Goal: Communication & Community: Answer question/provide support

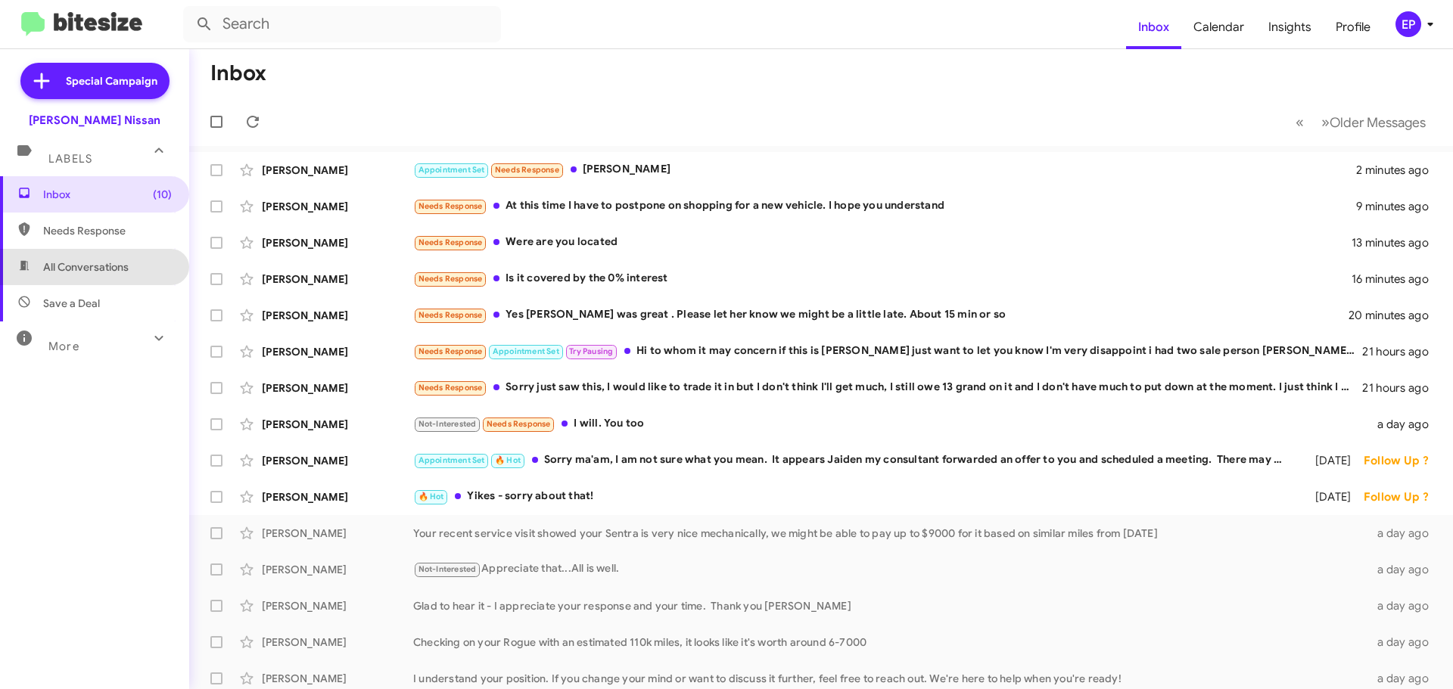
click at [104, 257] on span "All Conversations" at bounding box center [94, 267] width 189 height 36
type input "in:all-conversations"
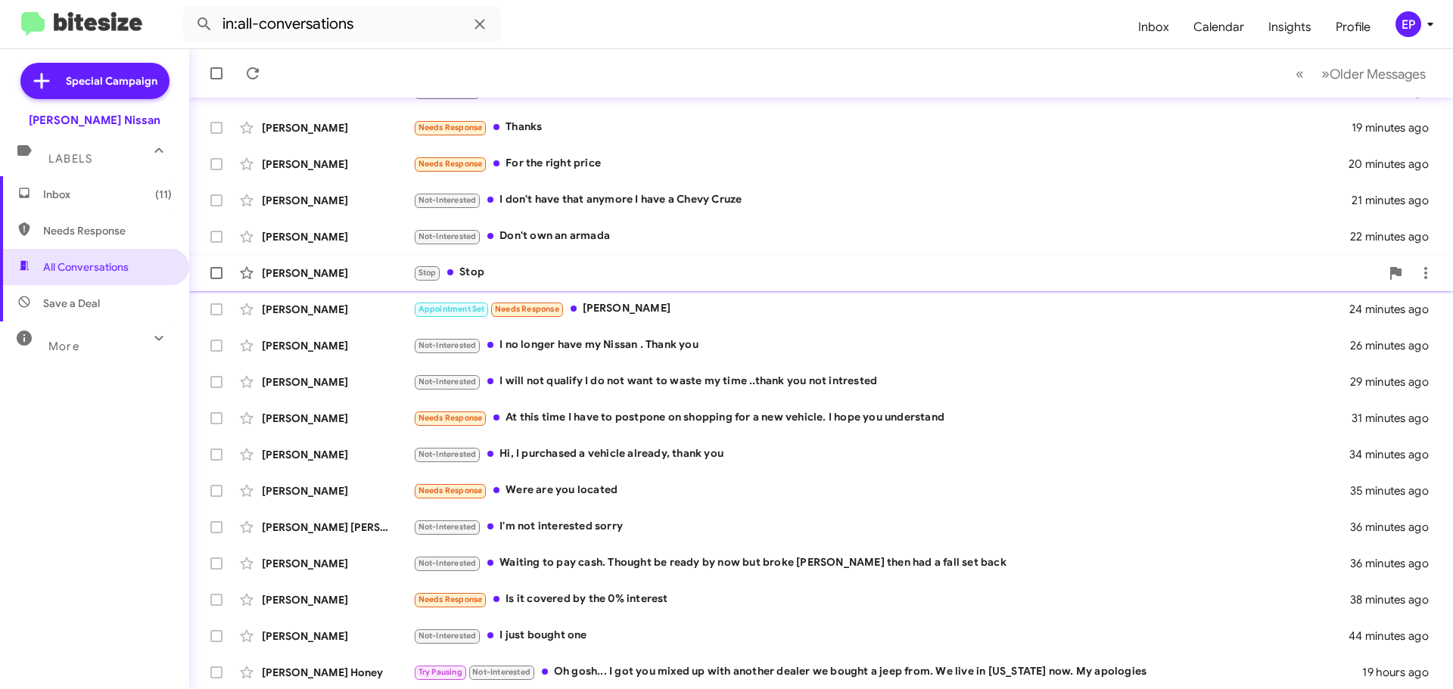
scroll to position [189, 0]
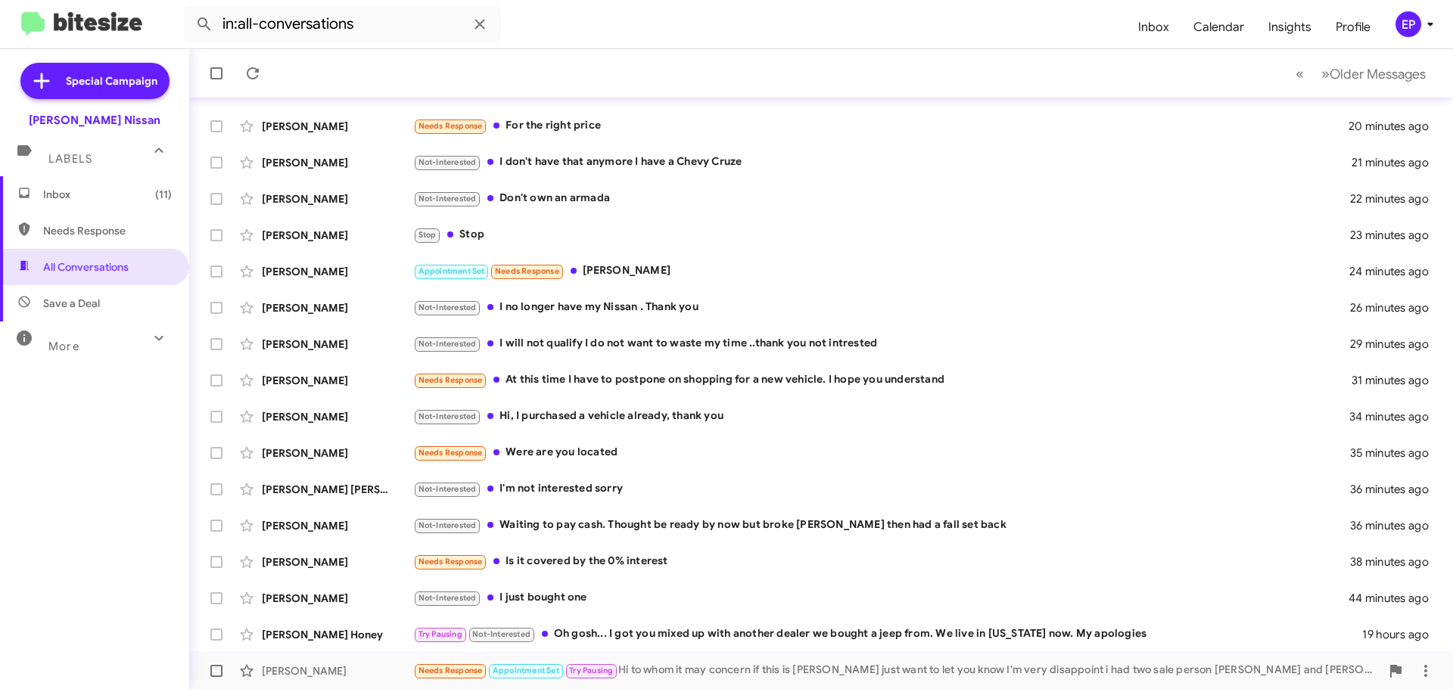
click at [715, 673] on div "Needs Response Appointment Set Try Pausing Hi to whom it may concern if this is…" at bounding box center [896, 670] width 967 height 17
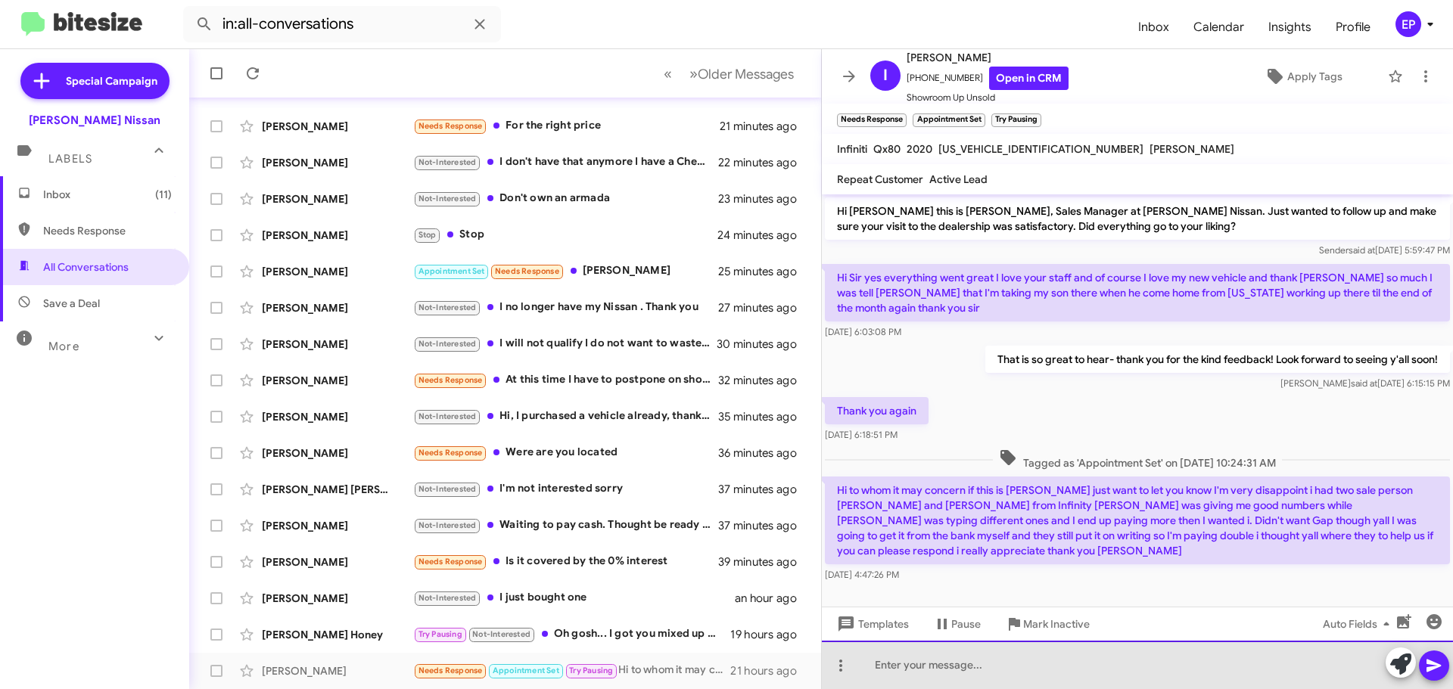
click at [959, 672] on div at bounding box center [1137, 665] width 631 height 48
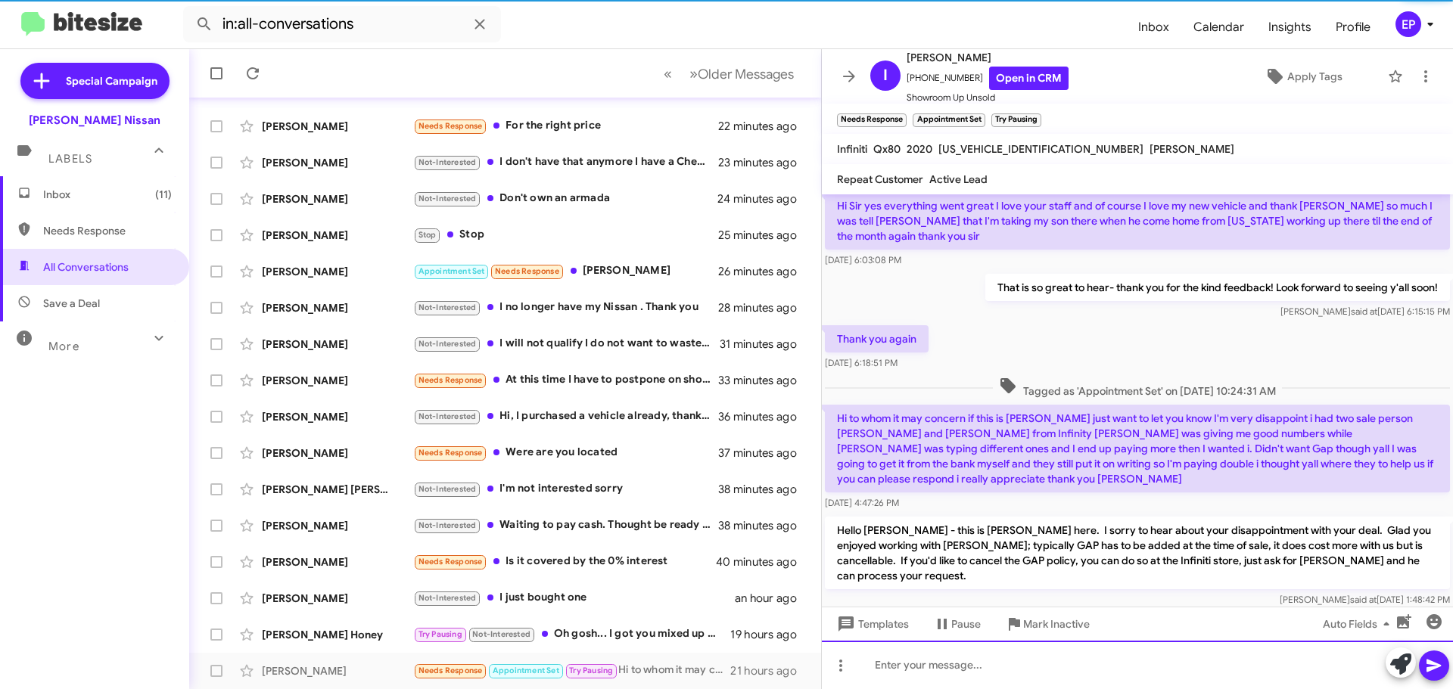
scroll to position [127, 0]
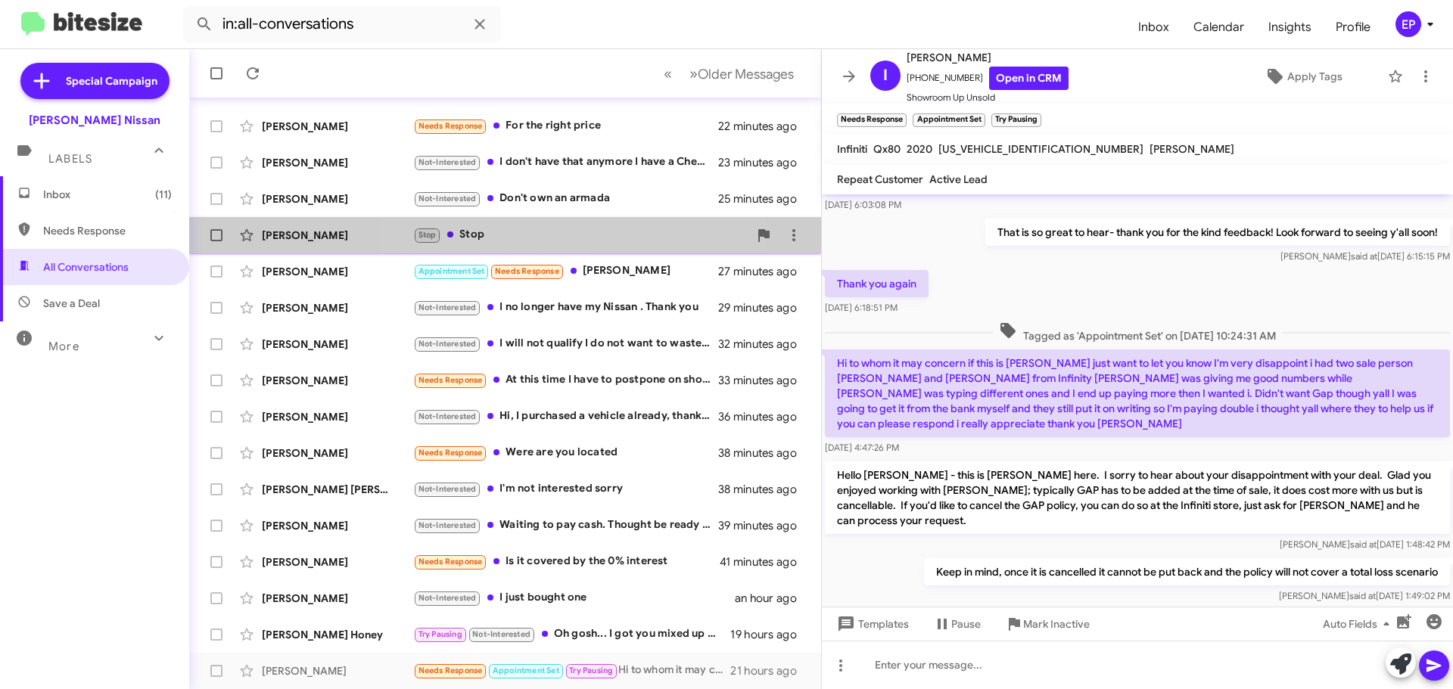
click at [514, 240] on div "Stop Stop" at bounding box center [580, 234] width 335 height 17
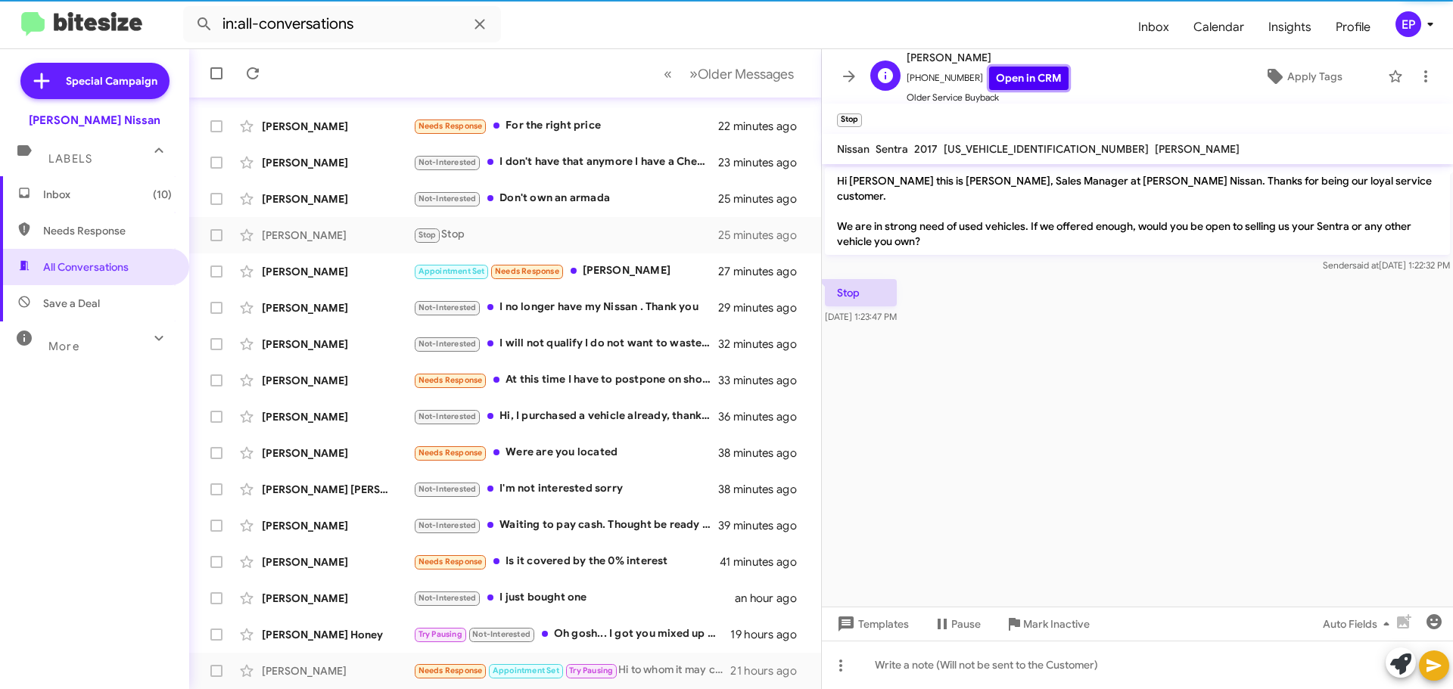
click at [1008, 79] on link "Open in CRM" at bounding box center [1028, 78] width 79 height 23
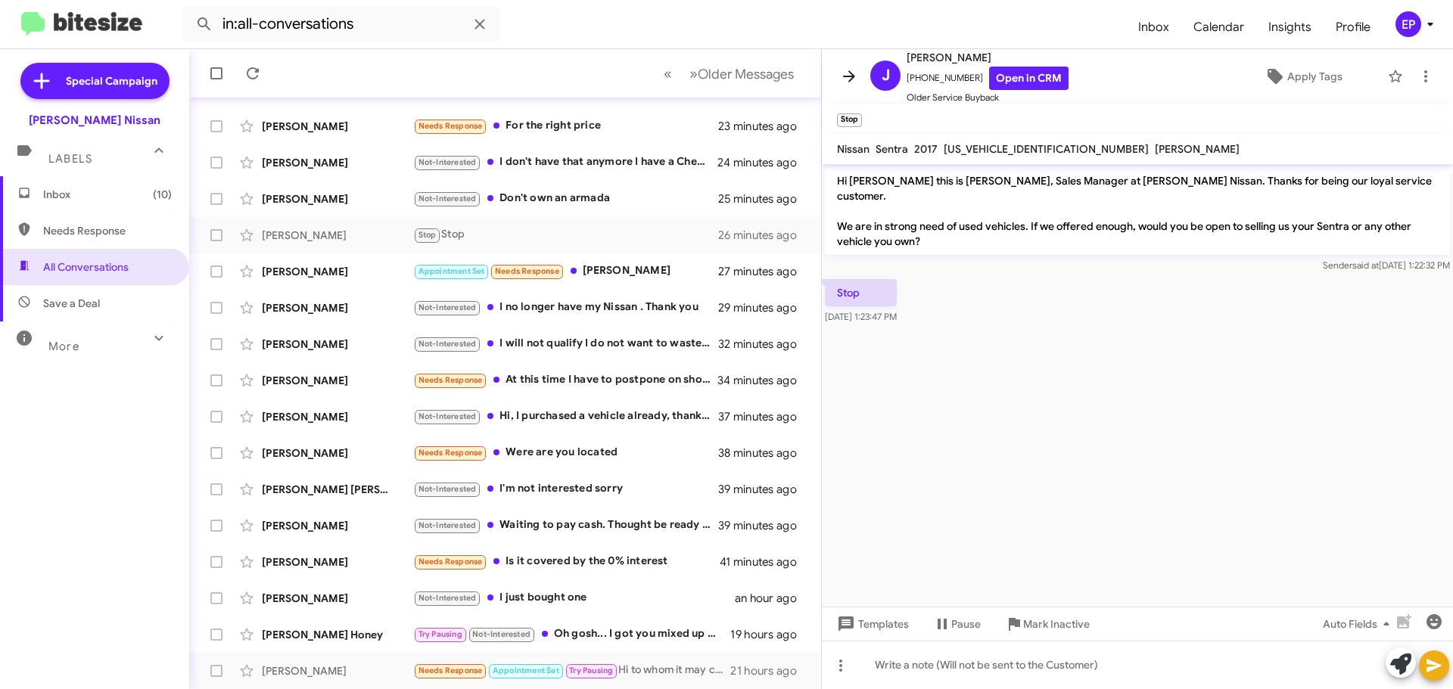
click at [855, 73] on icon at bounding box center [849, 76] width 18 height 18
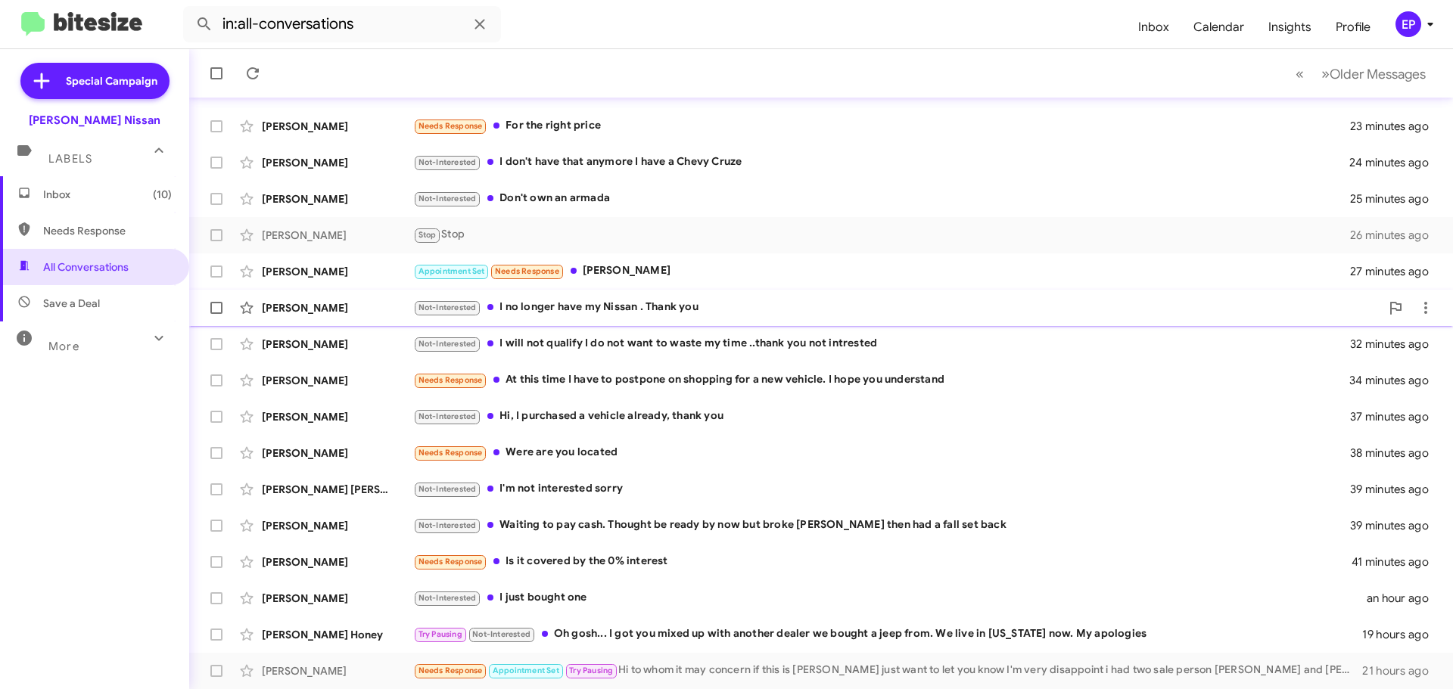
click at [629, 315] on div "Not-Interested I no longer have my Nissan . Thank you" at bounding box center [896, 307] width 967 height 17
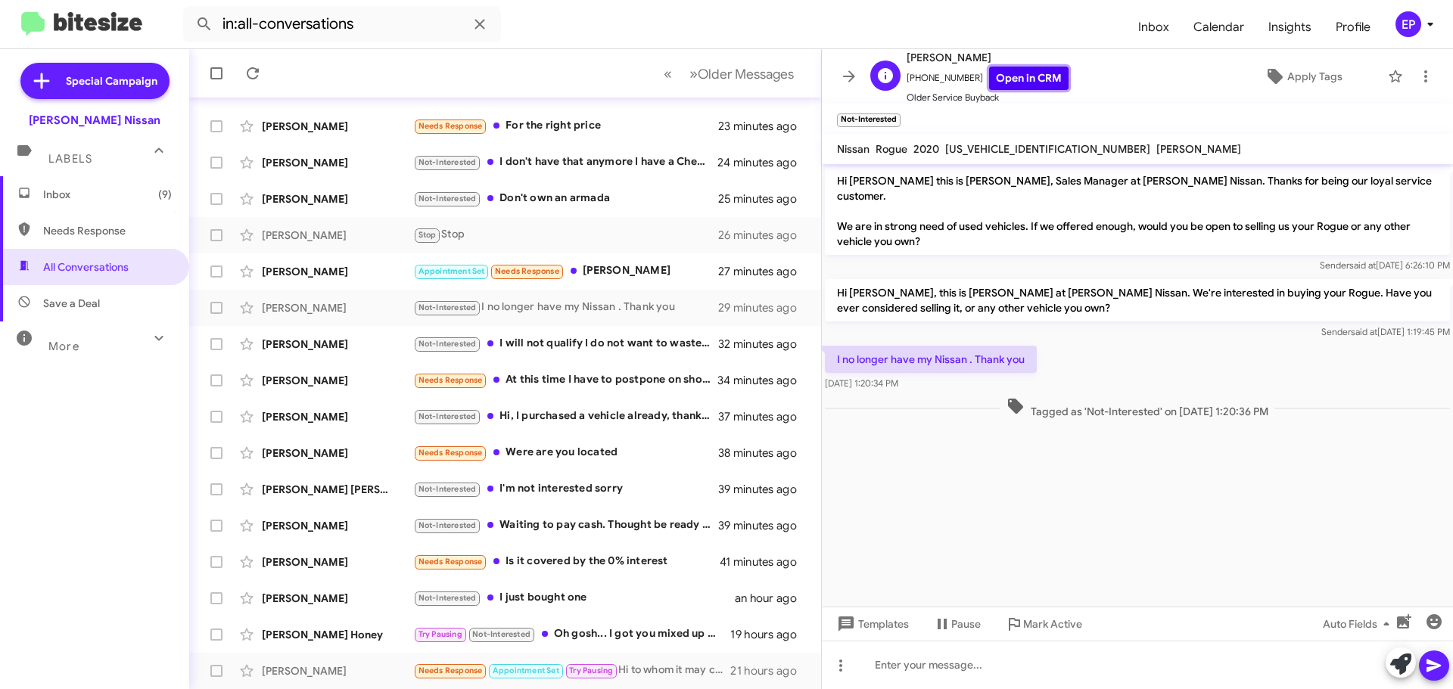
click at [1027, 82] on link "Open in CRM" at bounding box center [1028, 78] width 79 height 23
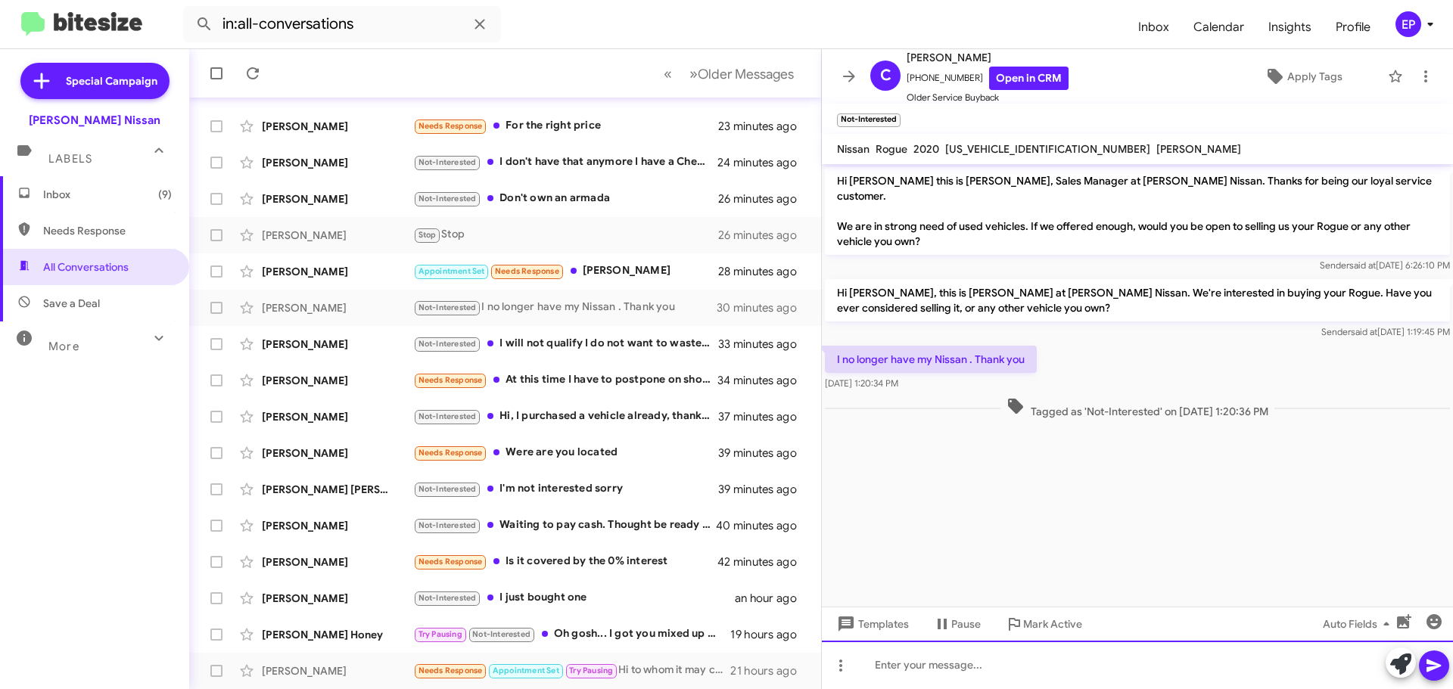
click at [961, 657] on div at bounding box center [1137, 665] width 631 height 48
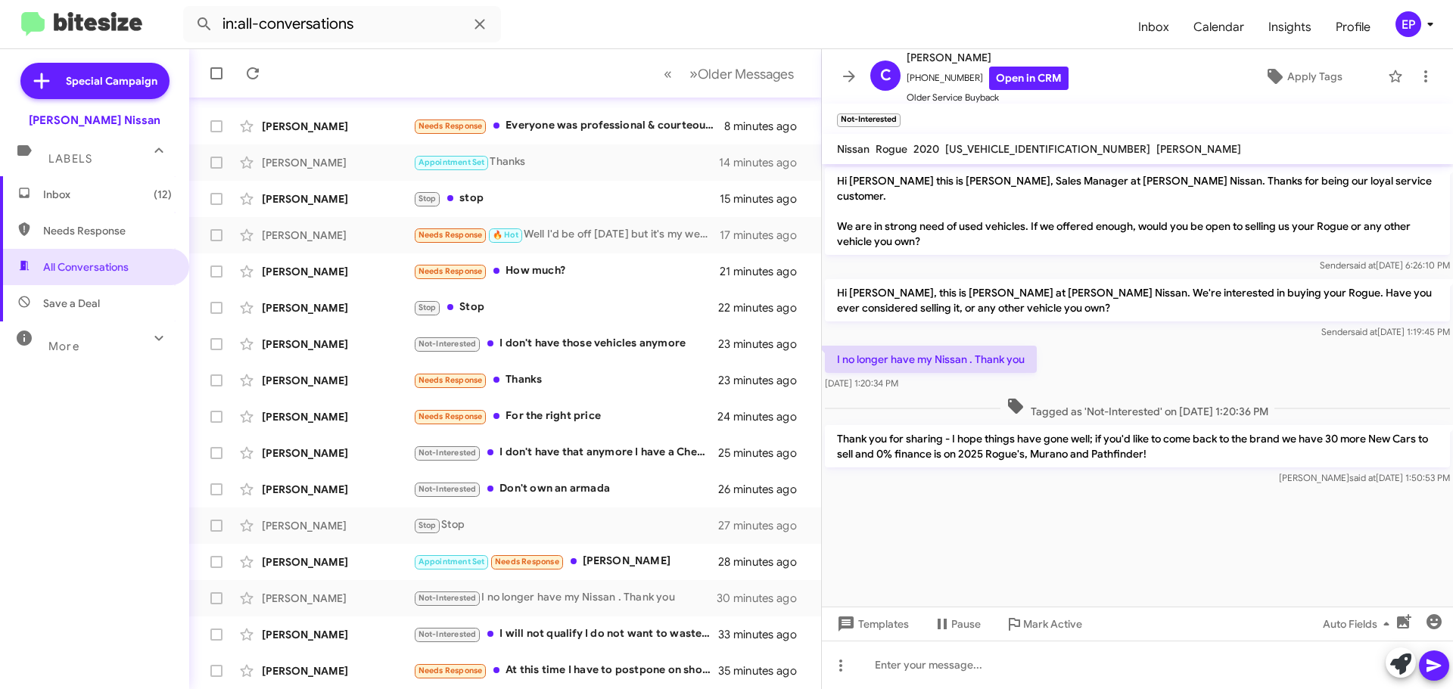
click at [1081, 499] on cdk-virtual-scroll-viewport "Hi [PERSON_NAME] this is [PERSON_NAME], Sales Manager at [PERSON_NAME] Nissan. …" at bounding box center [1137, 385] width 631 height 443
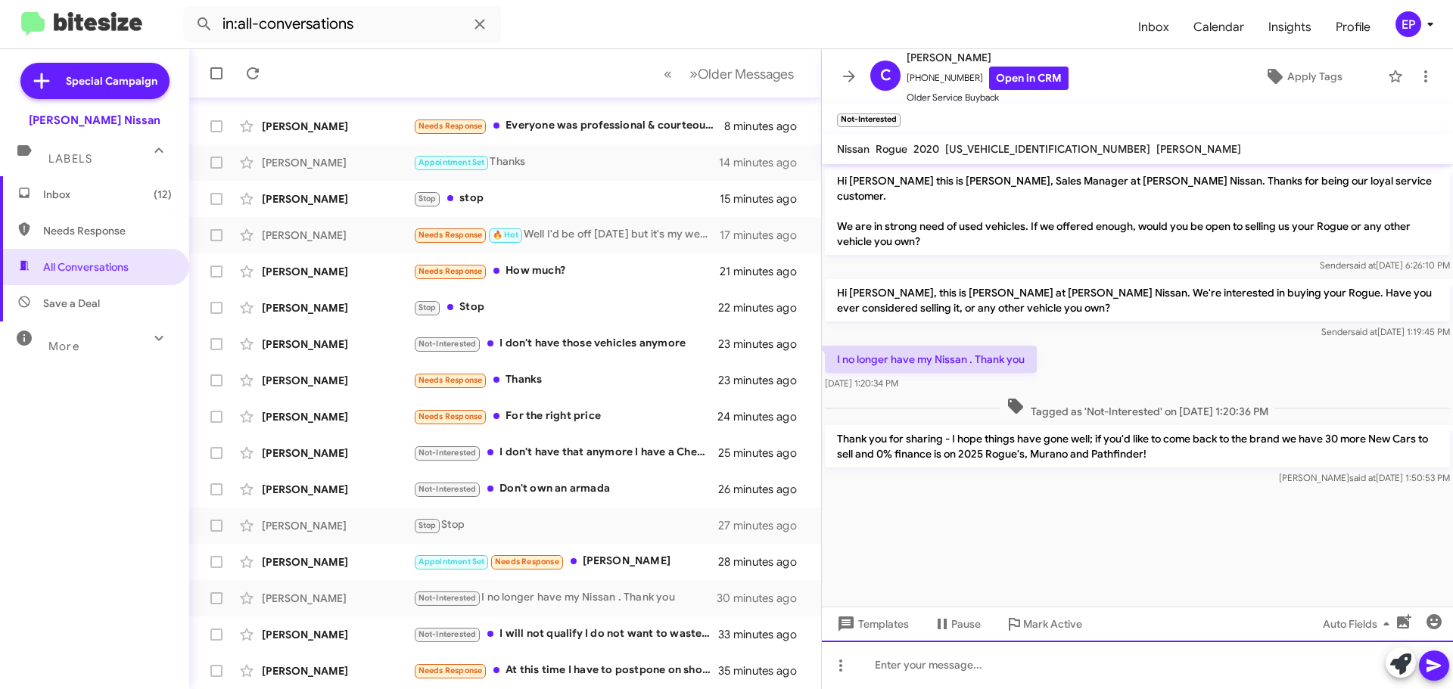
click at [1012, 661] on div at bounding box center [1137, 665] width 631 height 48
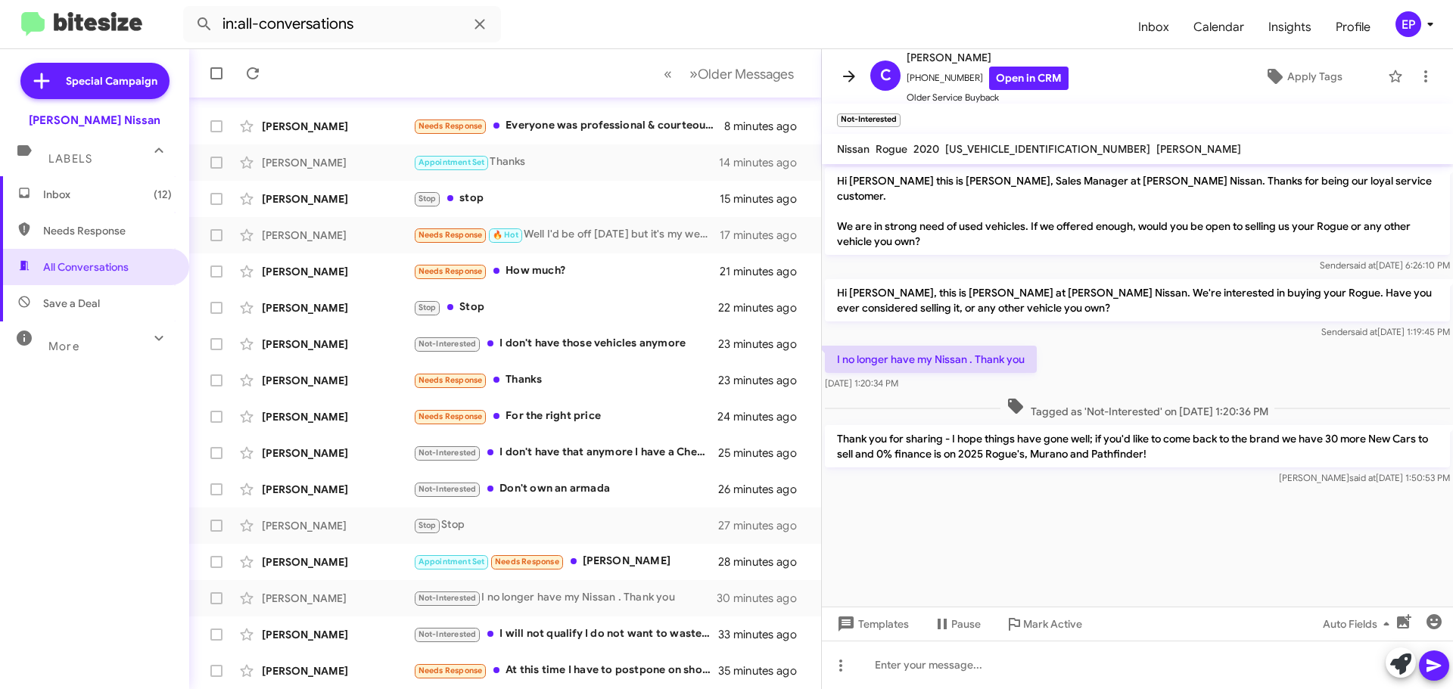
click at [850, 66] on button at bounding box center [849, 76] width 30 height 30
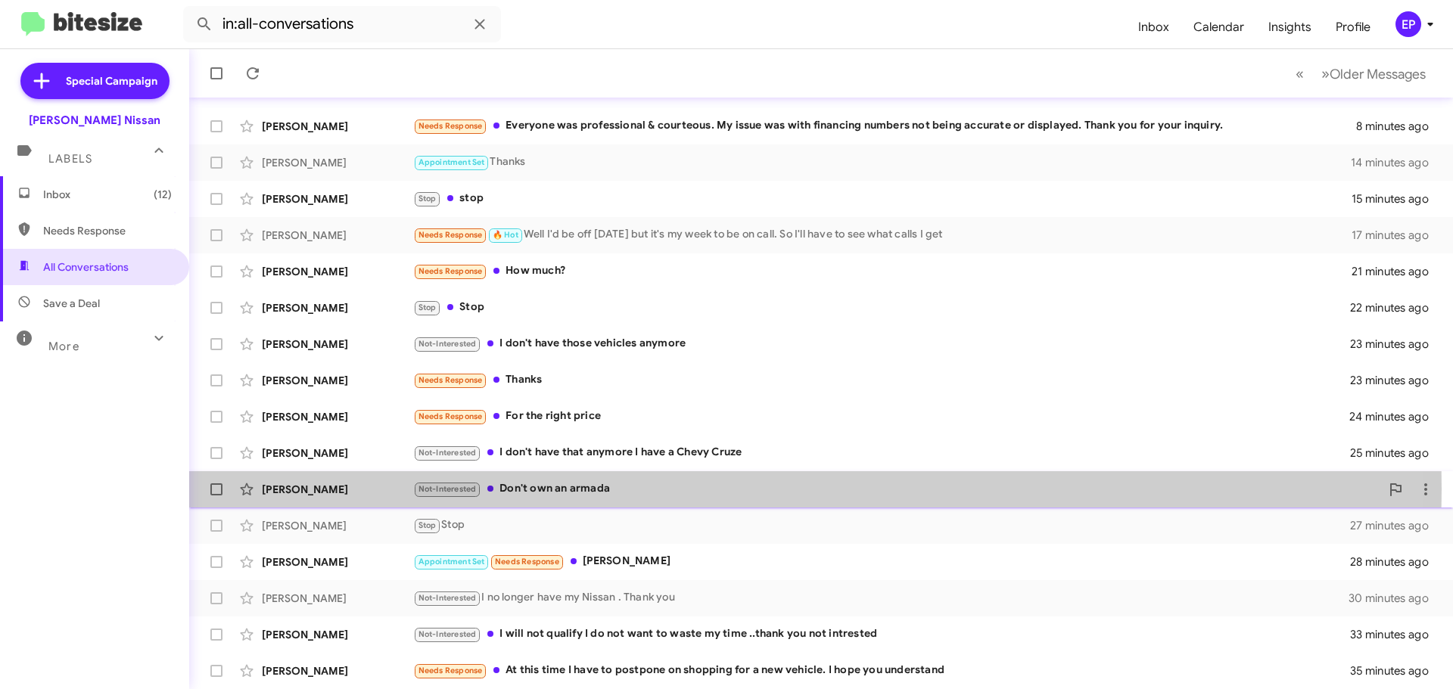
click at [567, 489] on div "Not-Interested Don't own an armada" at bounding box center [896, 488] width 967 height 17
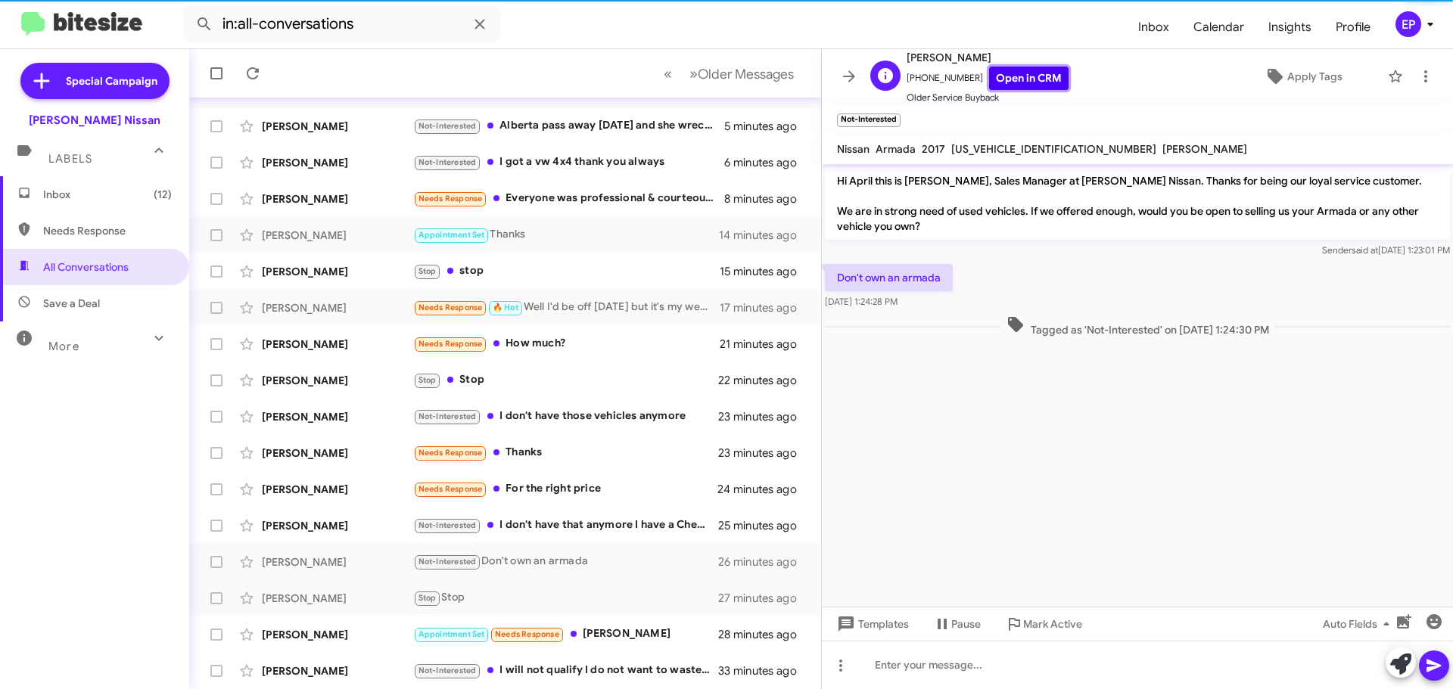
click at [1033, 83] on link "Open in CRM" at bounding box center [1028, 78] width 79 height 23
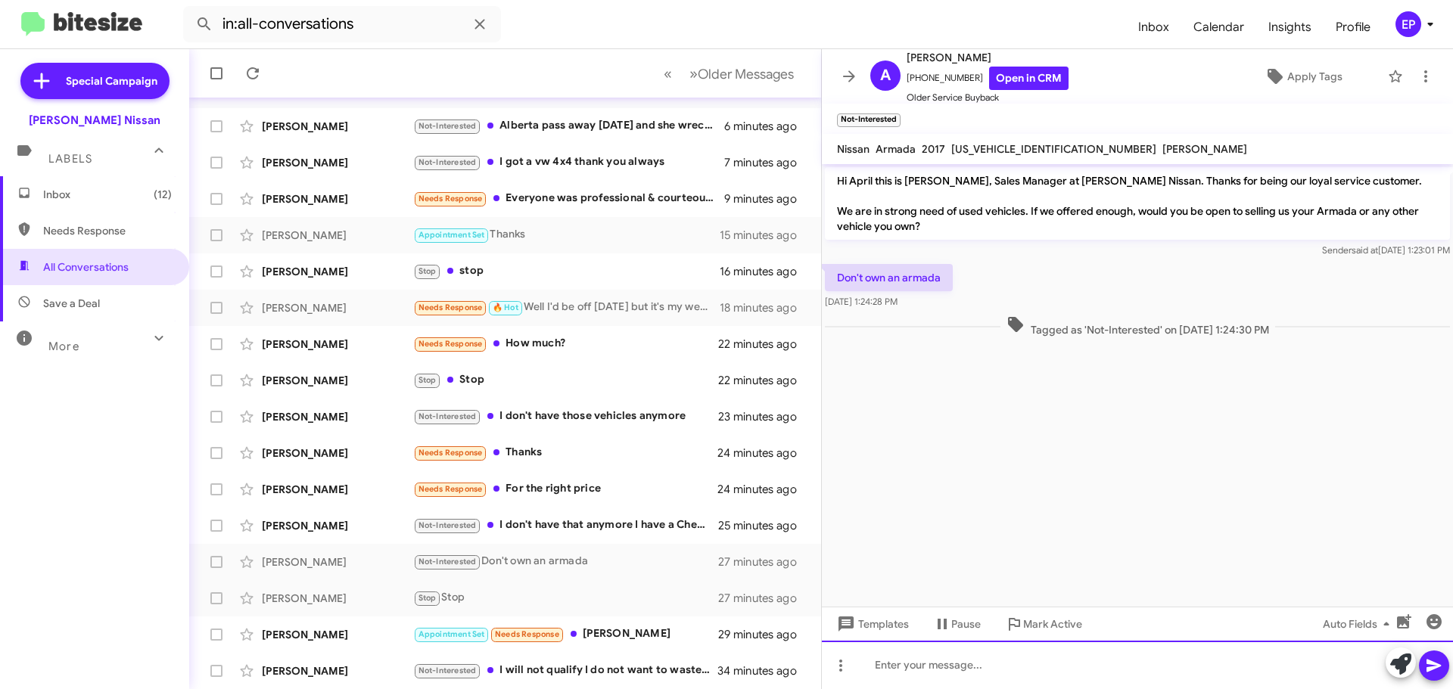
click at [965, 675] on div at bounding box center [1137, 665] width 631 height 48
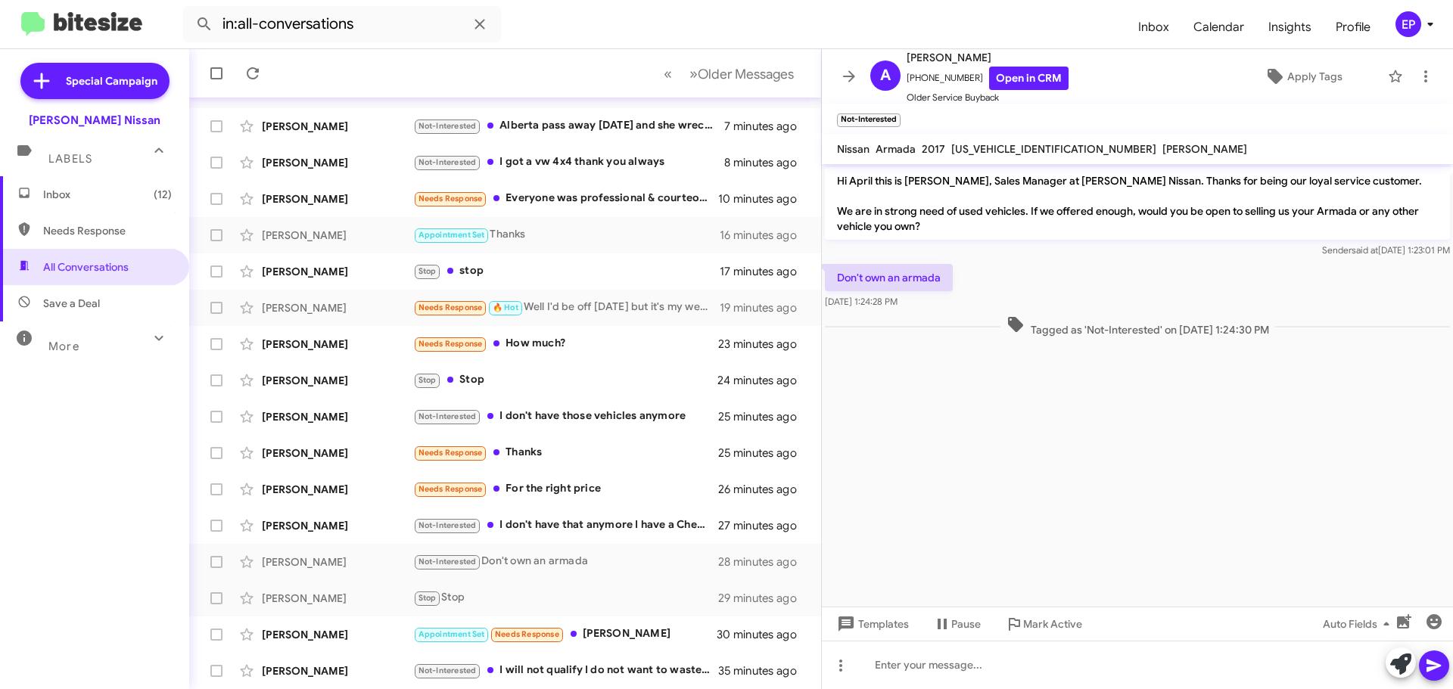
click at [943, 468] on cdk-virtual-scroll-viewport "Hi April this is [PERSON_NAME], Sales Manager at [PERSON_NAME] Nissan. Thanks f…" at bounding box center [1137, 385] width 631 height 443
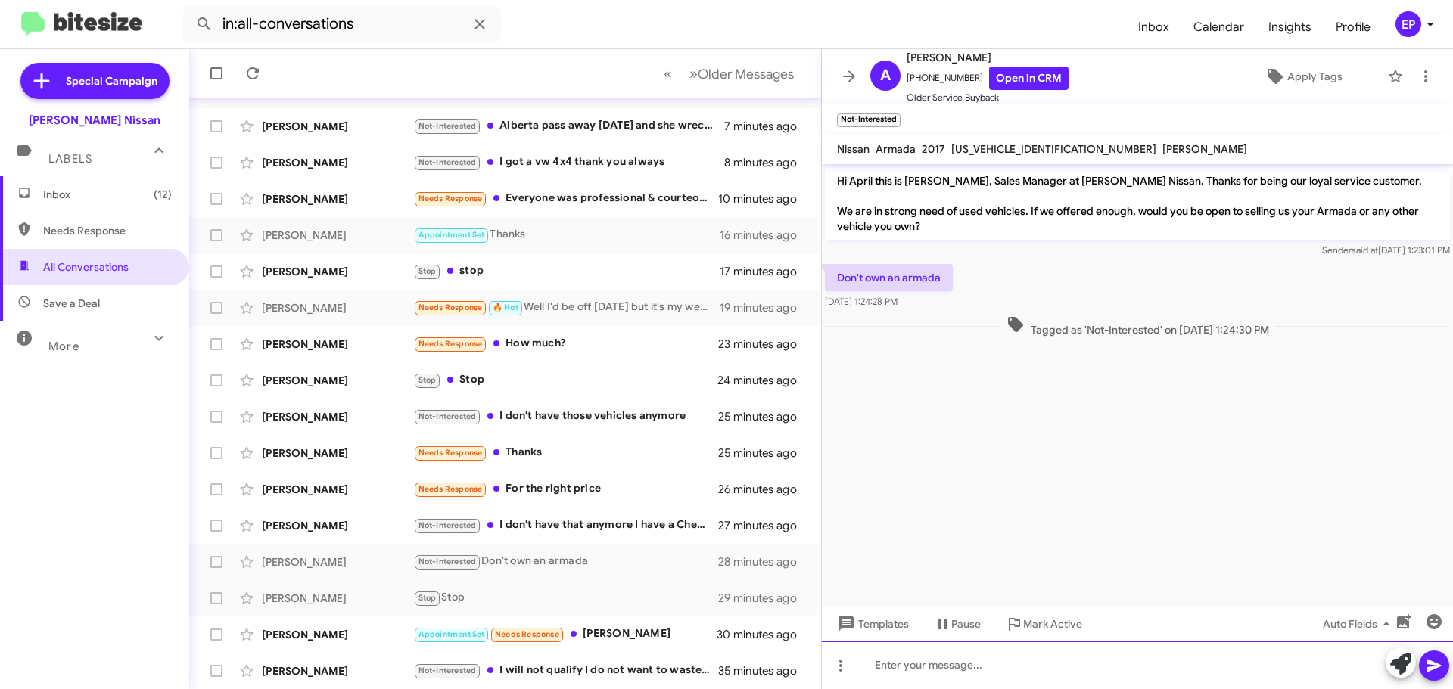
click at [961, 676] on div at bounding box center [1137, 665] width 631 height 48
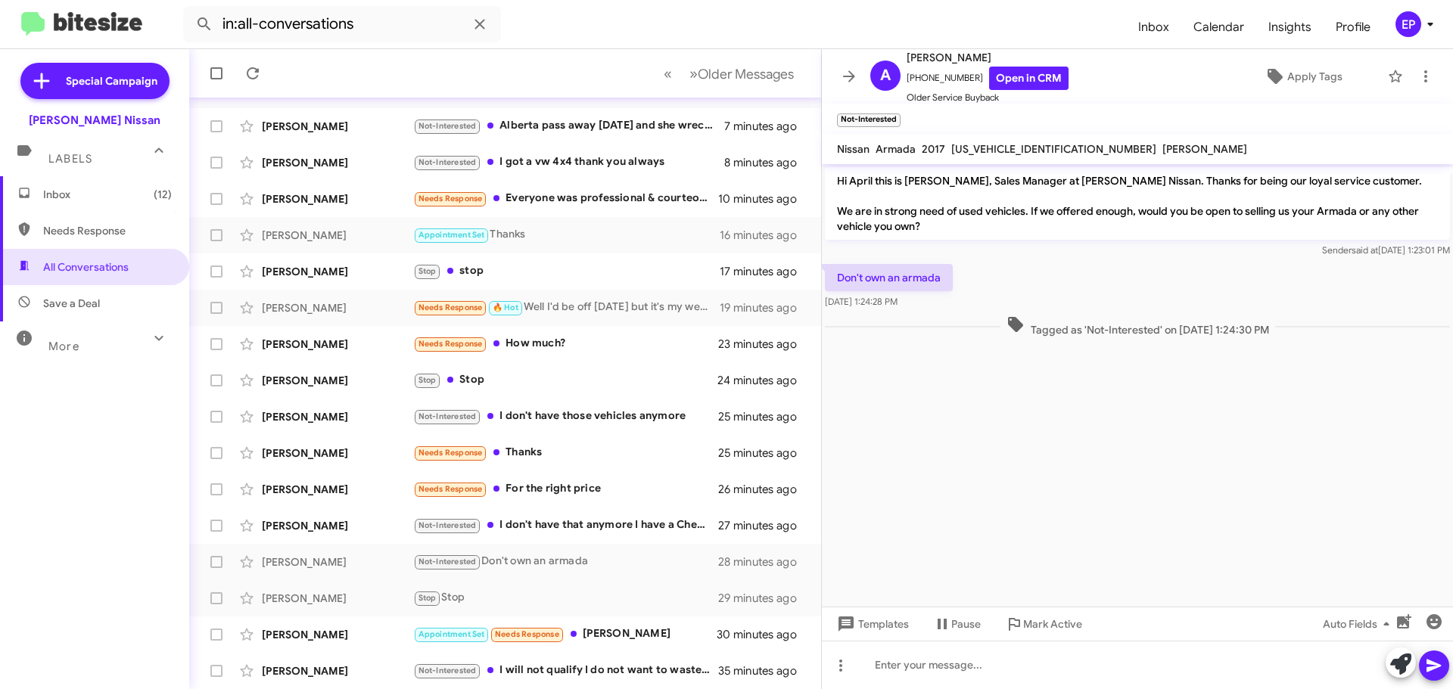
click at [1005, 486] on cdk-virtual-scroll-viewport "Hi April this is [PERSON_NAME], Sales Manager at [PERSON_NAME] Nissan. Thanks f…" at bounding box center [1137, 385] width 631 height 443
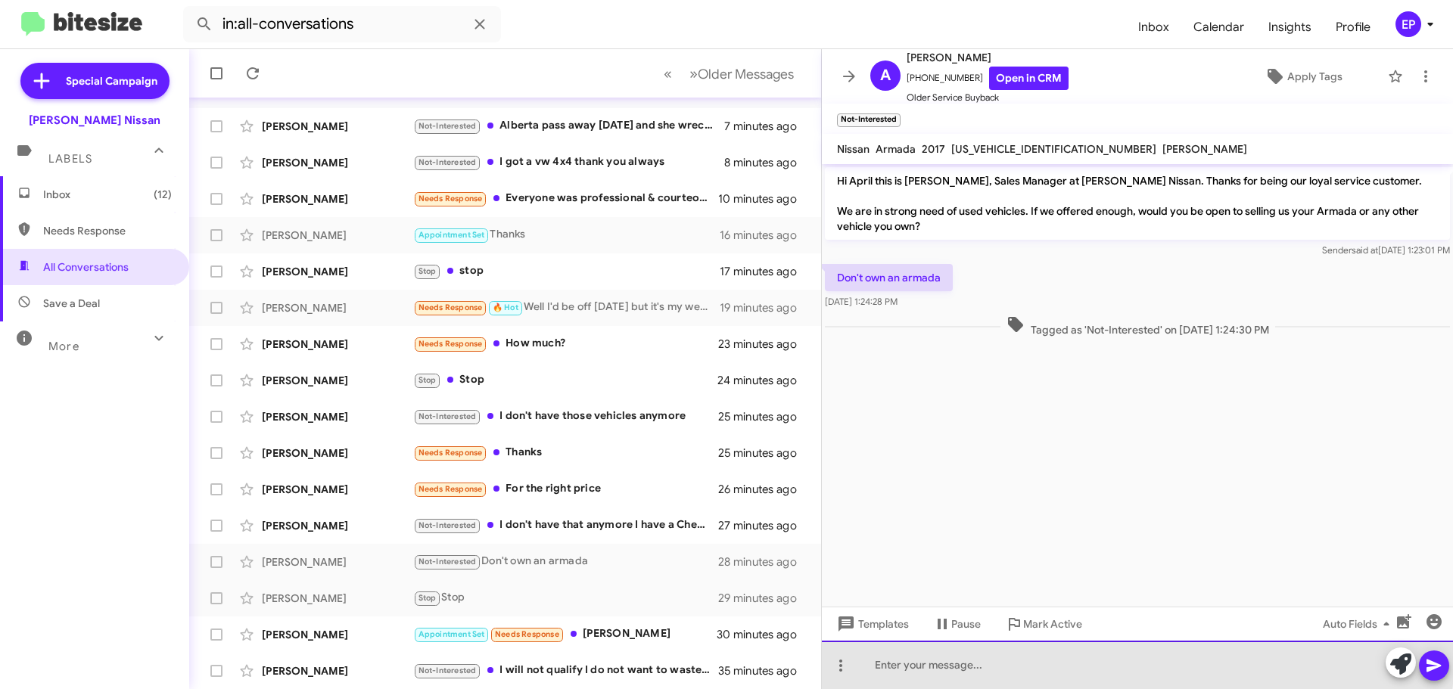
click at [984, 659] on div at bounding box center [1137, 665] width 631 height 48
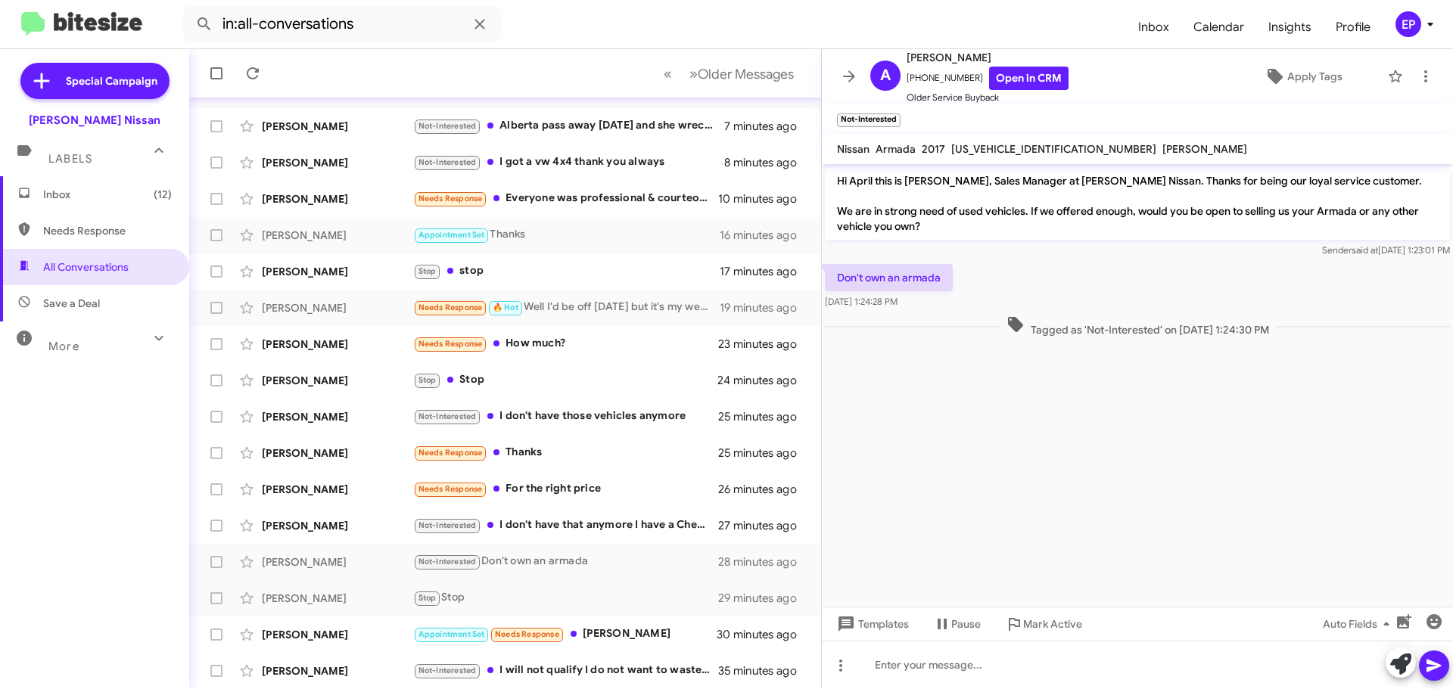
click at [1024, 546] on cdk-virtual-scroll-viewport "Hi April this is [PERSON_NAME], Sales Manager at [PERSON_NAME] Nissan. Thanks f…" at bounding box center [1137, 385] width 631 height 443
click at [1043, 513] on cdk-virtual-scroll-viewport "Hi April this is [PERSON_NAME], Sales Manager at [PERSON_NAME] Nissan. Thanks f…" at bounding box center [1137, 385] width 631 height 443
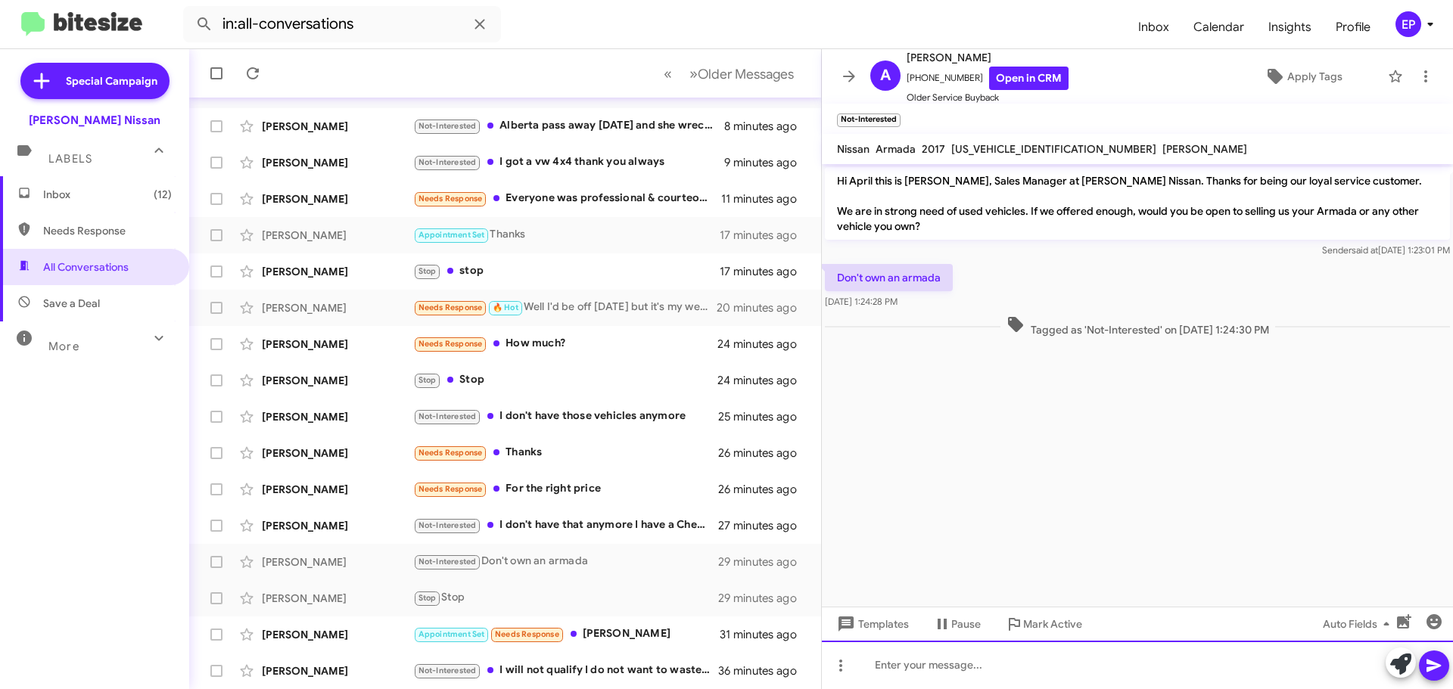
click at [992, 666] on div at bounding box center [1137, 665] width 631 height 48
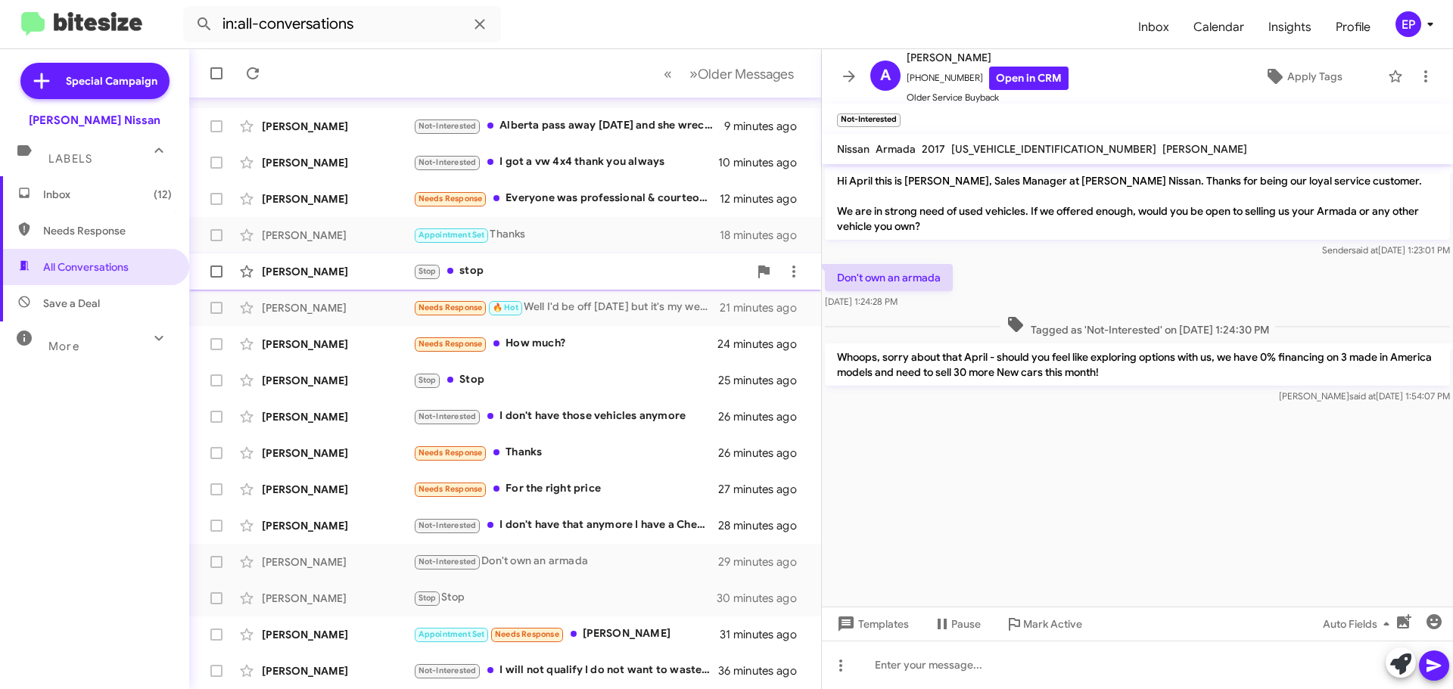
click at [529, 274] on div "Stop stop" at bounding box center [580, 271] width 335 height 17
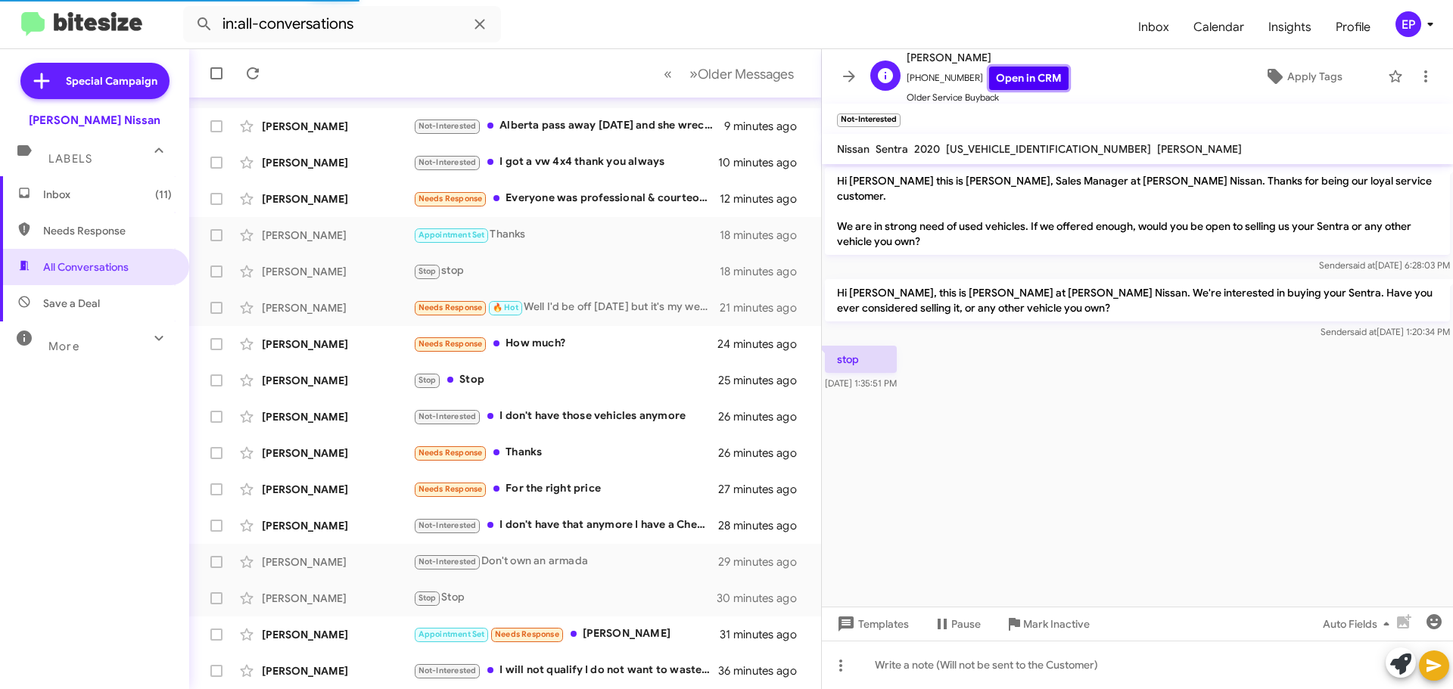
click at [1024, 72] on link "Open in CRM" at bounding box center [1028, 78] width 79 height 23
click at [853, 71] on icon at bounding box center [849, 76] width 18 height 18
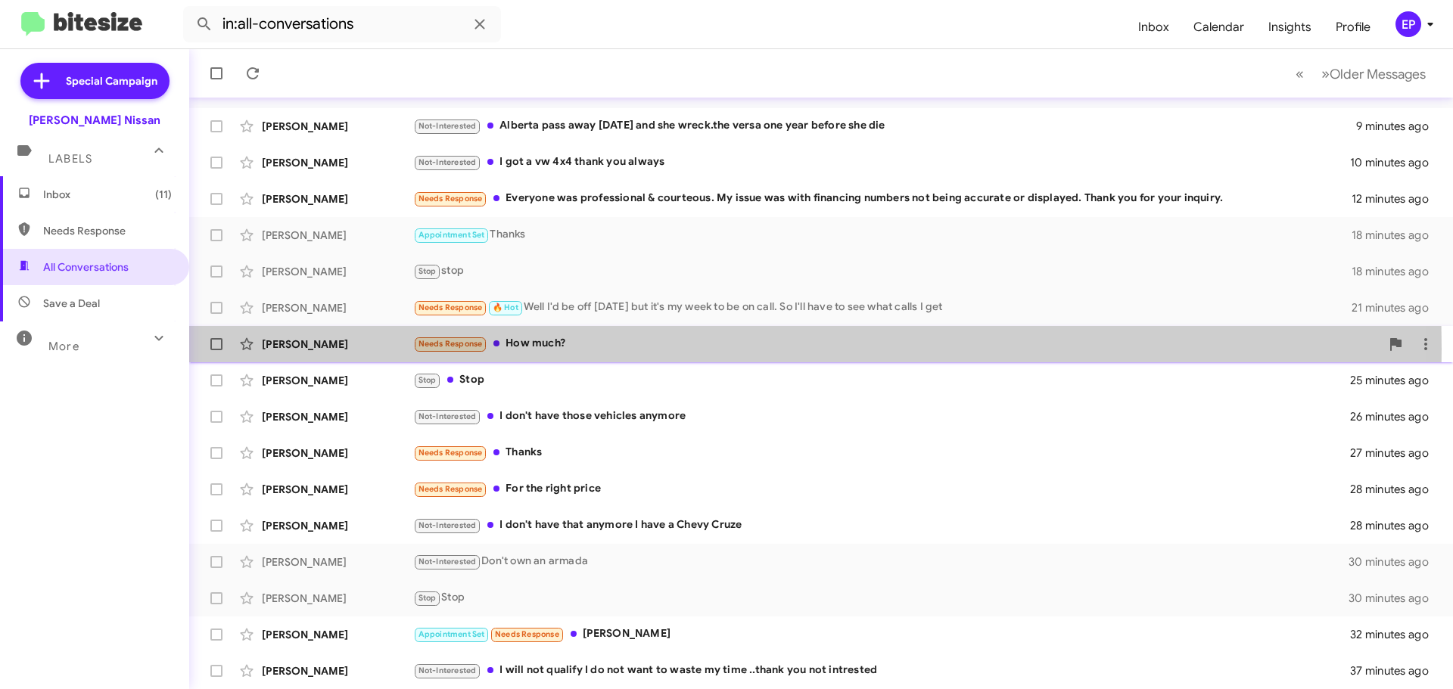
click at [568, 349] on div "Needs Response How much?" at bounding box center [896, 343] width 967 height 17
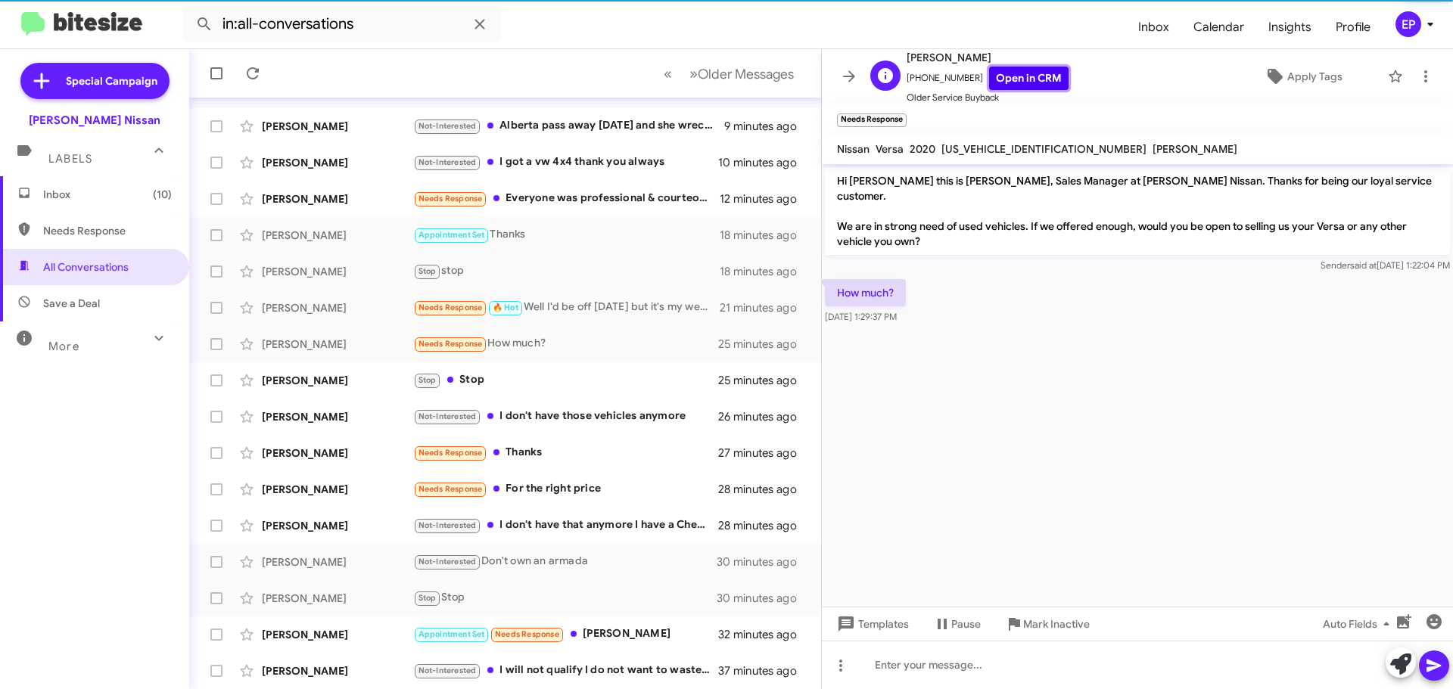
click at [1014, 75] on link "Open in CRM" at bounding box center [1028, 78] width 79 height 23
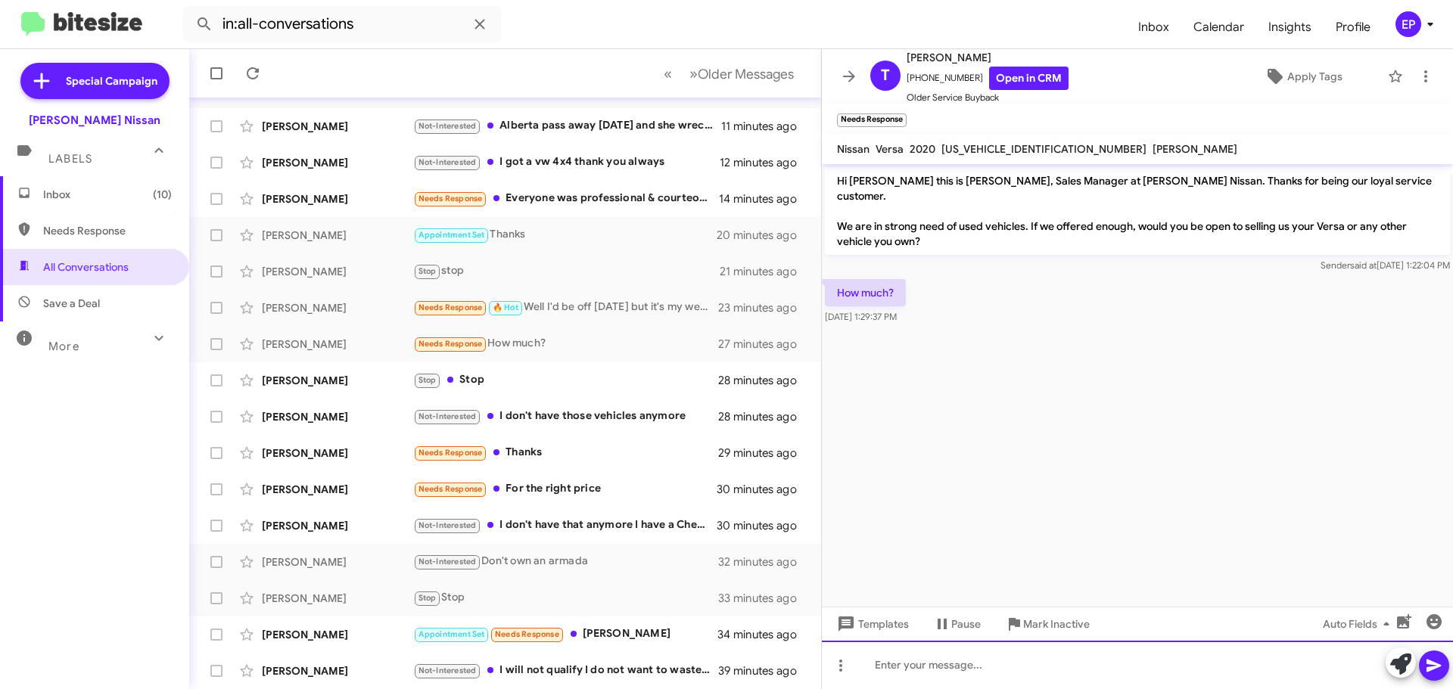
click at [999, 652] on div at bounding box center [1137, 665] width 631 height 48
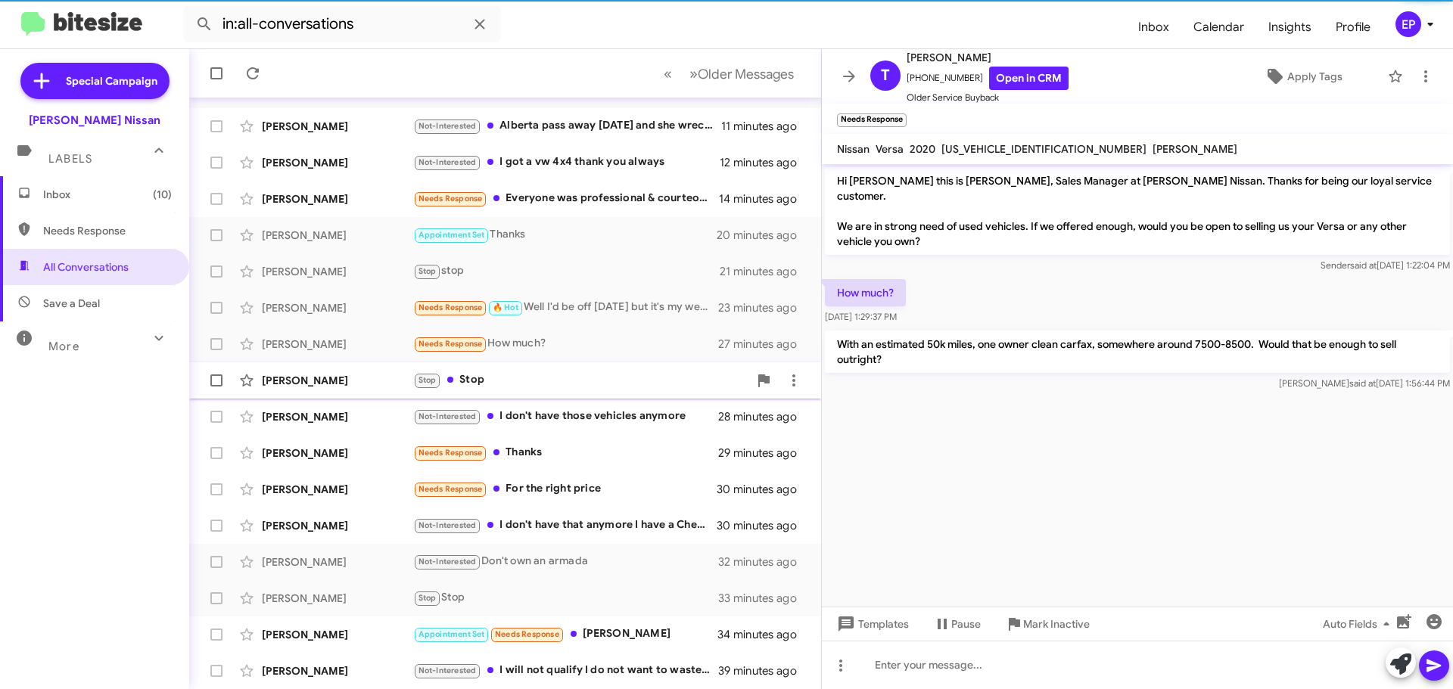
click at [530, 374] on div "Stop Stop" at bounding box center [580, 379] width 335 height 17
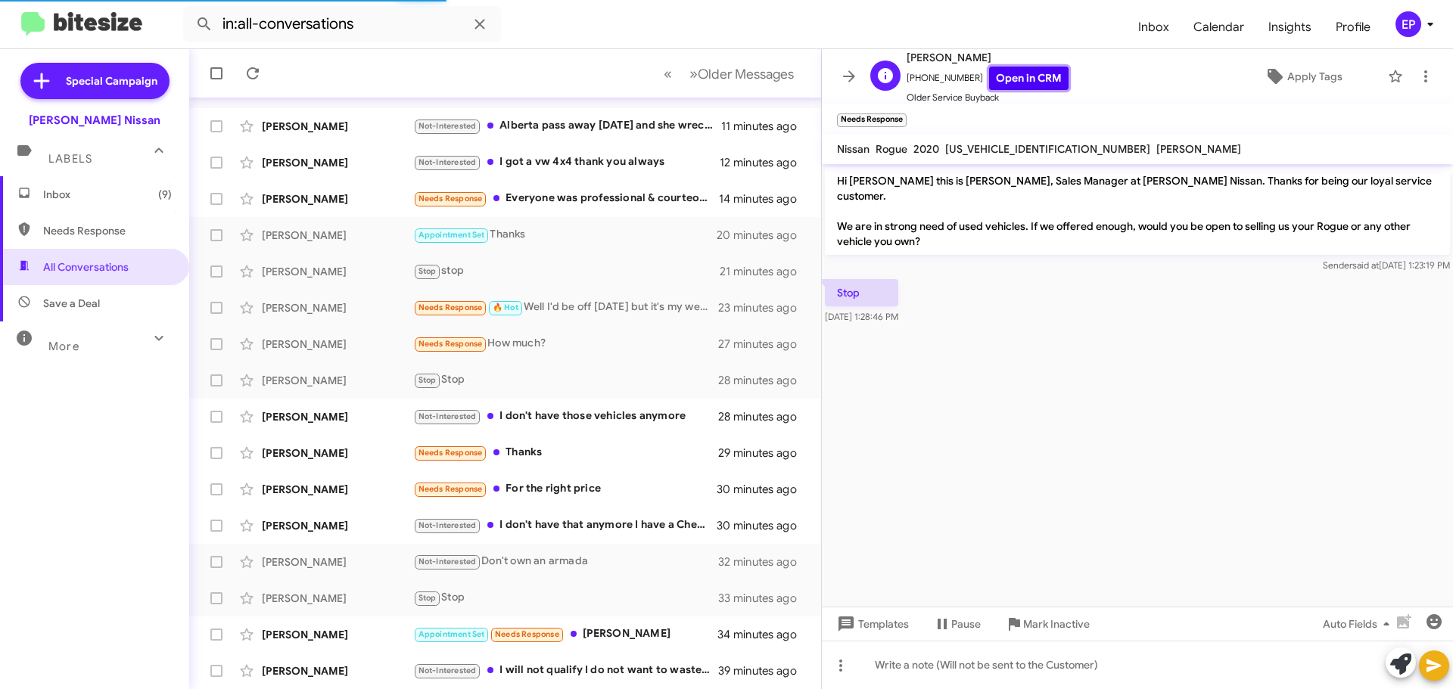
click at [1042, 73] on link "Open in CRM" at bounding box center [1028, 78] width 79 height 23
click at [853, 70] on icon at bounding box center [849, 76] width 18 height 18
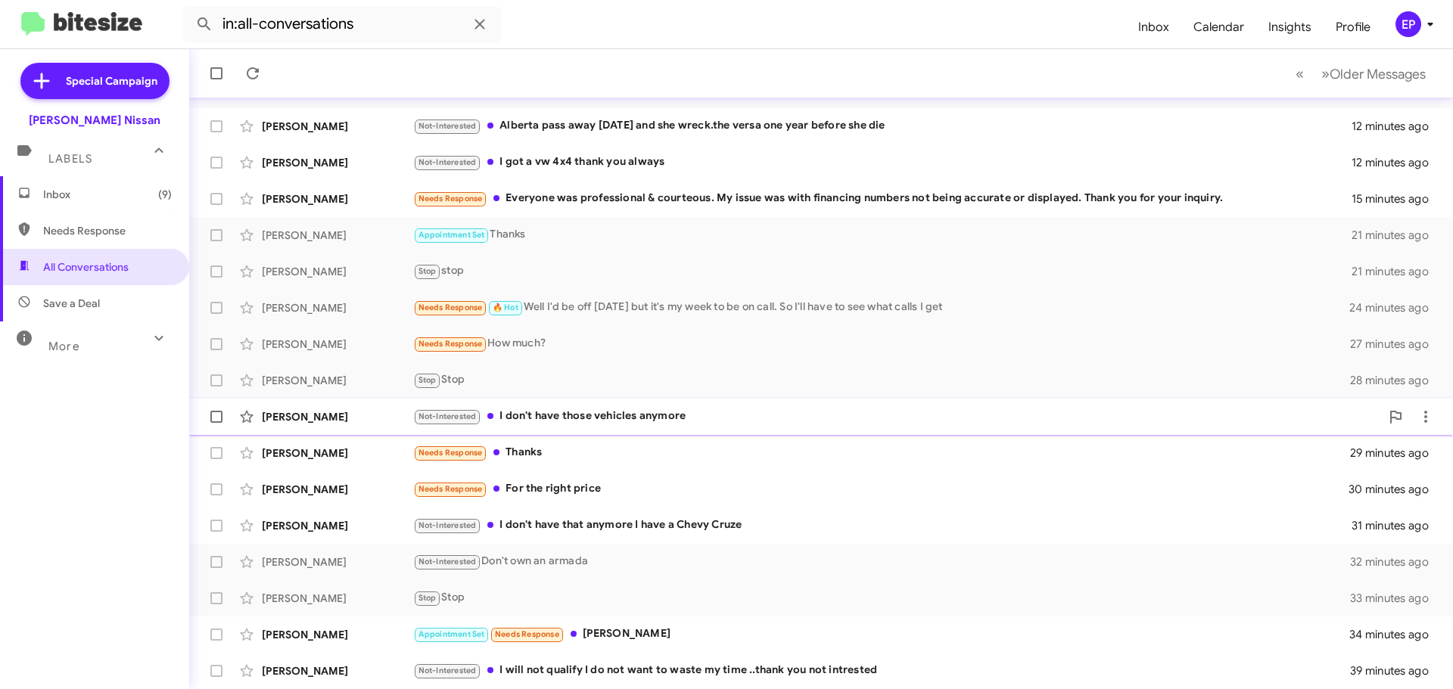
click at [621, 409] on div "Not-Interested I don't have those vehicles anymore" at bounding box center [896, 416] width 967 height 17
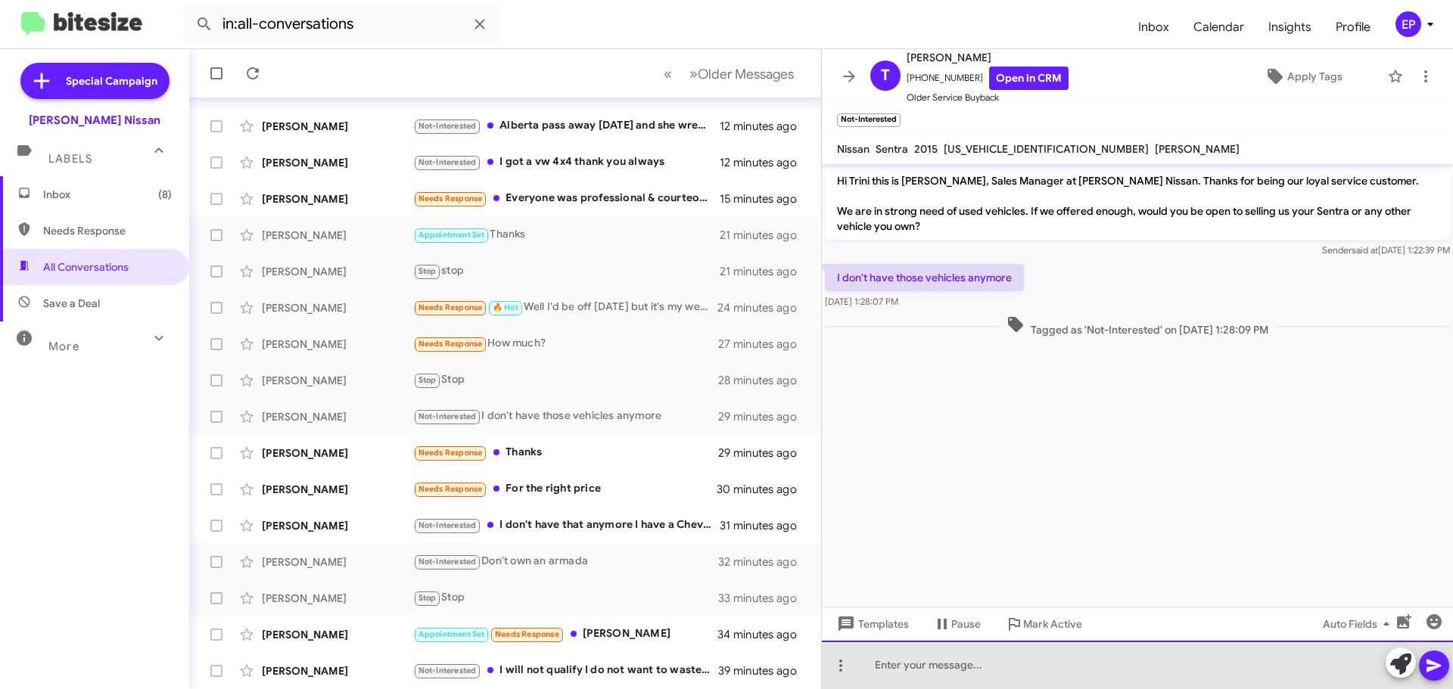
click at [984, 668] on div at bounding box center [1137, 665] width 631 height 48
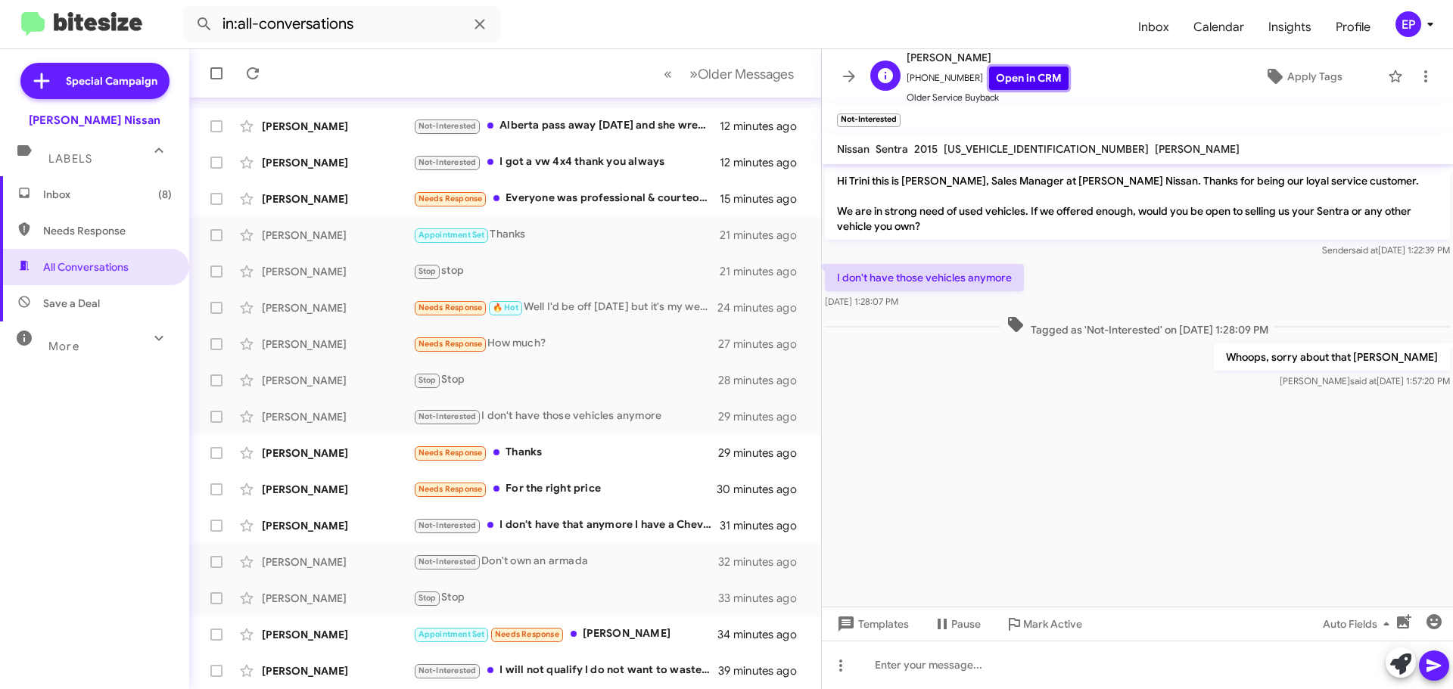
click at [1036, 79] on link "Open in CRM" at bounding box center [1028, 78] width 79 height 23
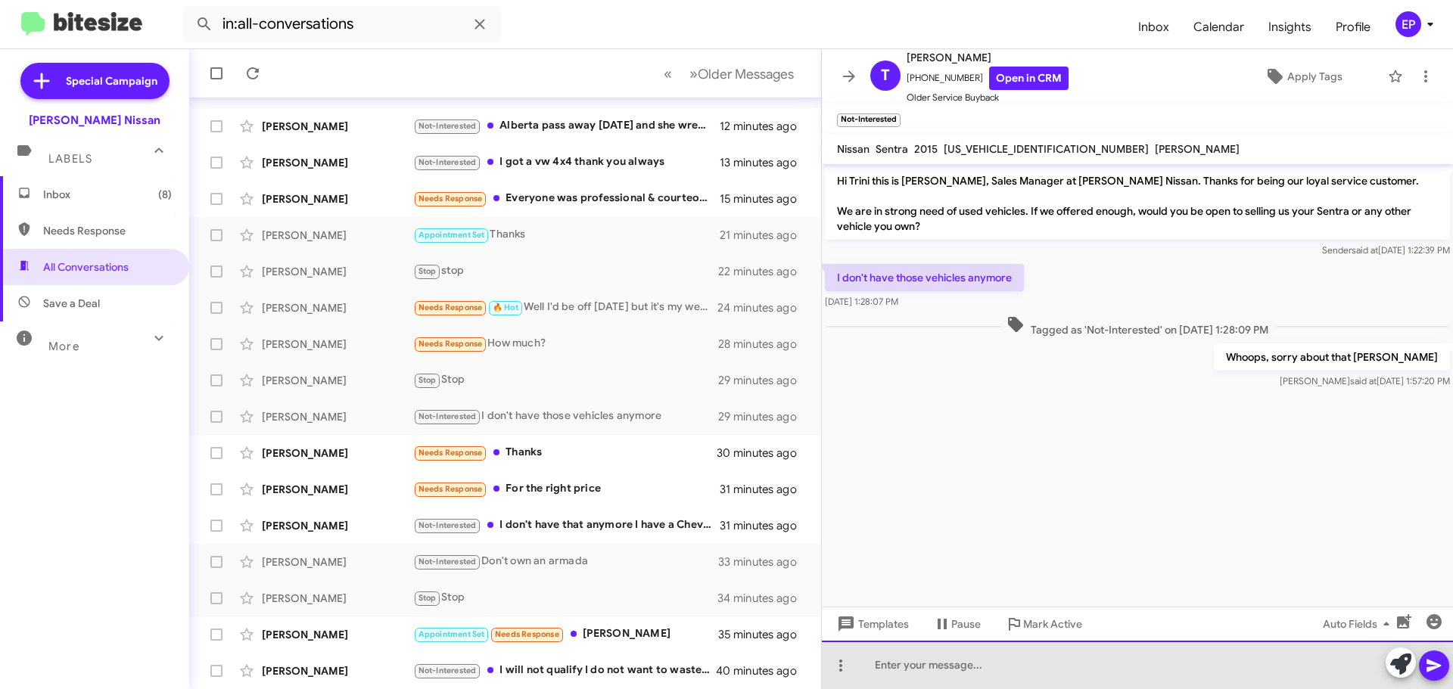
click at [932, 666] on div at bounding box center [1137, 665] width 631 height 48
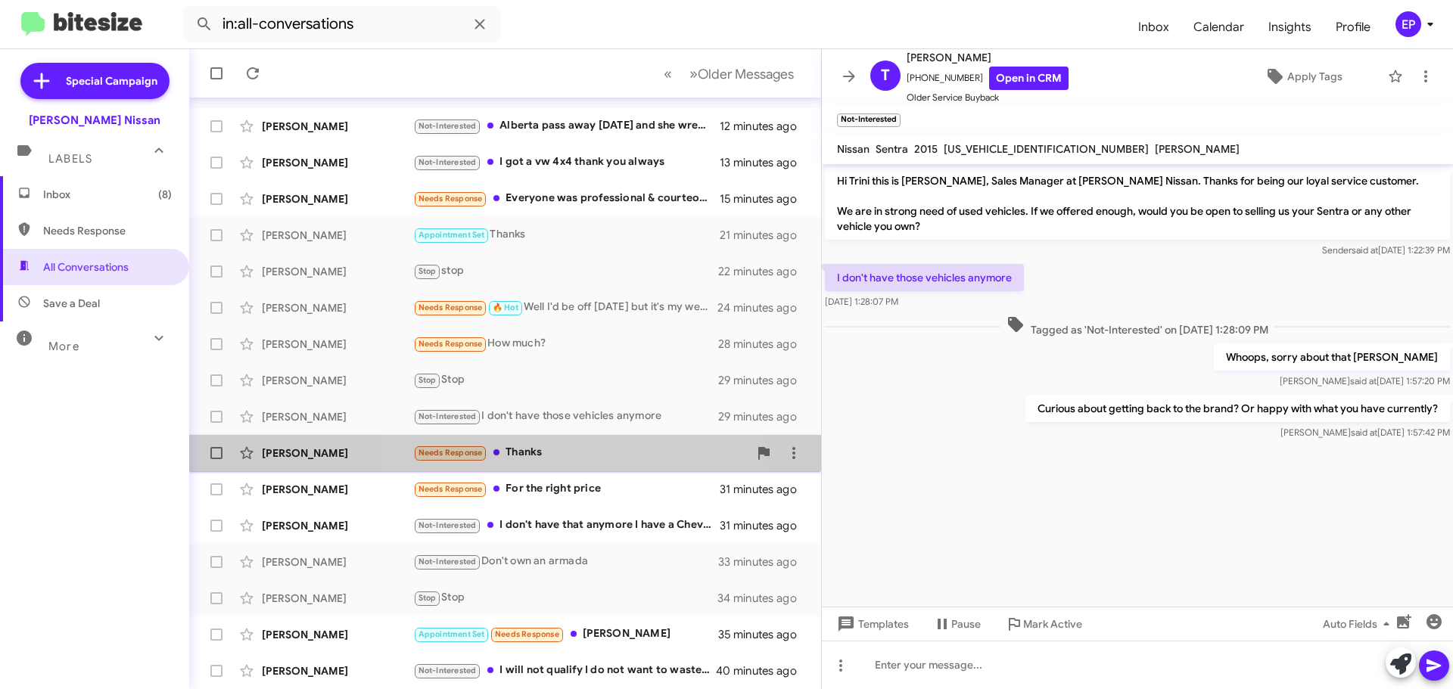
click at [527, 452] on div "Needs Response Thanks" at bounding box center [580, 452] width 335 height 17
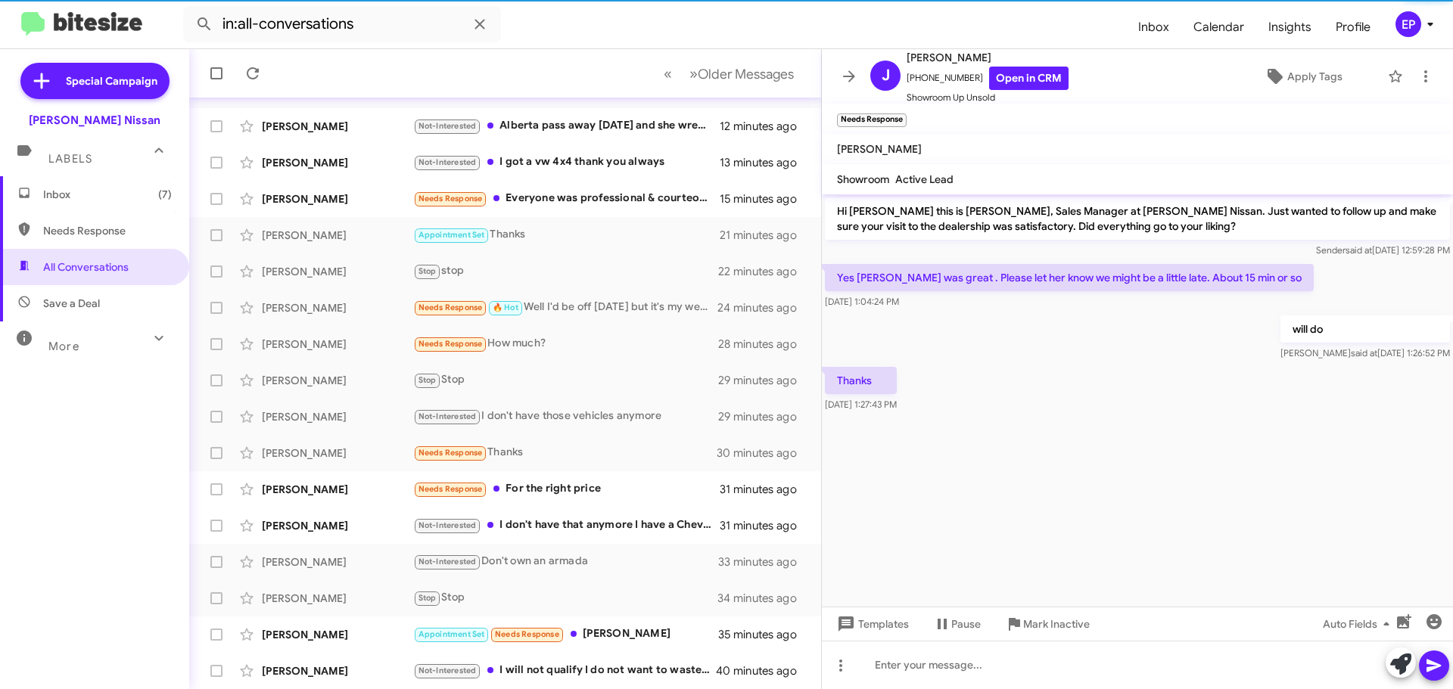
click at [1029, 452] on cdk-virtual-scroll-viewport "Hi [PERSON_NAME] this is [PERSON_NAME], Sales Manager at [PERSON_NAME] Nissan. …" at bounding box center [1137, 400] width 631 height 412
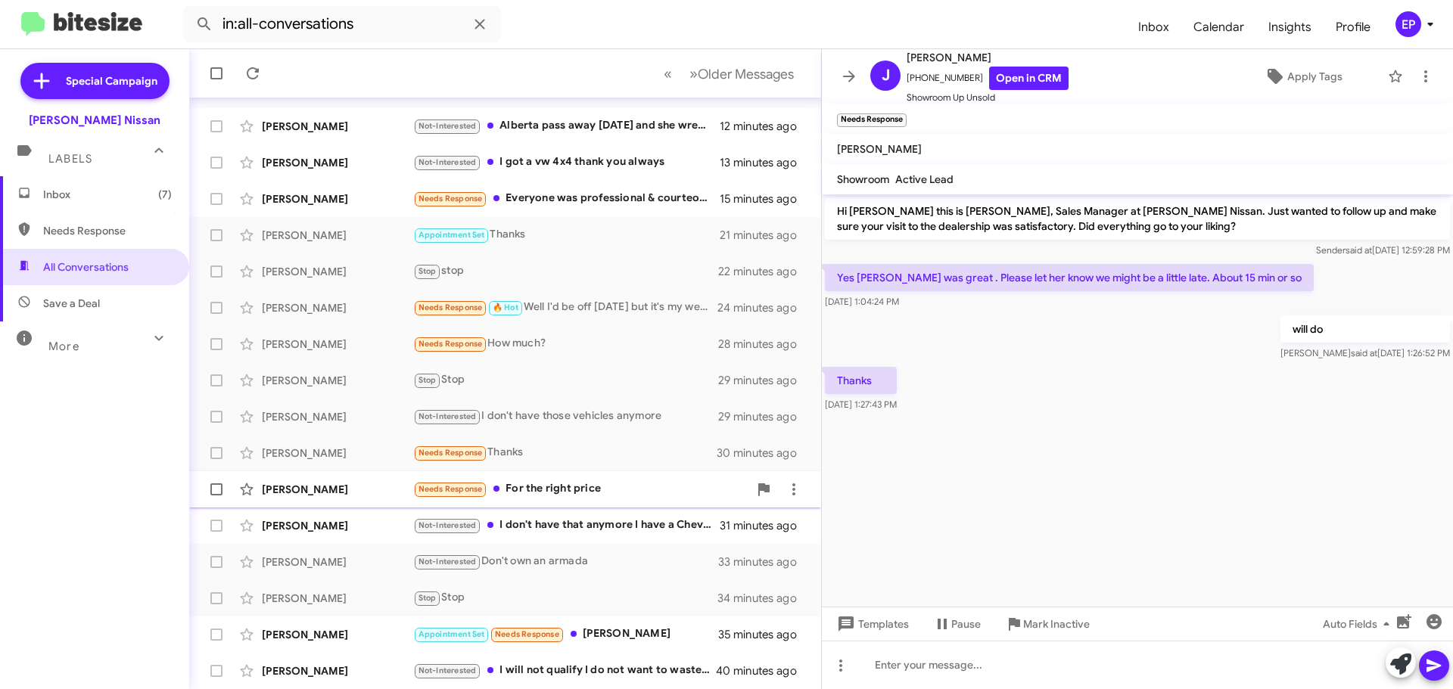
click at [587, 498] on div "Needs Response For the right price" at bounding box center [580, 488] width 335 height 17
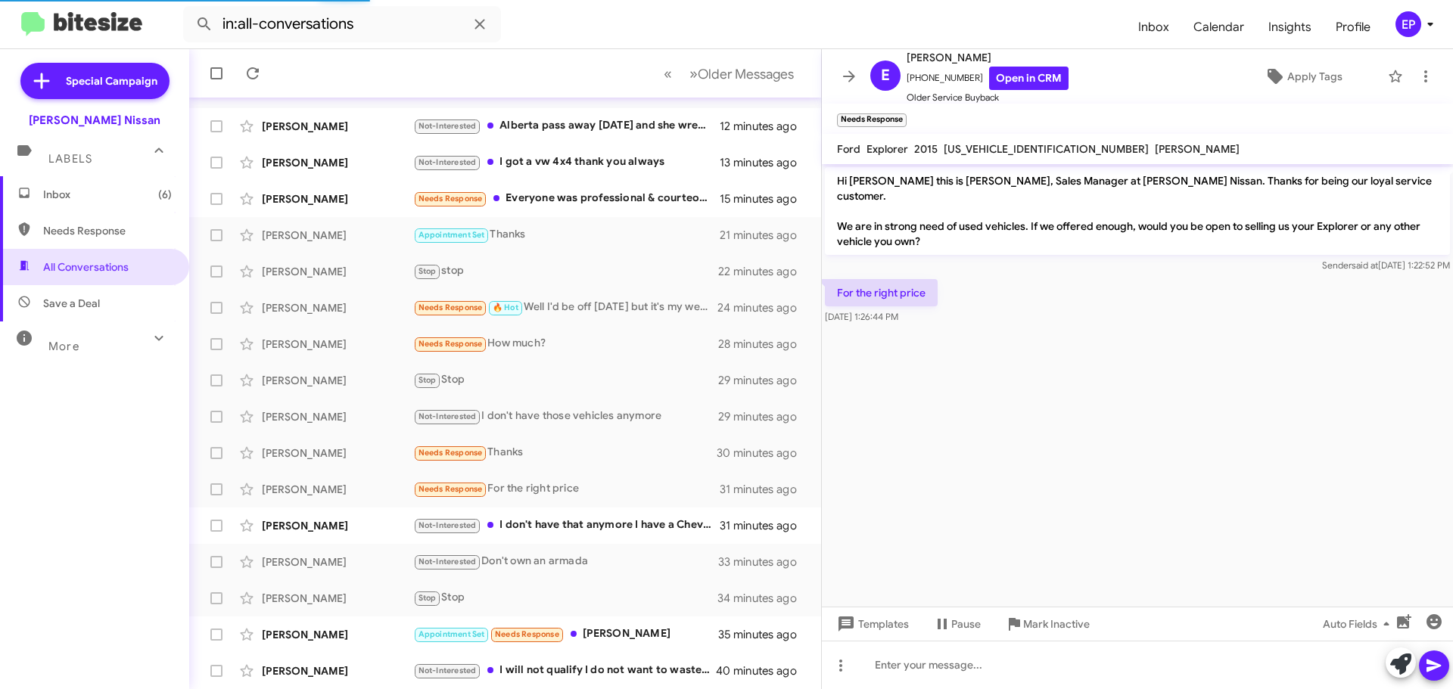
click at [1052, 420] on cdk-virtual-scroll-viewport "Hi [PERSON_NAME] this is [PERSON_NAME], Sales Manager at [PERSON_NAME] Nissan. …" at bounding box center [1137, 385] width 631 height 443
click at [1033, 80] on link "Open in CRM" at bounding box center [1028, 78] width 79 height 23
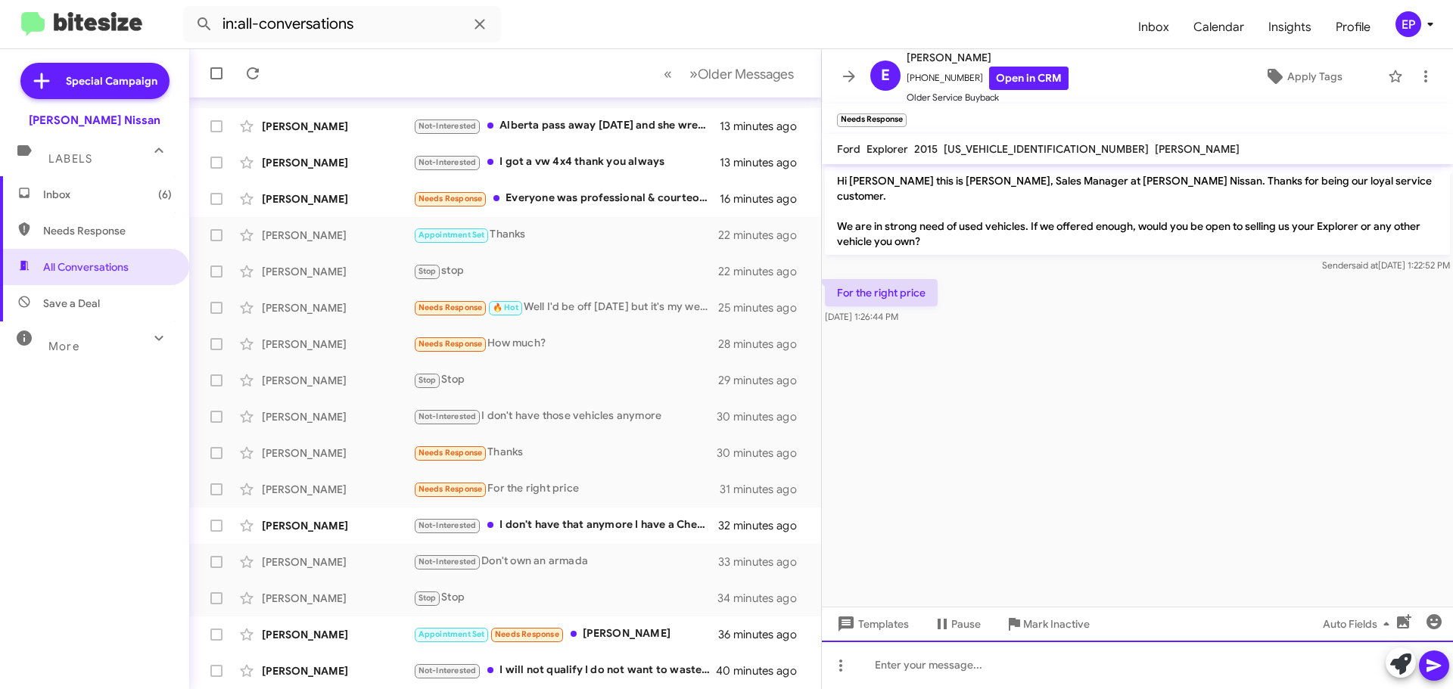
click at [983, 666] on div at bounding box center [1137, 665] width 631 height 48
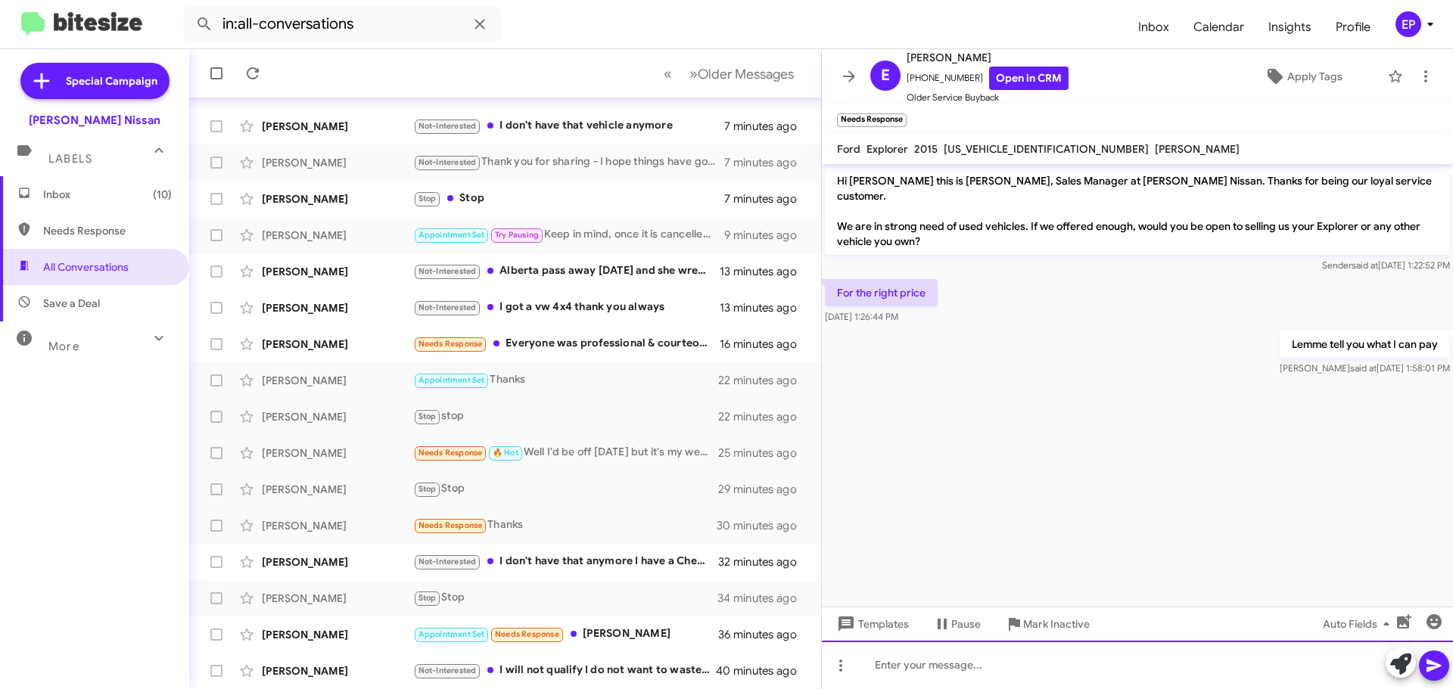
click at [963, 661] on div at bounding box center [1137, 665] width 631 height 48
click at [992, 669] on div at bounding box center [1137, 665] width 631 height 48
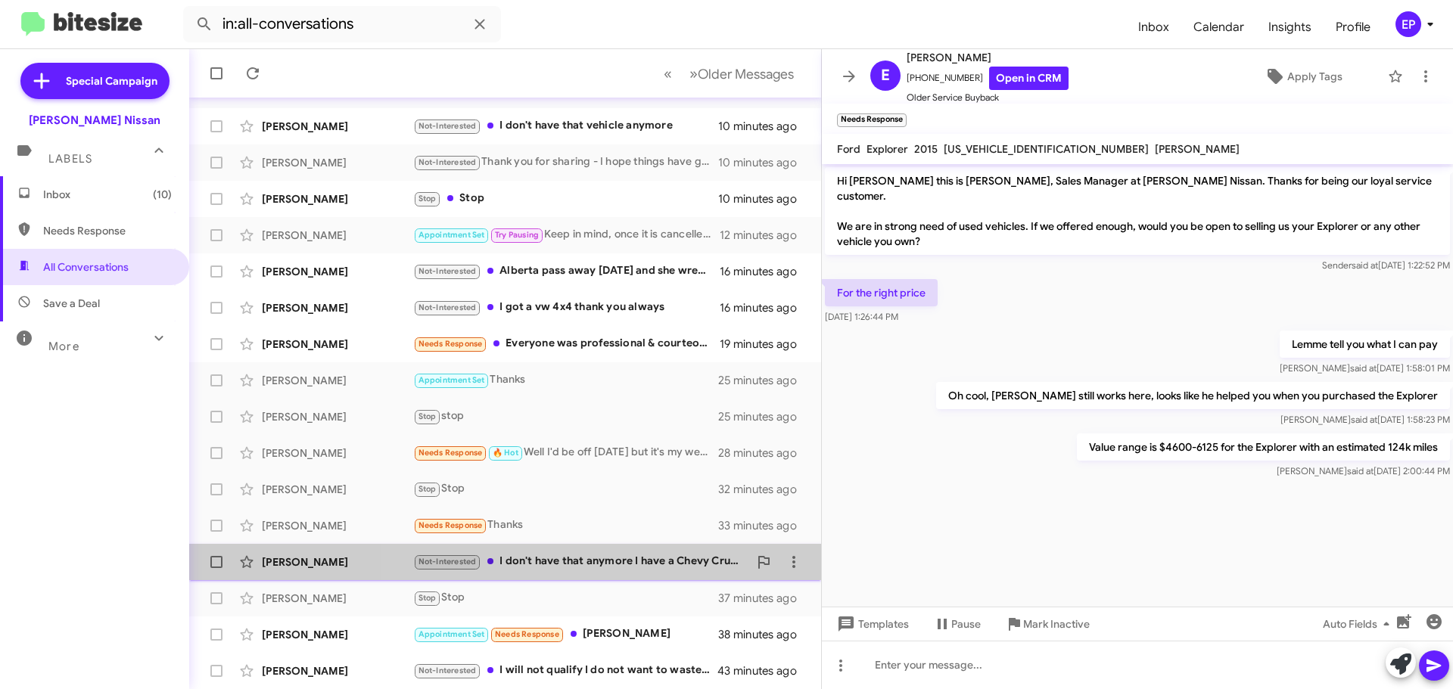
click at [601, 560] on div "Not-Interested I don't have that anymore I have a [PERSON_NAME]" at bounding box center [580, 561] width 335 height 17
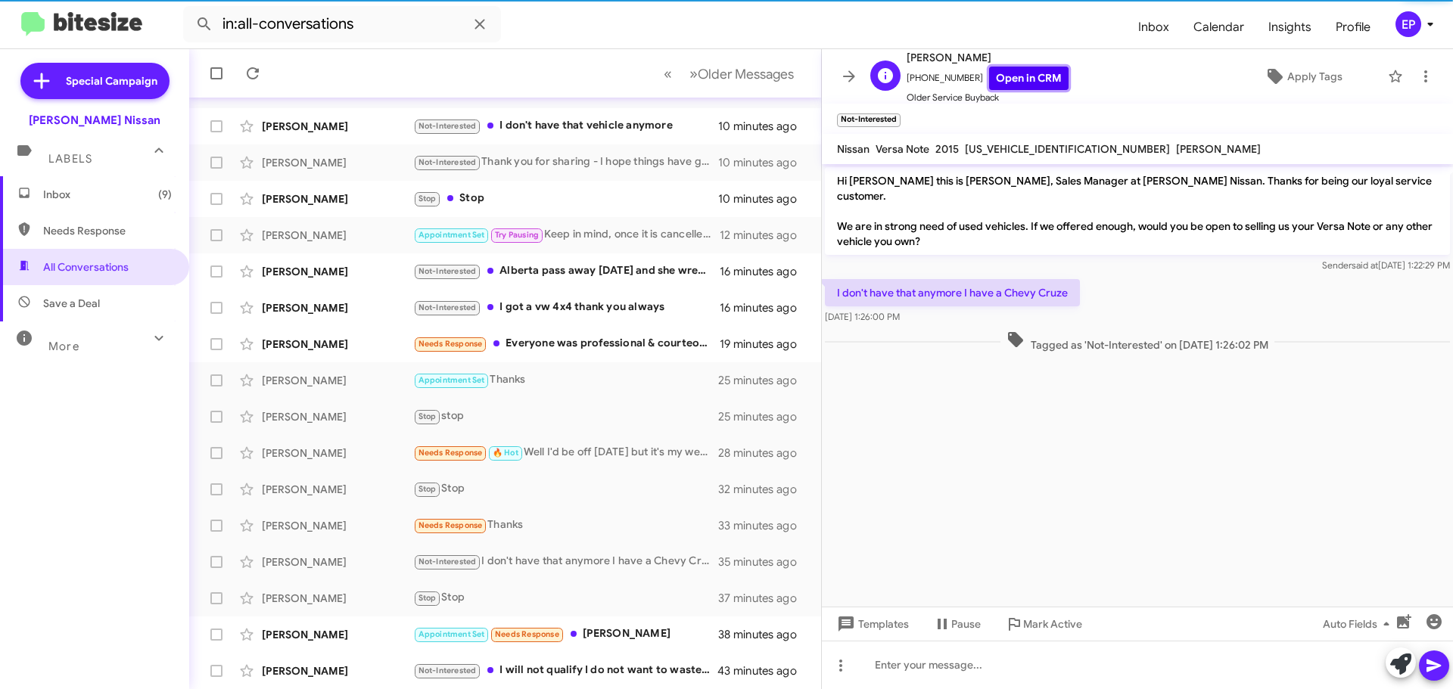
click at [1034, 80] on link "Open in CRM" at bounding box center [1028, 78] width 79 height 23
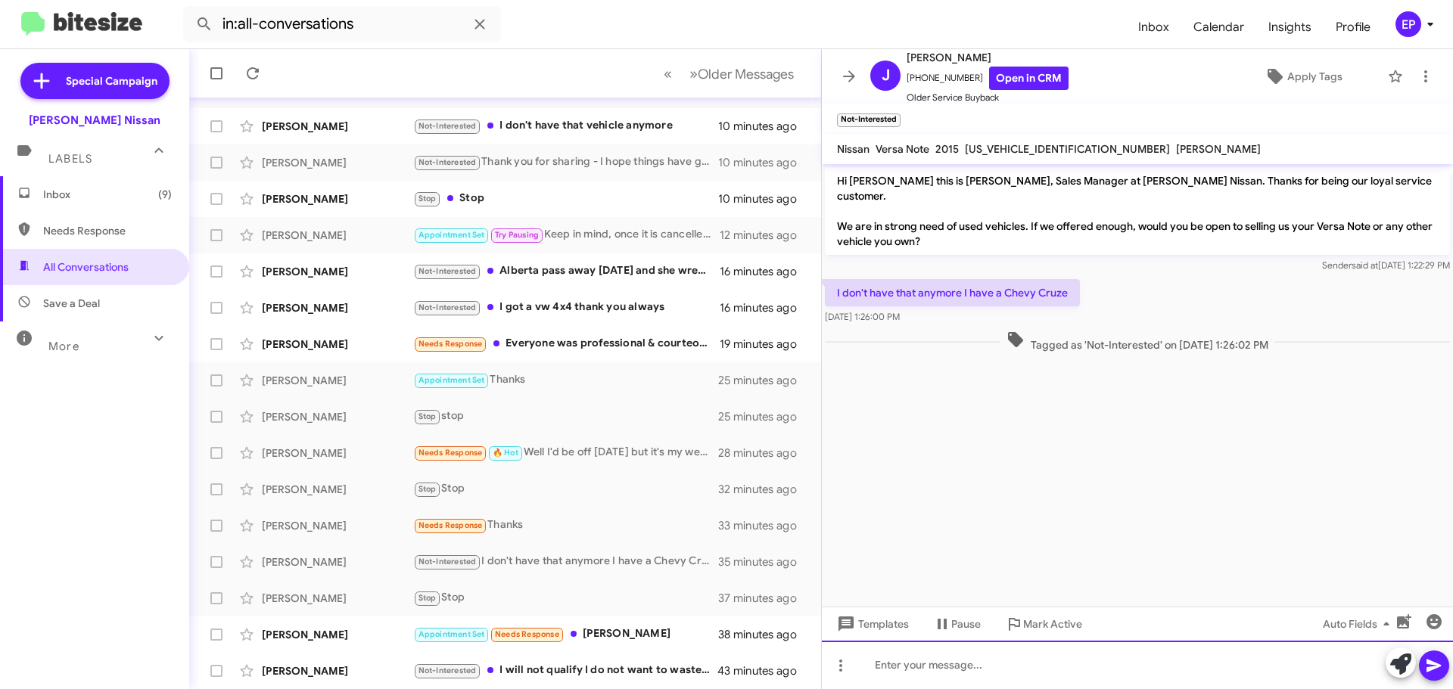
click at [959, 679] on div at bounding box center [1137, 665] width 631 height 48
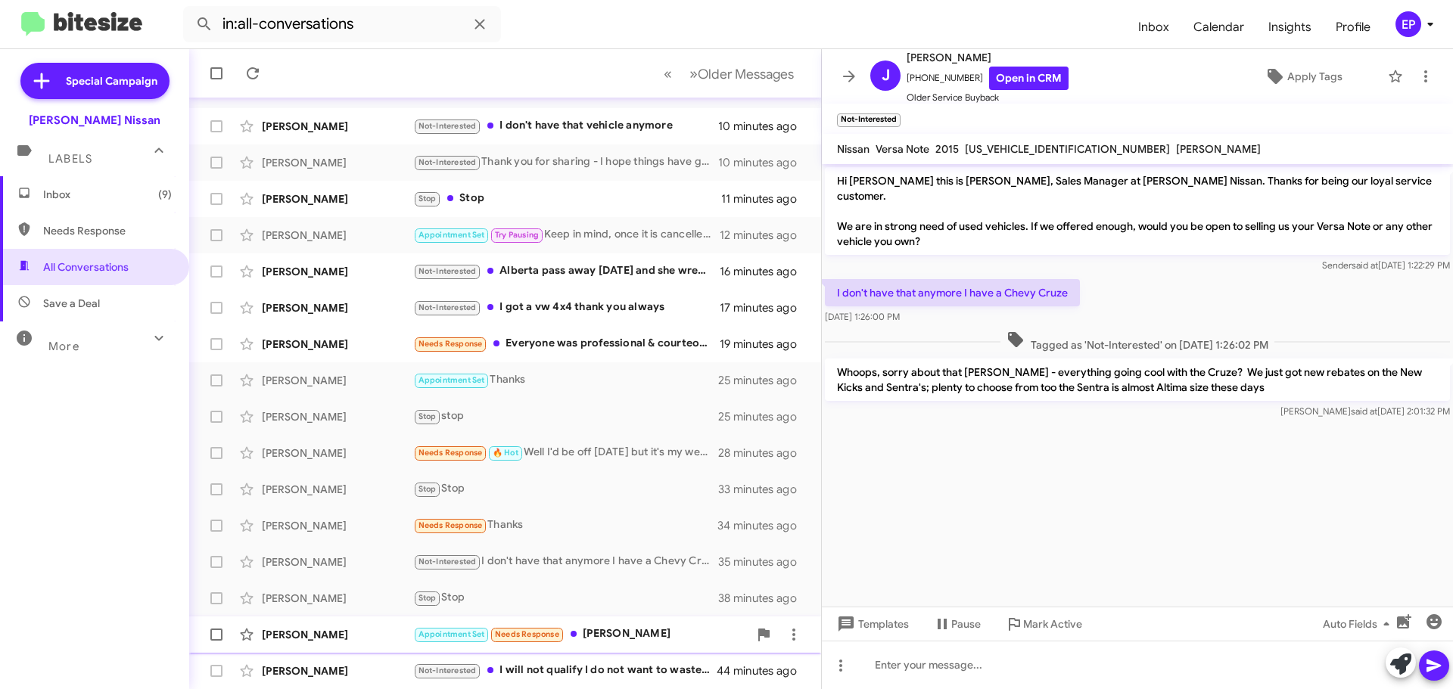
click at [627, 626] on div "Appointment Set Needs Response [PERSON_NAME]" at bounding box center [580, 634] width 335 height 17
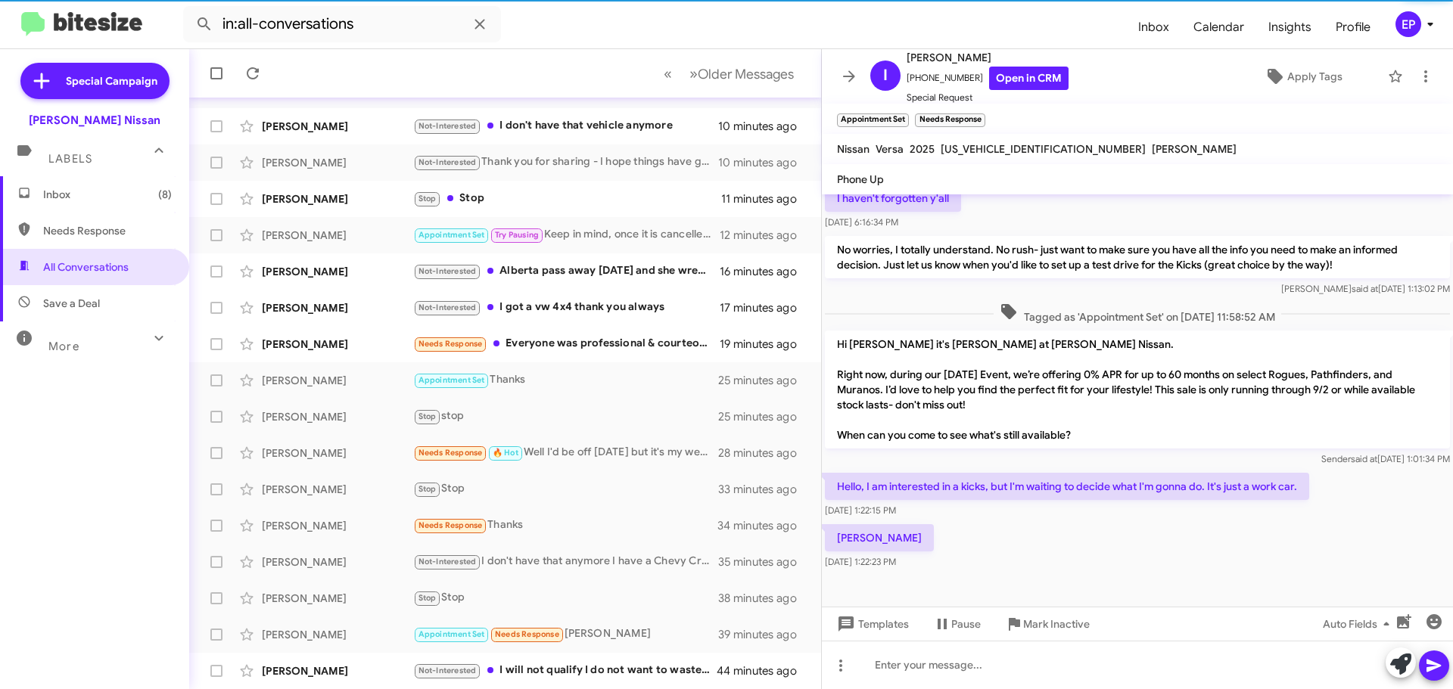
click at [1095, 534] on div "Ty [DATE] 1:22:23 PM" at bounding box center [1137, 546] width 631 height 51
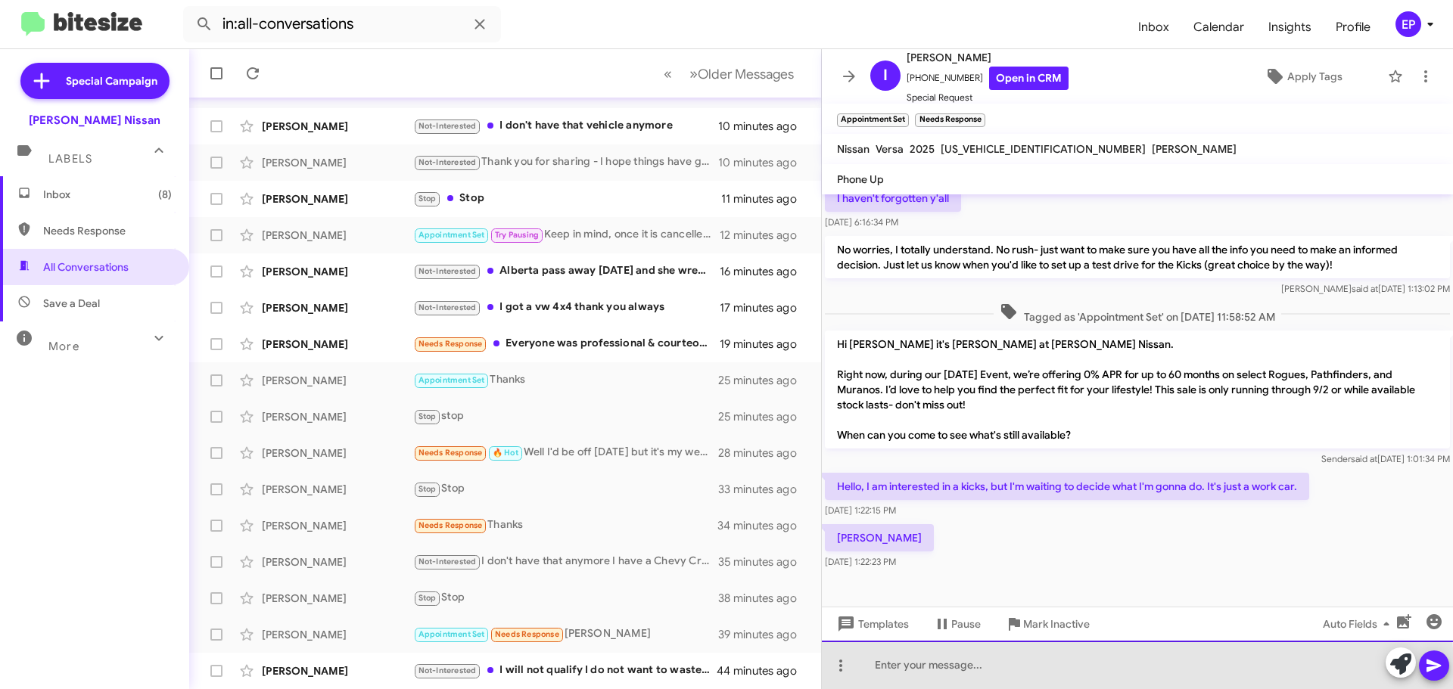
click at [1005, 673] on div at bounding box center [1137, 665] width 631 height 48
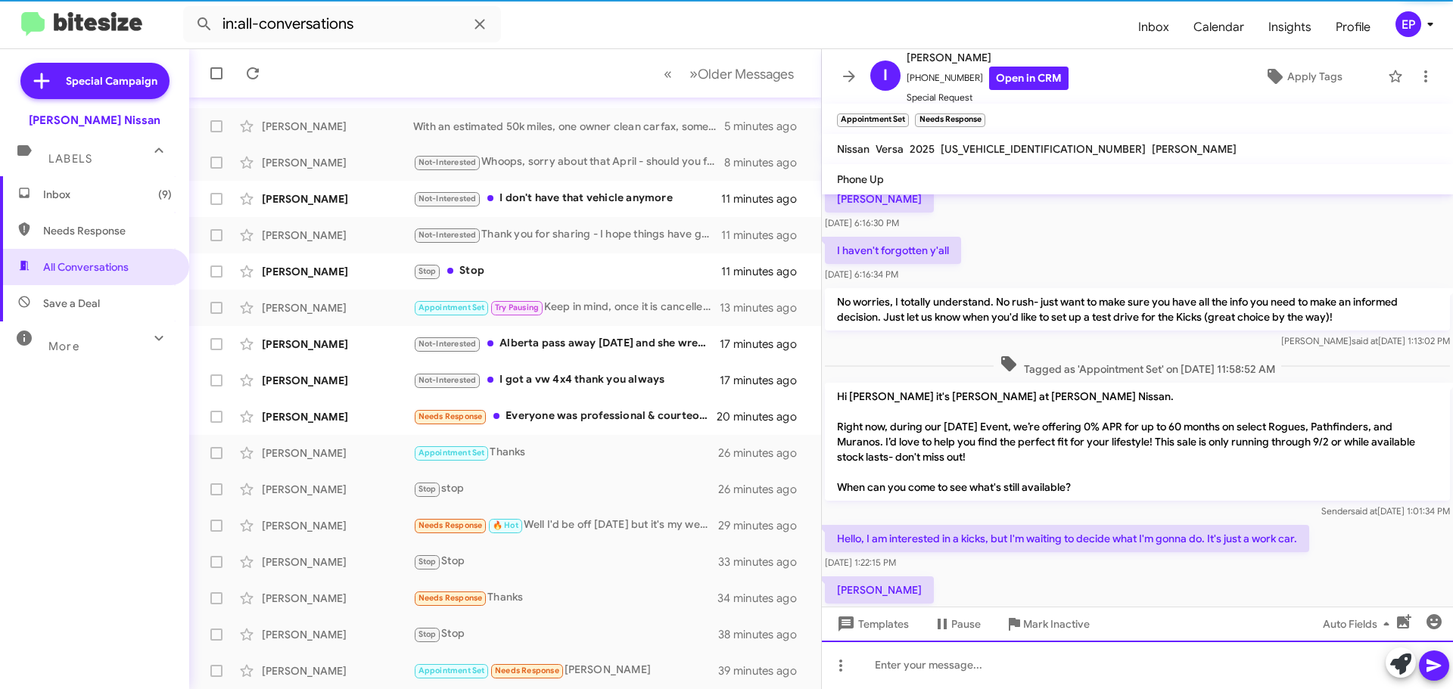
scroll to position [283, 0]
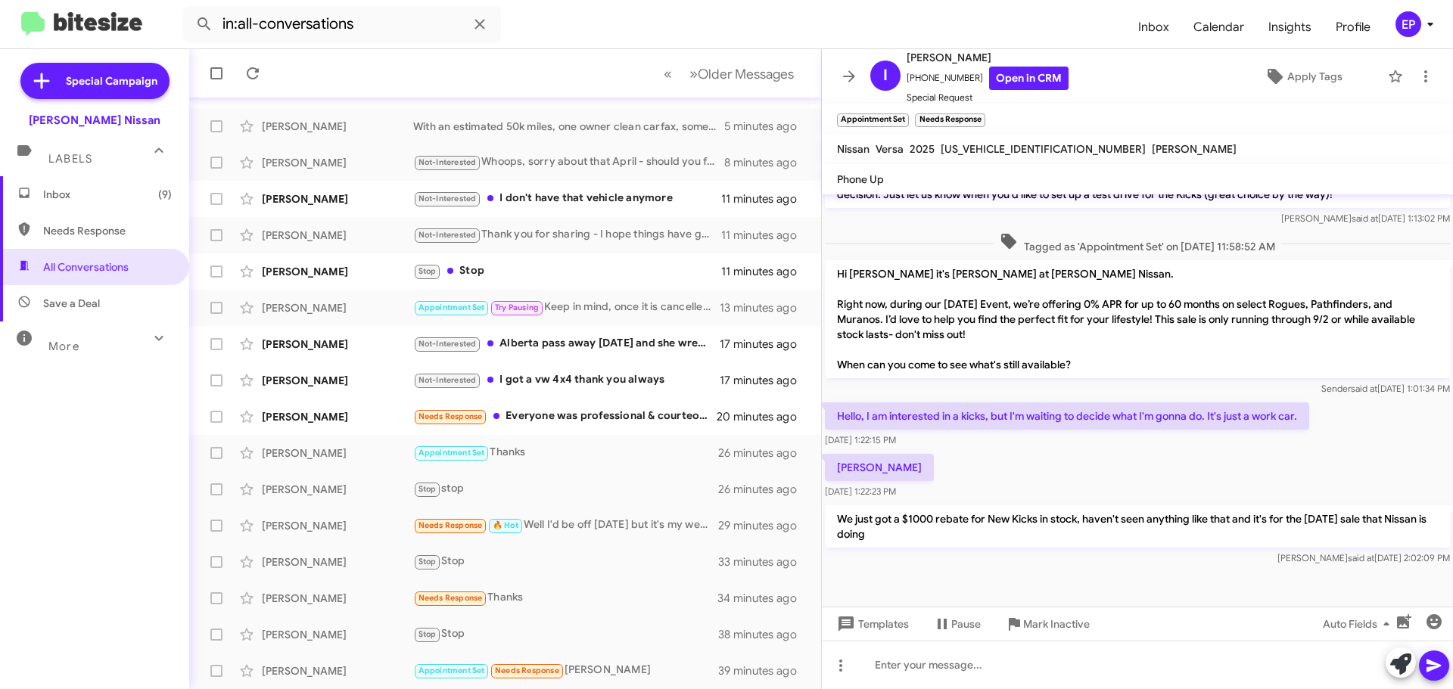
click at [1046, 570] on div at bounding box center [1137, 588] width 631 height 38
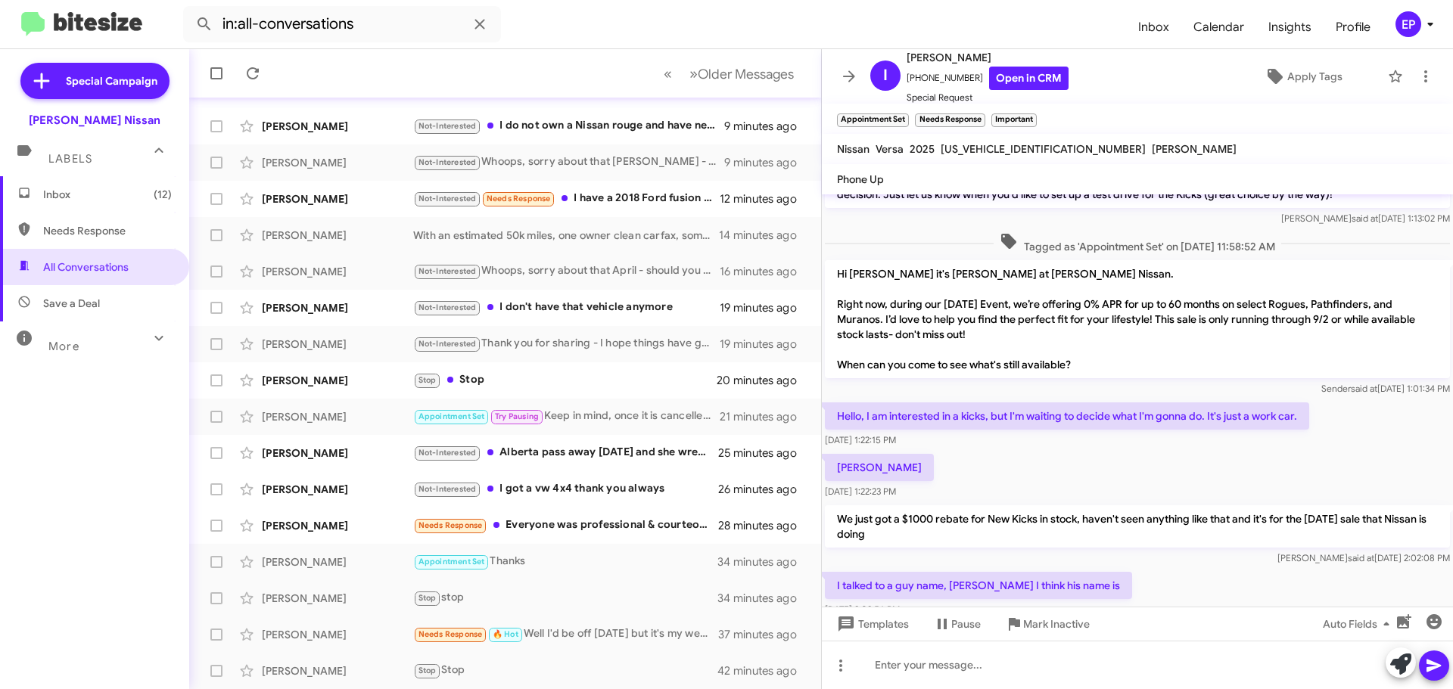
scroll to position [0, 0]
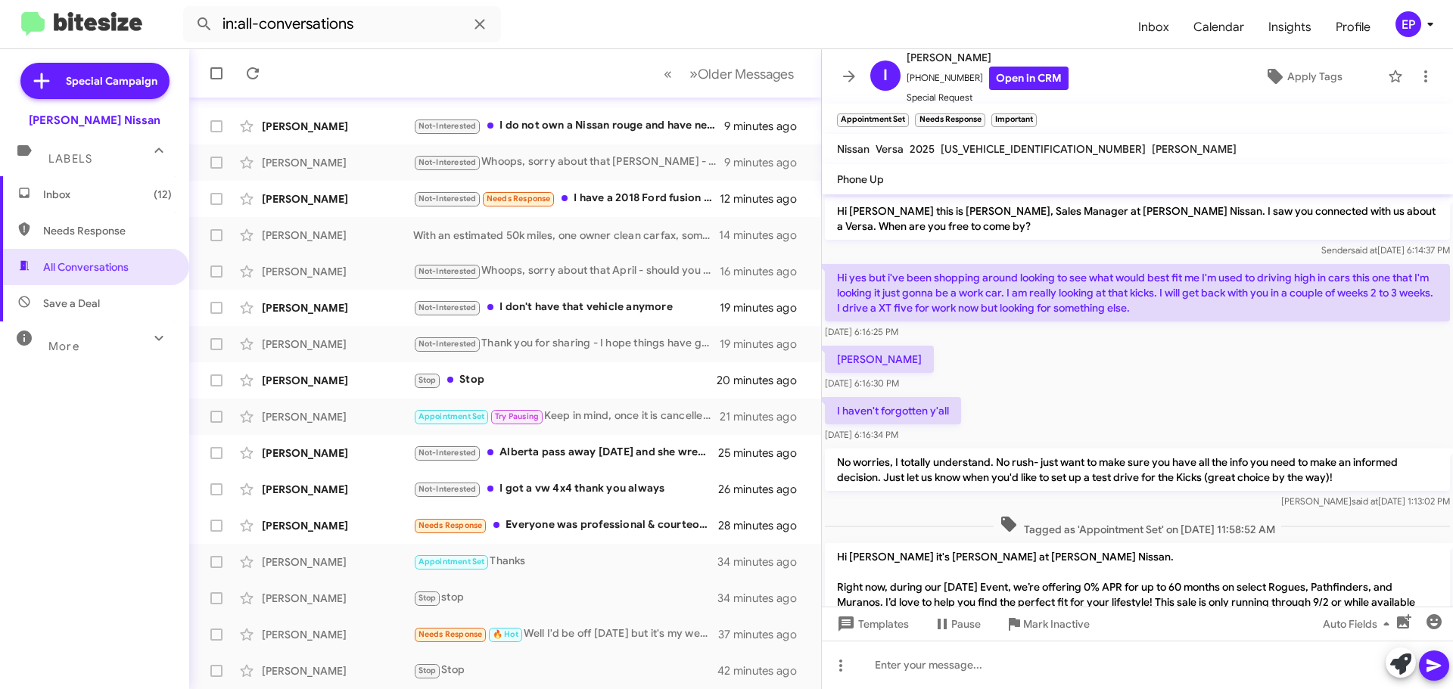
click at [1173, 390] on div "Ty [DATE] 6:16:30 PM" at bounding box center [1137, 368] width 631 height 51
click at [463, 386] on div "Stop Stop" at bounding box center [580, 379] width 335 height 17
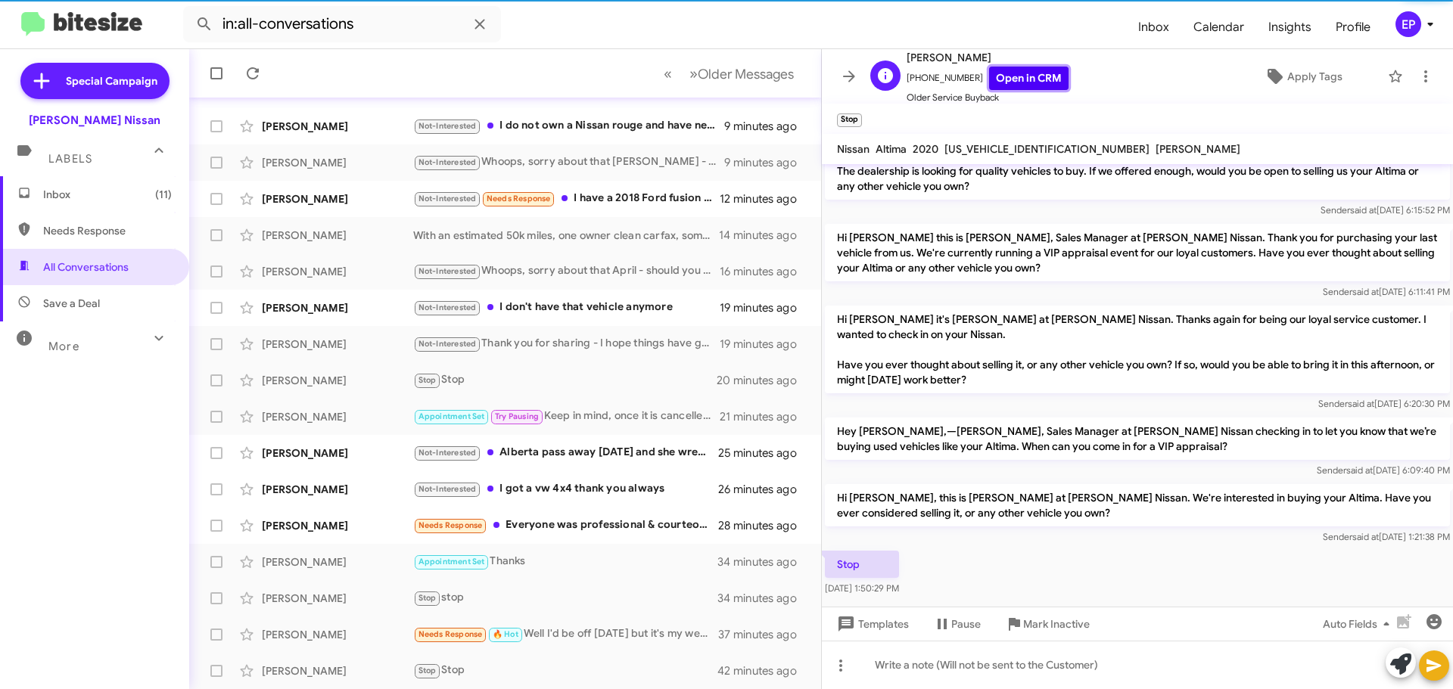
click at [1048, 75] on link "Open in CRM" at bounding box center [1028, 78] width 79 height 23
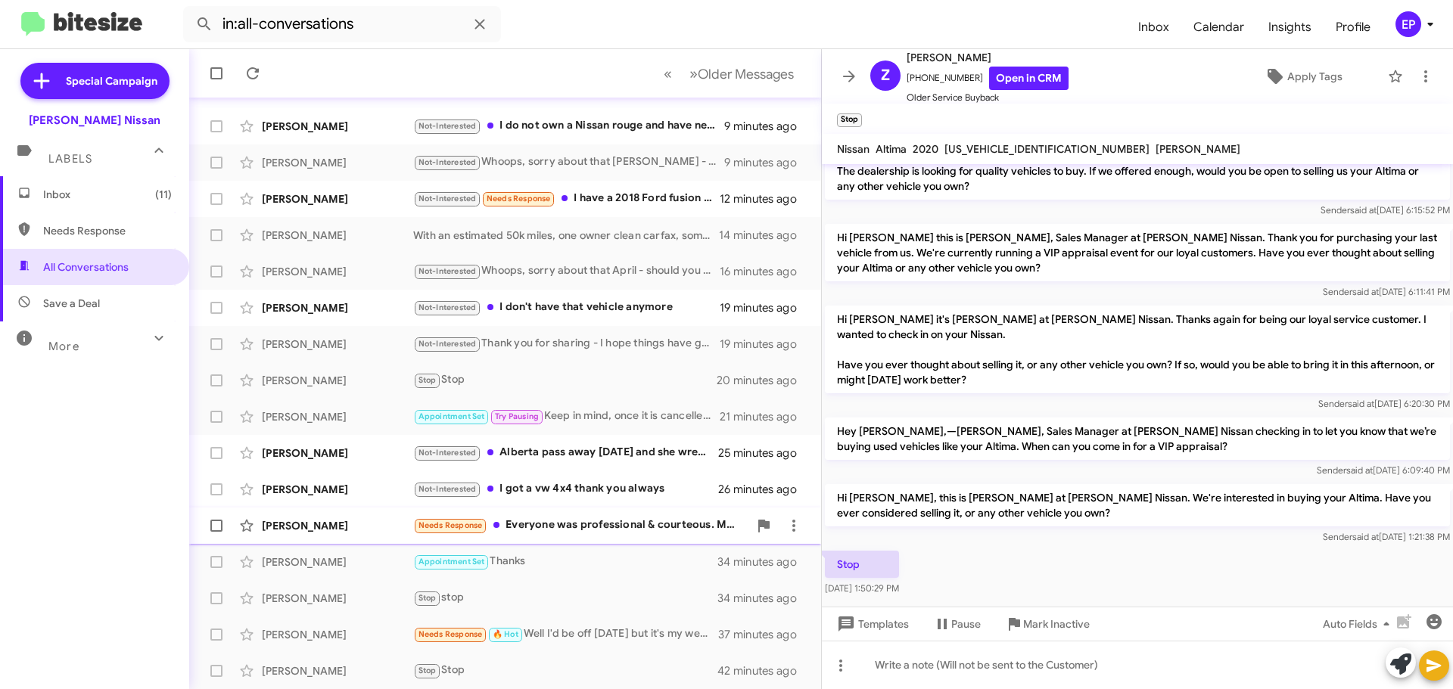
click at [567, 532] on div "Needs Response Everyone was professional & courteous. My issue was with financi…" at bounding box center [580, 525] width 335 height 17
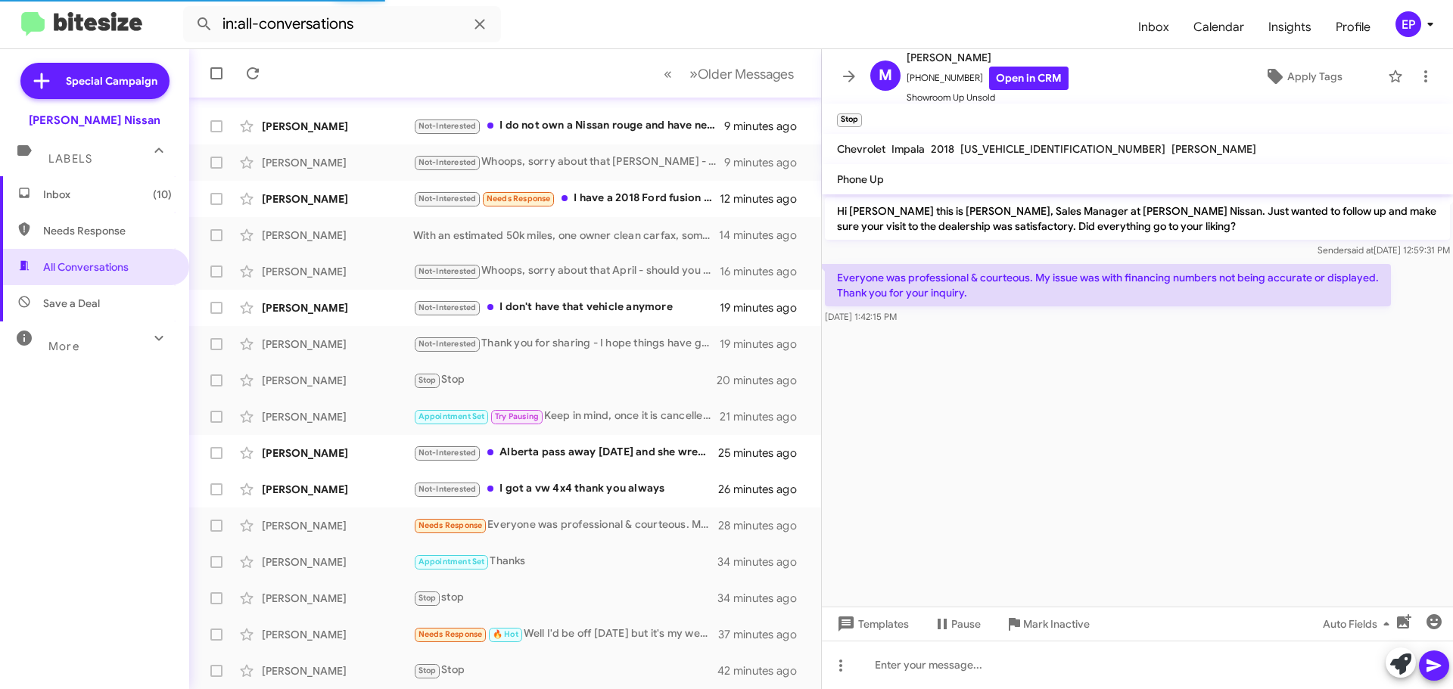
click at [937, 423] on cdk-virtual-scroll-viewport "Hi [PERSON_NAME] this is [PERSON_NAME], Sales Manager at [PERSON_NAME] Nissan. …" at bounding box center [1137, 400] width 631 height 412
click at [1038, 81] on link "Open in CRM" at bounding box center [1028, 78] width 79 height 23
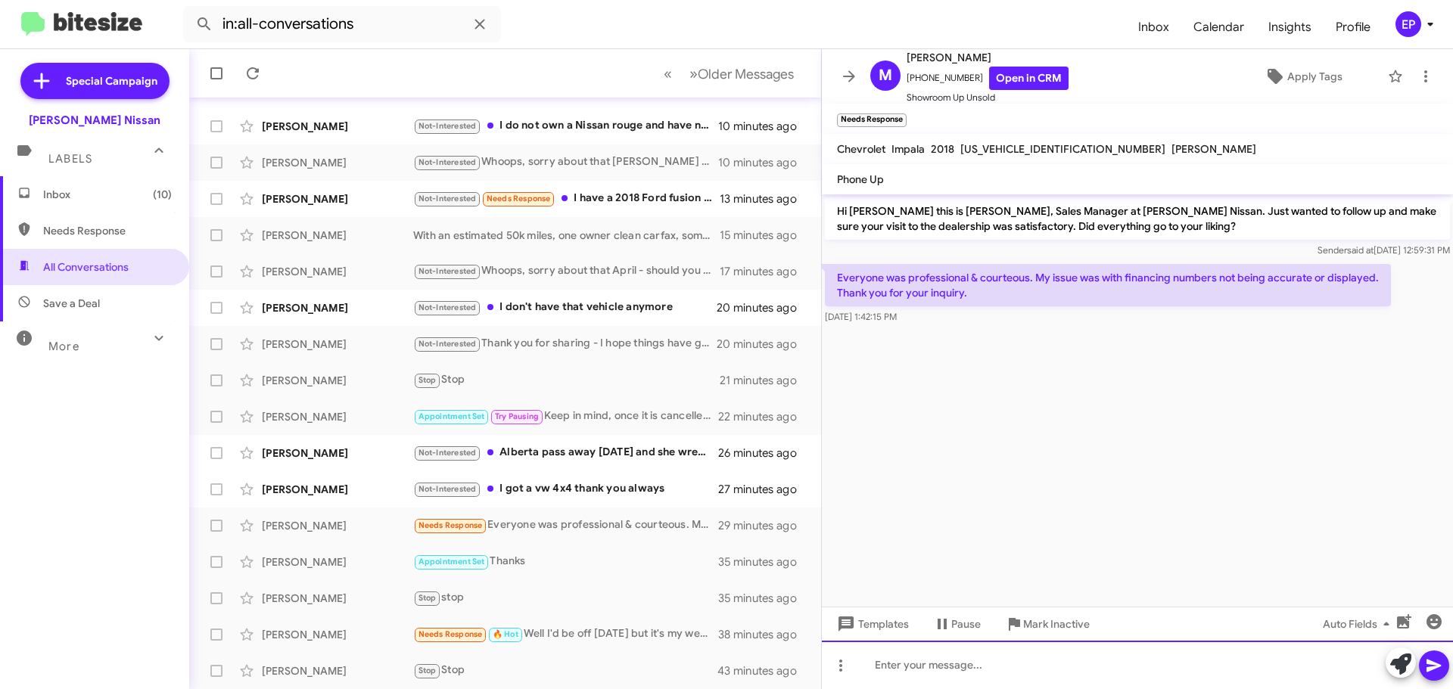
click at [1094, 657] on div at bounding box center [1137, 665] width 631 height 48
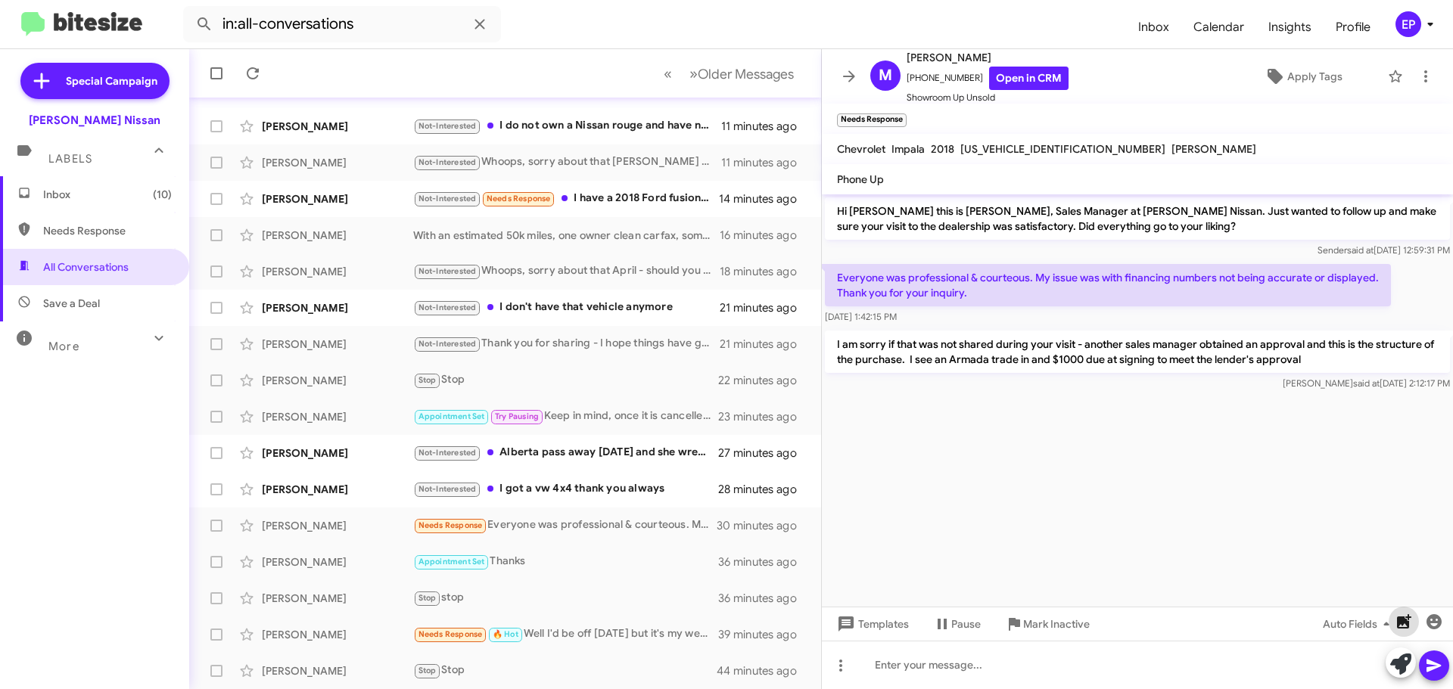
click at [1395, 617] on icon "button" at bounding box center [1403, 622] width 18 height 18
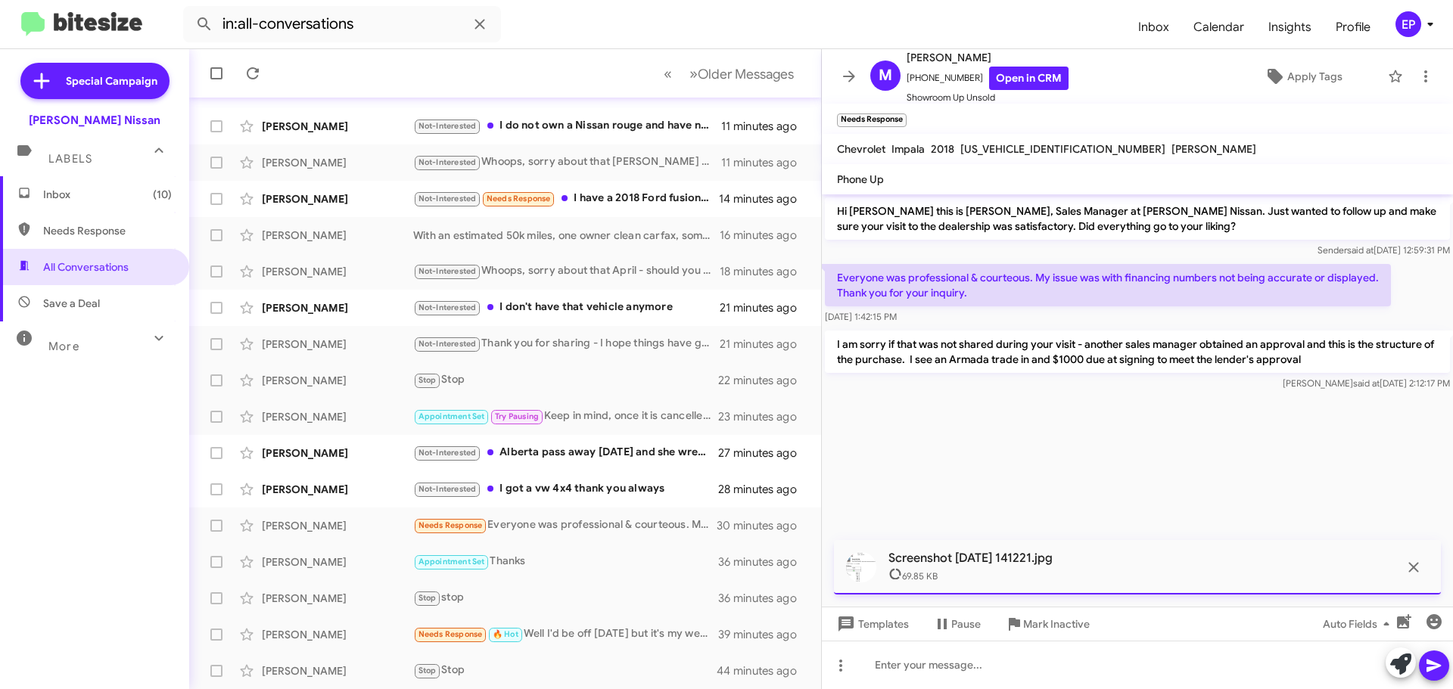
click at [1437, 666] on icon at bounding box center [1433, 666] width 14 height 13
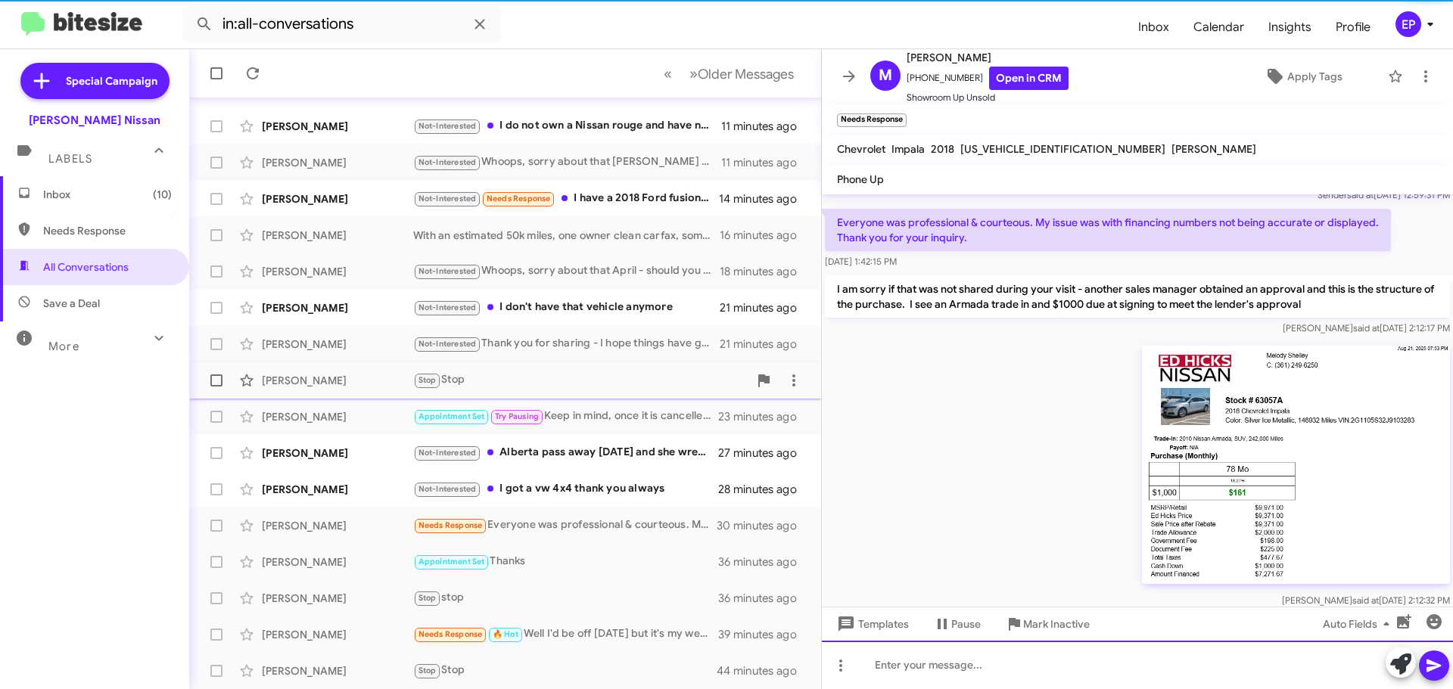
scroll to position [75, 0]
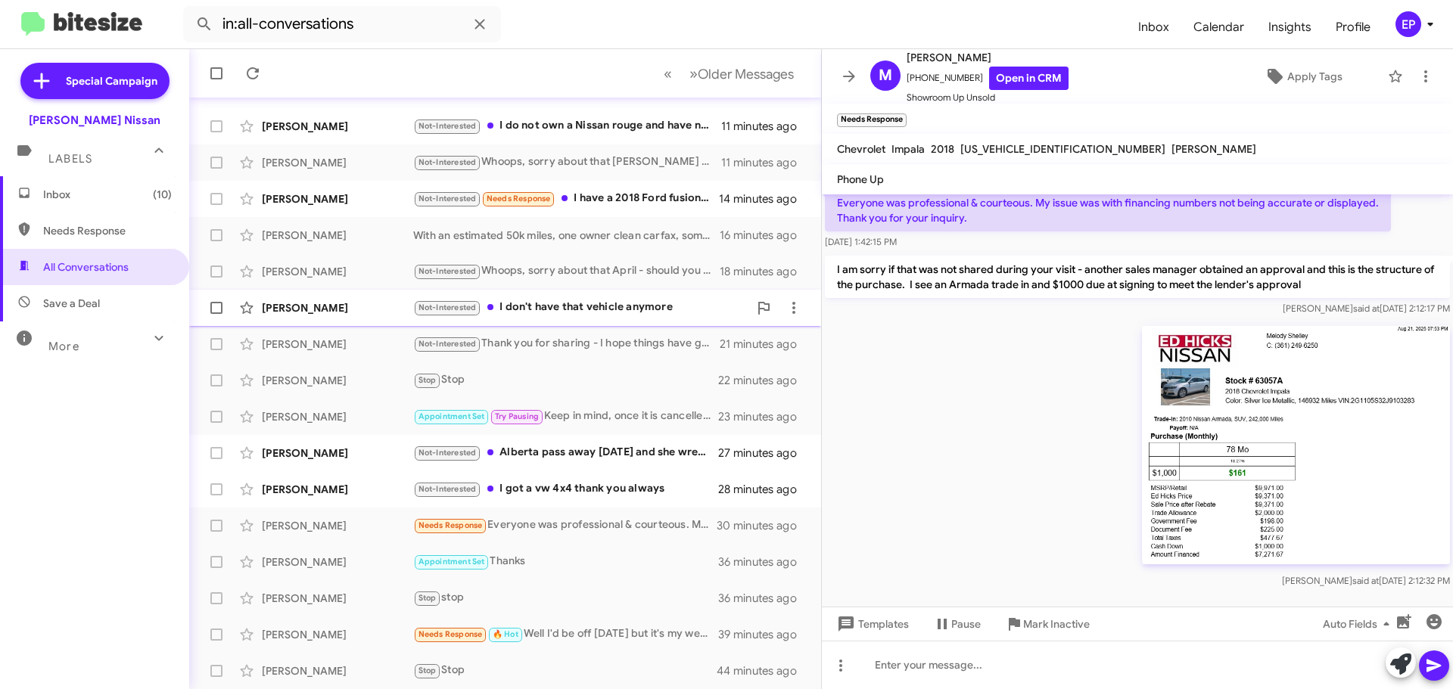
click at [536, 306] on div "Not-Interested I don't have that vehicle anymore" at bounding box center [580, 307] width 335 height 17
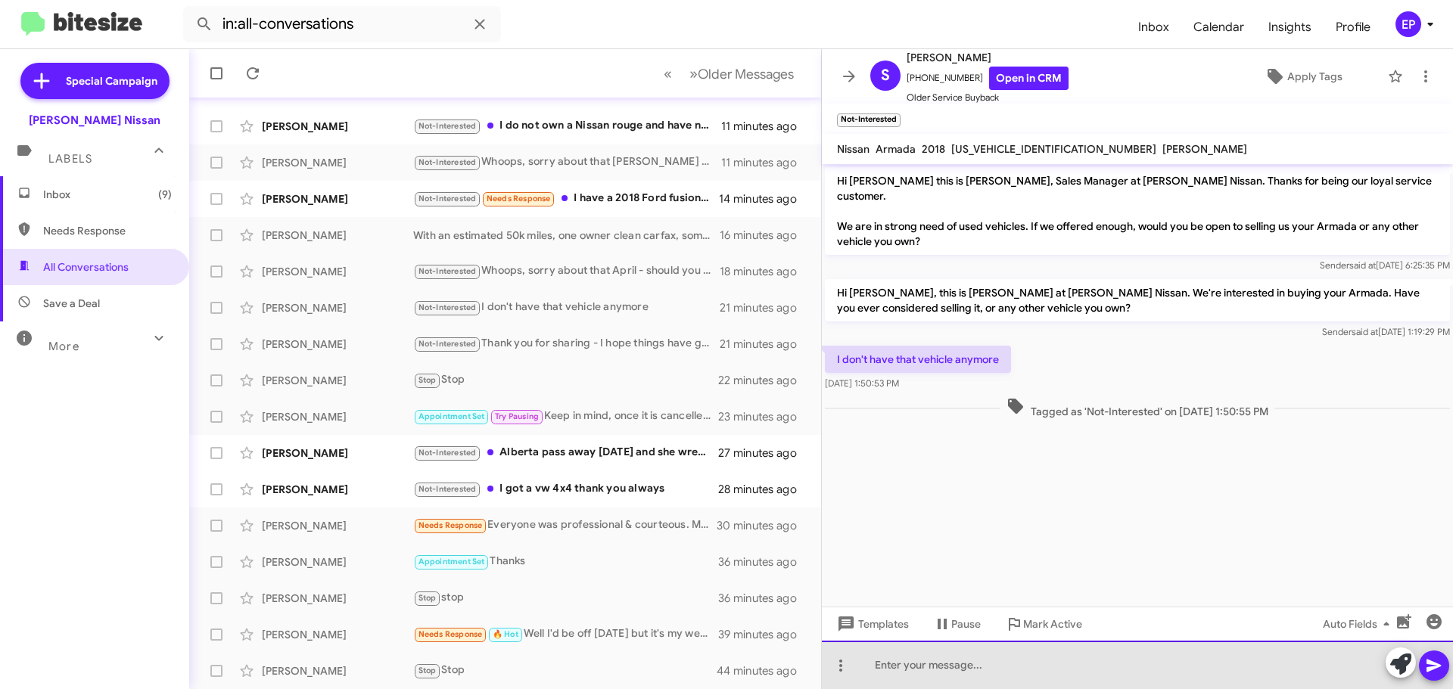
click at [965, 660] on div at bounding box center [1137, 665] width 631 height 48
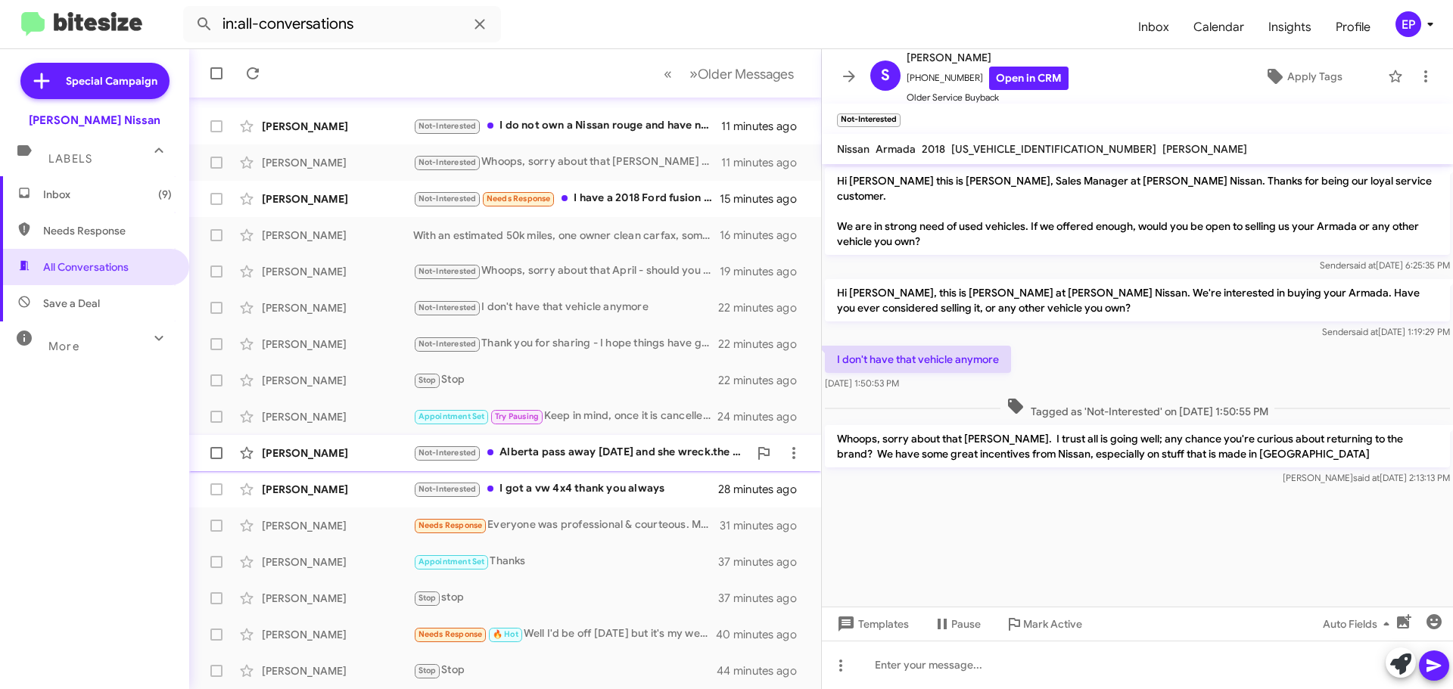
click at [537, 466] on div "[PERSON_NAME] Not-Interested Alberta pass away [DATE] and she wreck.the versa o…" at bounding box center [504, 453] width 607 height 30
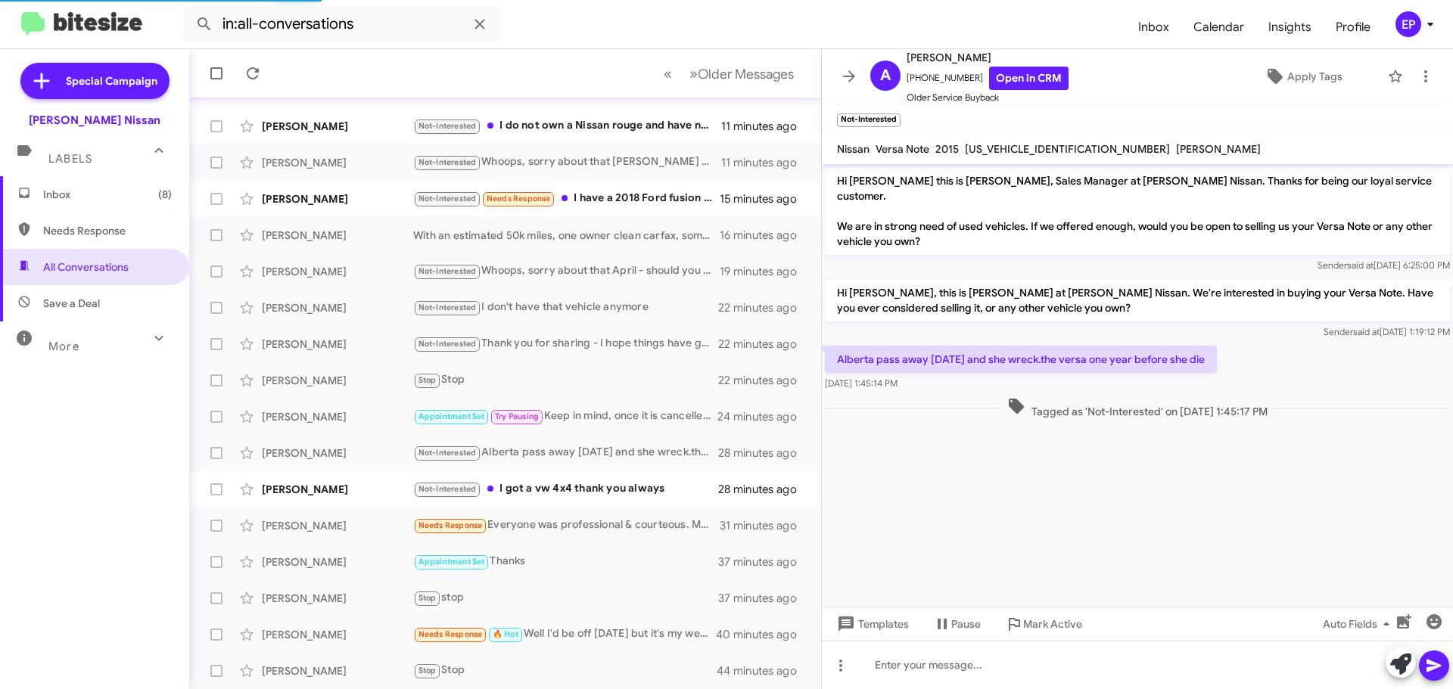
click at [1060, 457] on cdk-virtual-scroll-viewport "Hi [PERSON_NAME] this is [PERSON_NAME], Sales Manager at [PERSON_NAME] Nissan. …" at bounding box center [1137, 385] width 631 height 443
click at [999, 77] on link "Open in CRM" at bounding box center [1028, 78] width 79 height 23
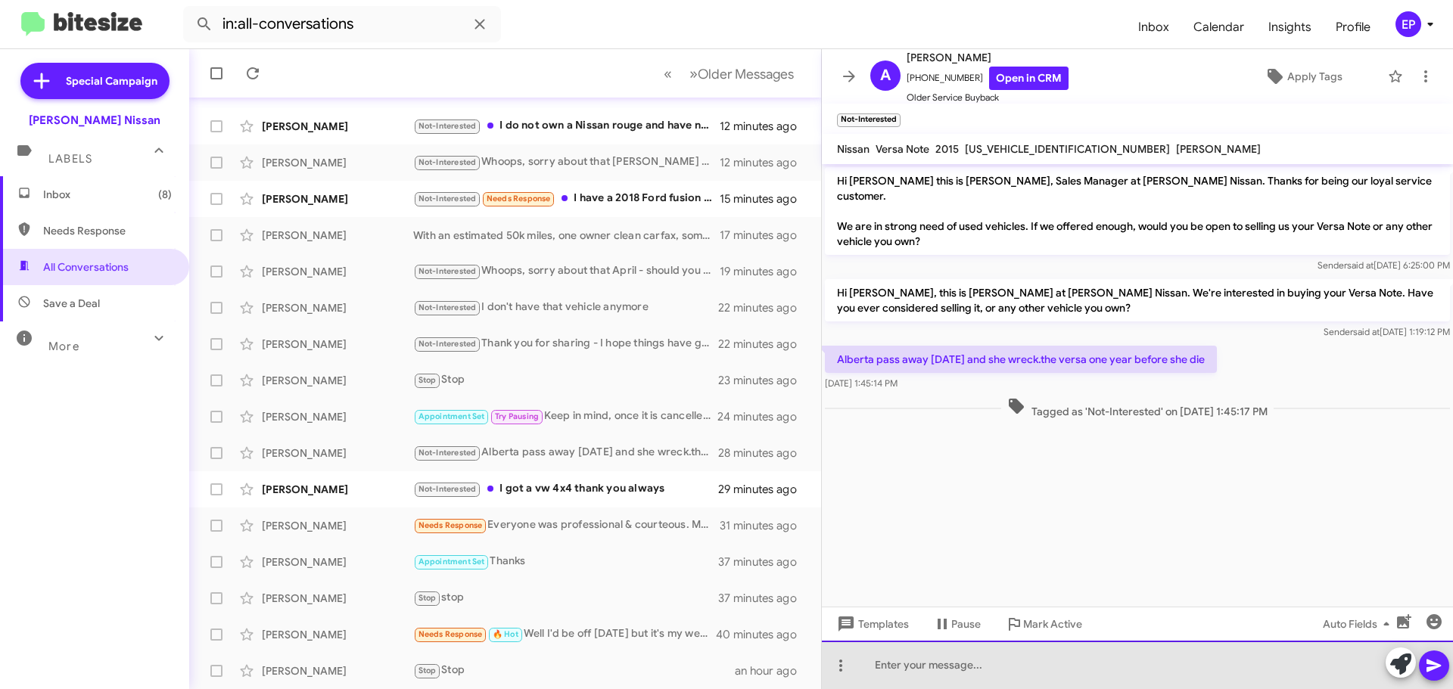
click at [983, 666] on div at bounding box center [1137, 665] width 631 height 48
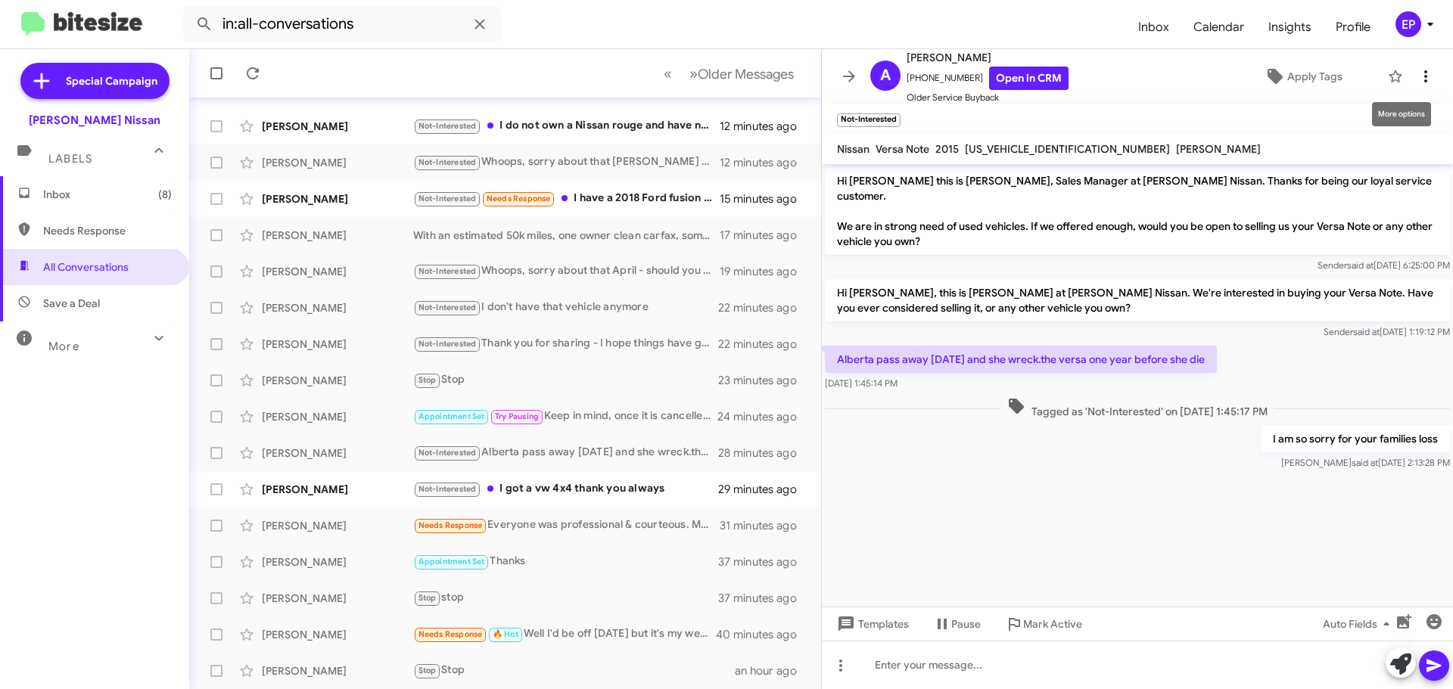
click at [1416, 83] on icon at bounding box center [1425, 76] width 18 height 18
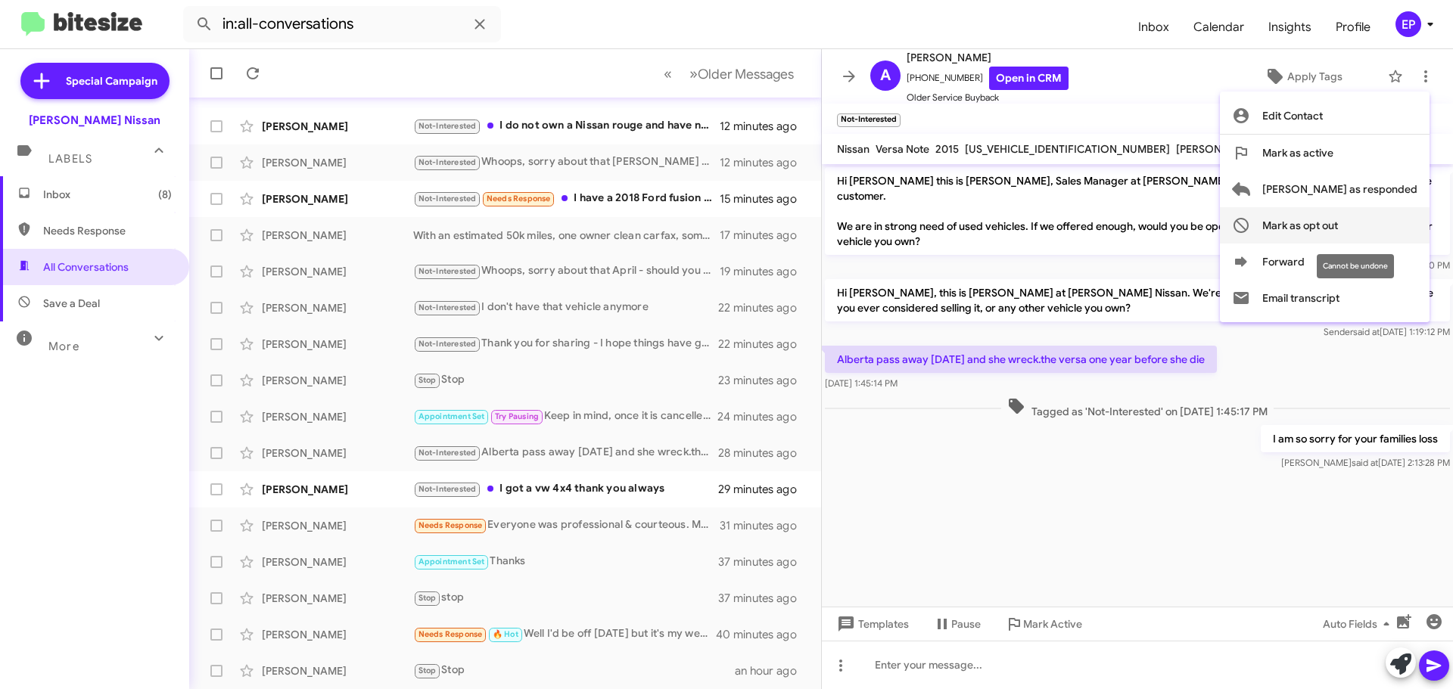
click at [1338, 220] on span "Mark as opt out" at bounding box center [1300, 225] width 76 height 36
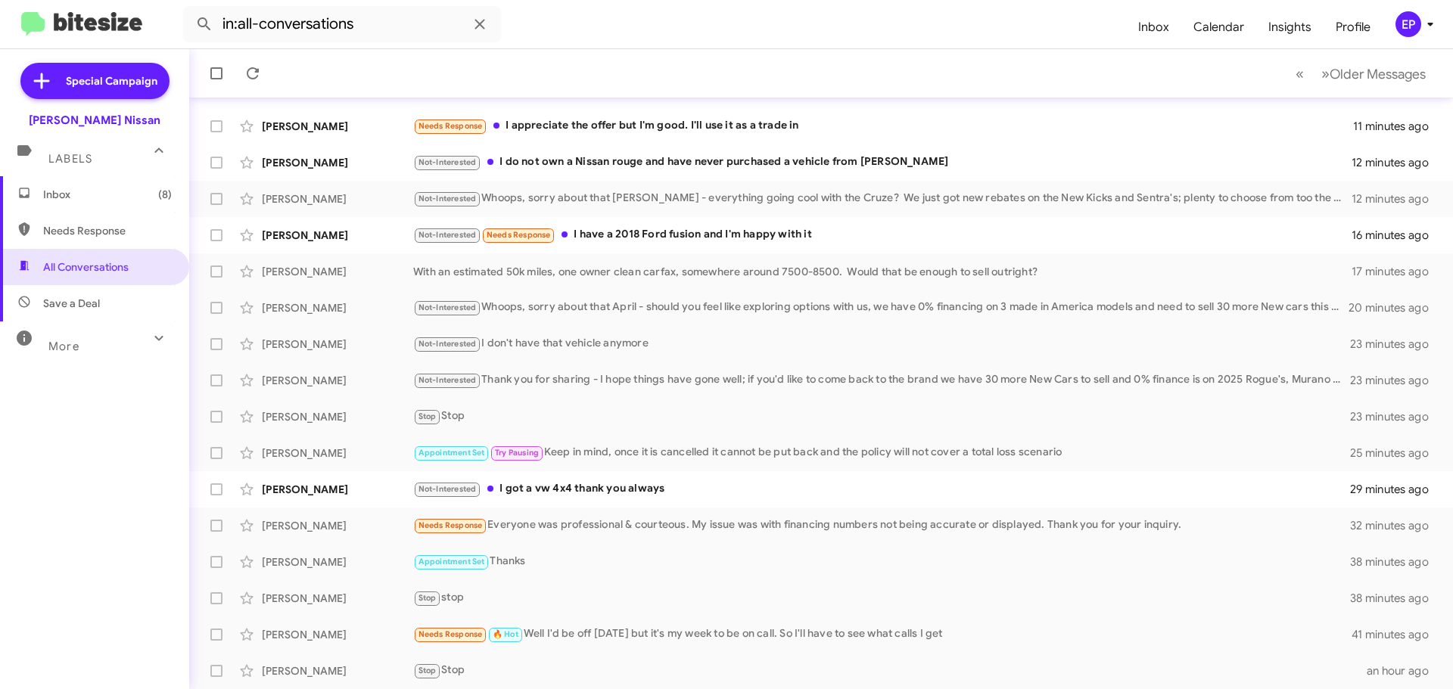
scroll to position [153, 0]
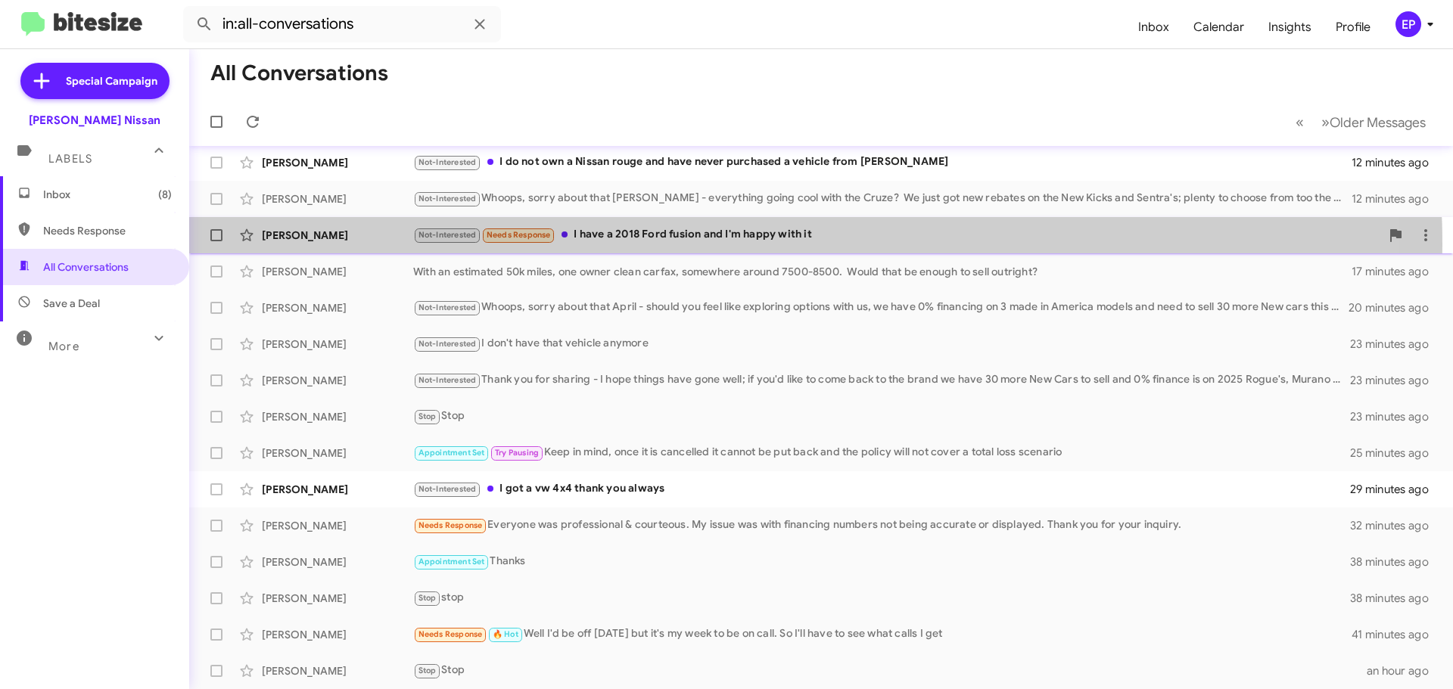
click at [651, 245] on div "[PERSON_NAME] Not-Interested Needs Response I have a 2018 Ford fusion and I'm h…" at bounding box center [820, 235] width 1239 height 30
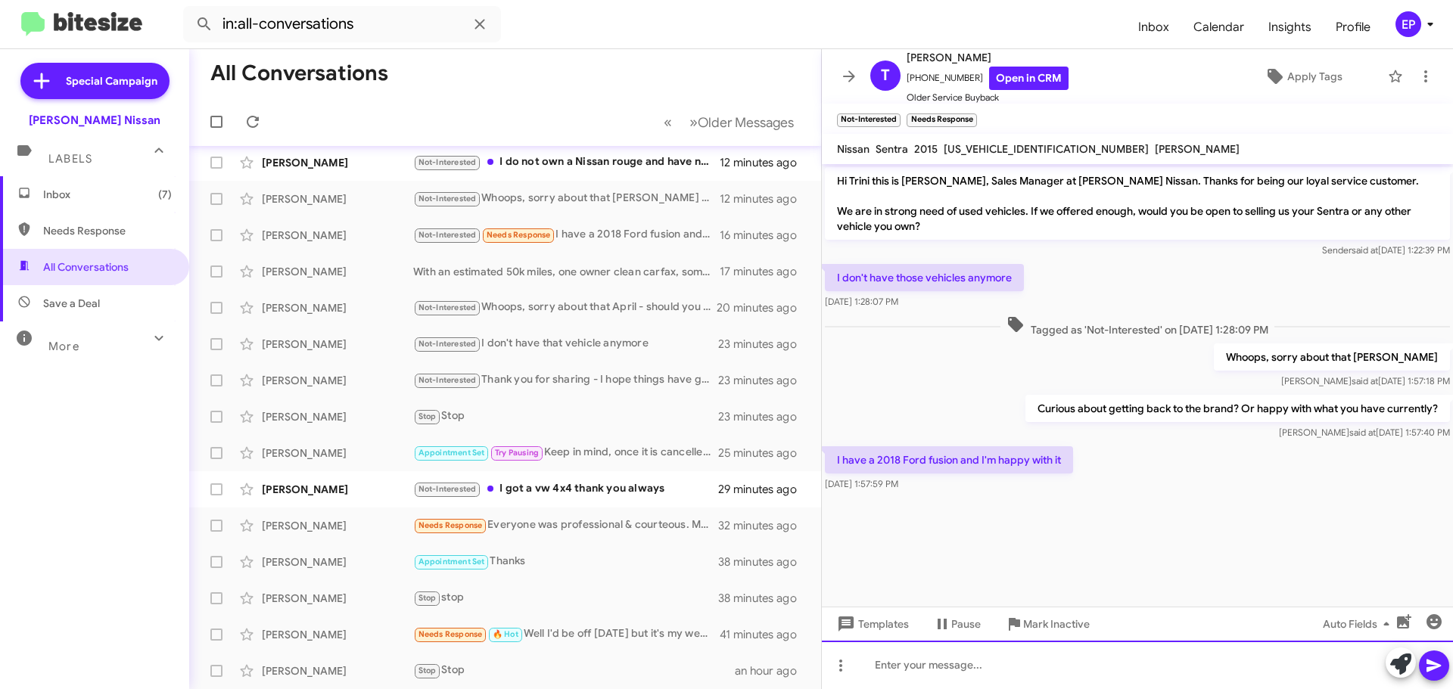
click at [1033, 670] on div at bounding box center [1137, 665] width 631 height 48
click at [1006, 670] on div at bounding box center [1137, 665] width 631 height 48
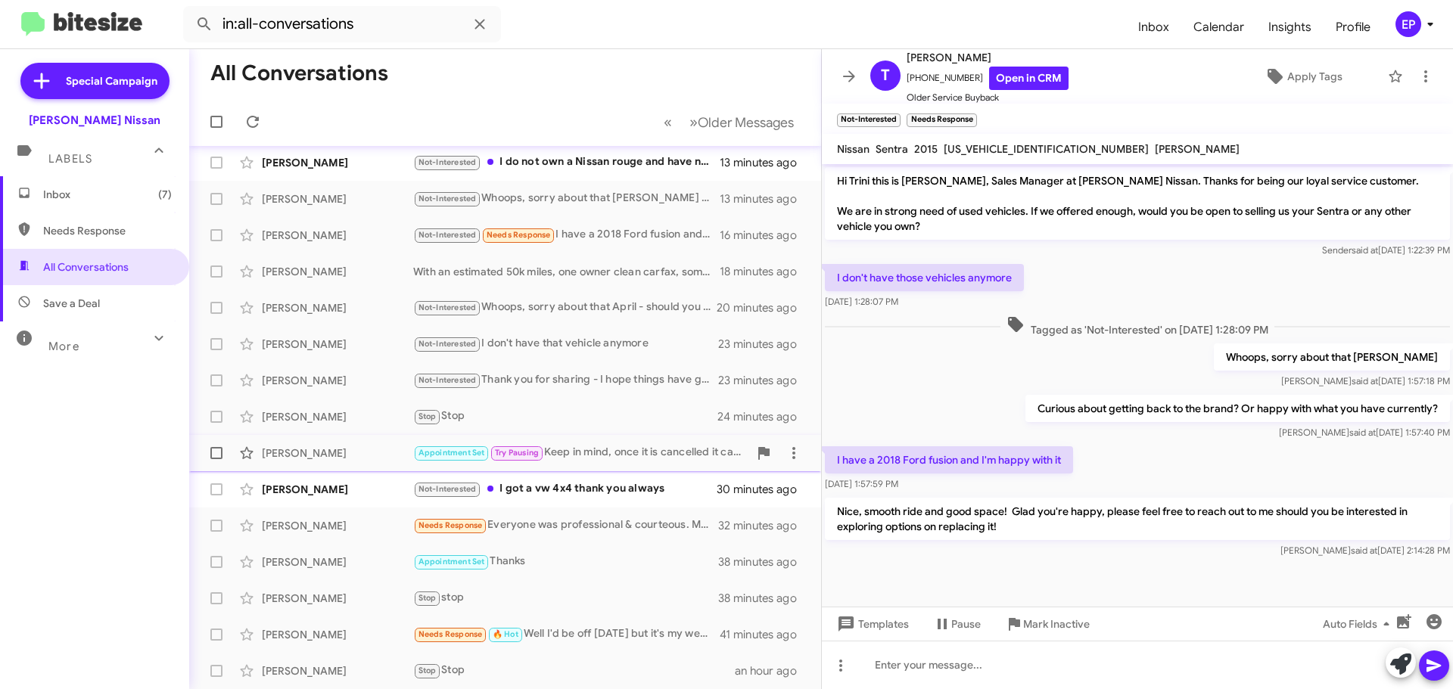
click at [621, 471] on span "[PERSON_NAME] Appointment Set Try Pausing Keep in mind, once it is cancelled it…" at bounding box center [505, 453] width 632 height 36
click at [586, 482] on div "Not-Interested I got a vw 4x4 thank you always" at bounding box center [580, 488] width 335 height 17
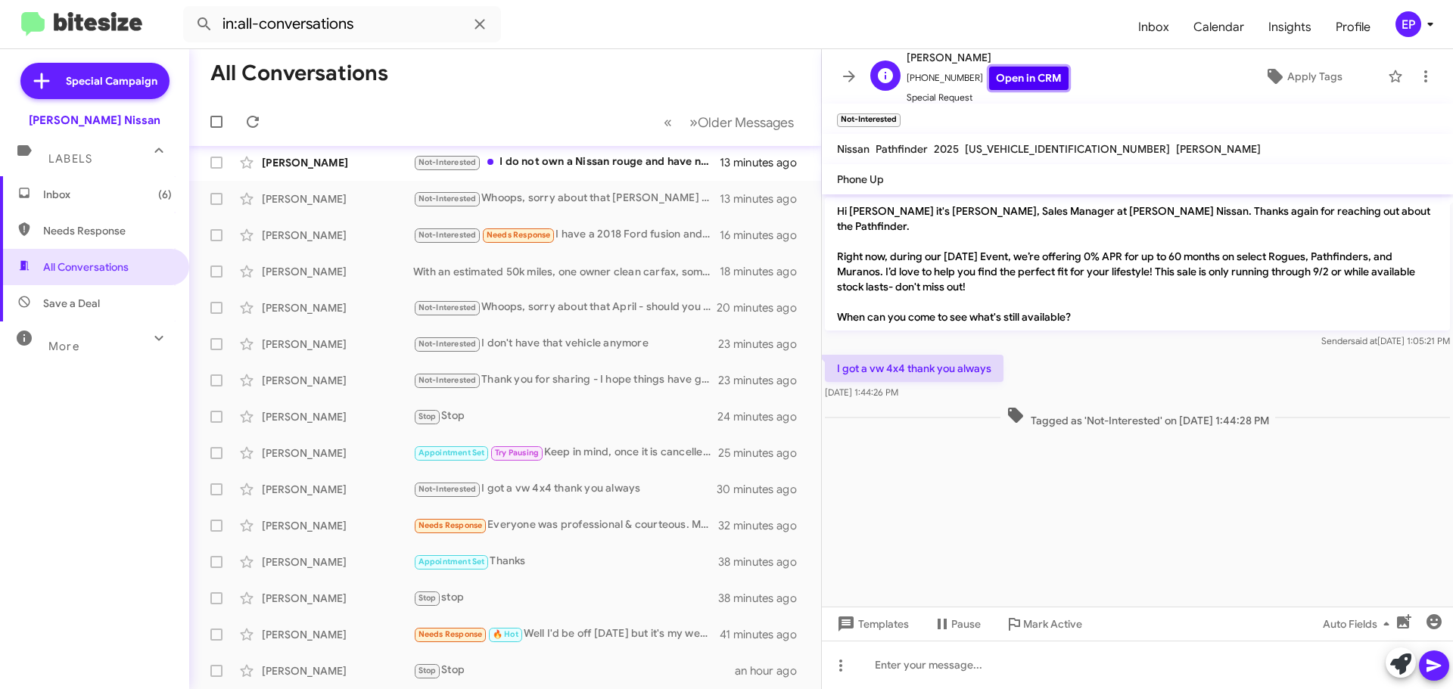
click at [1034, 81] on link "Open in CRM" at bounding box center [1028, 78] width 79 height 23
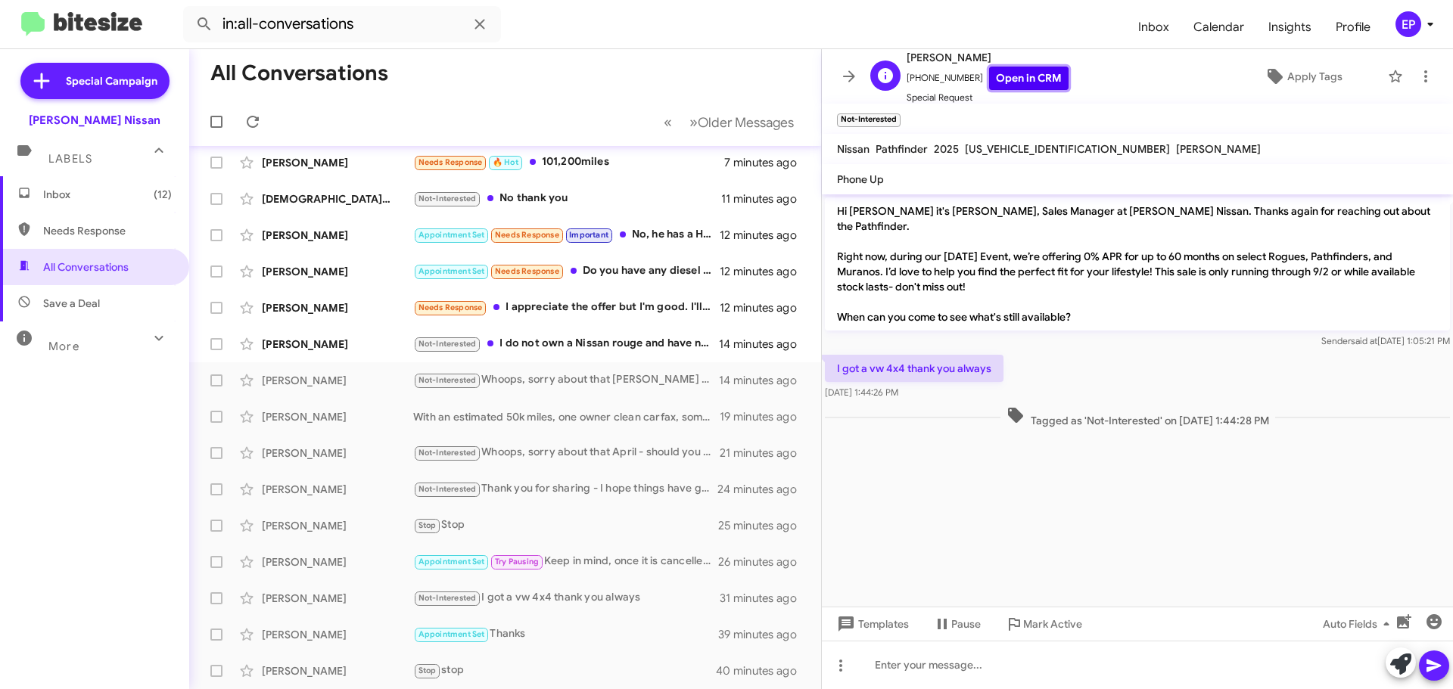
scroll to position [189, 0]
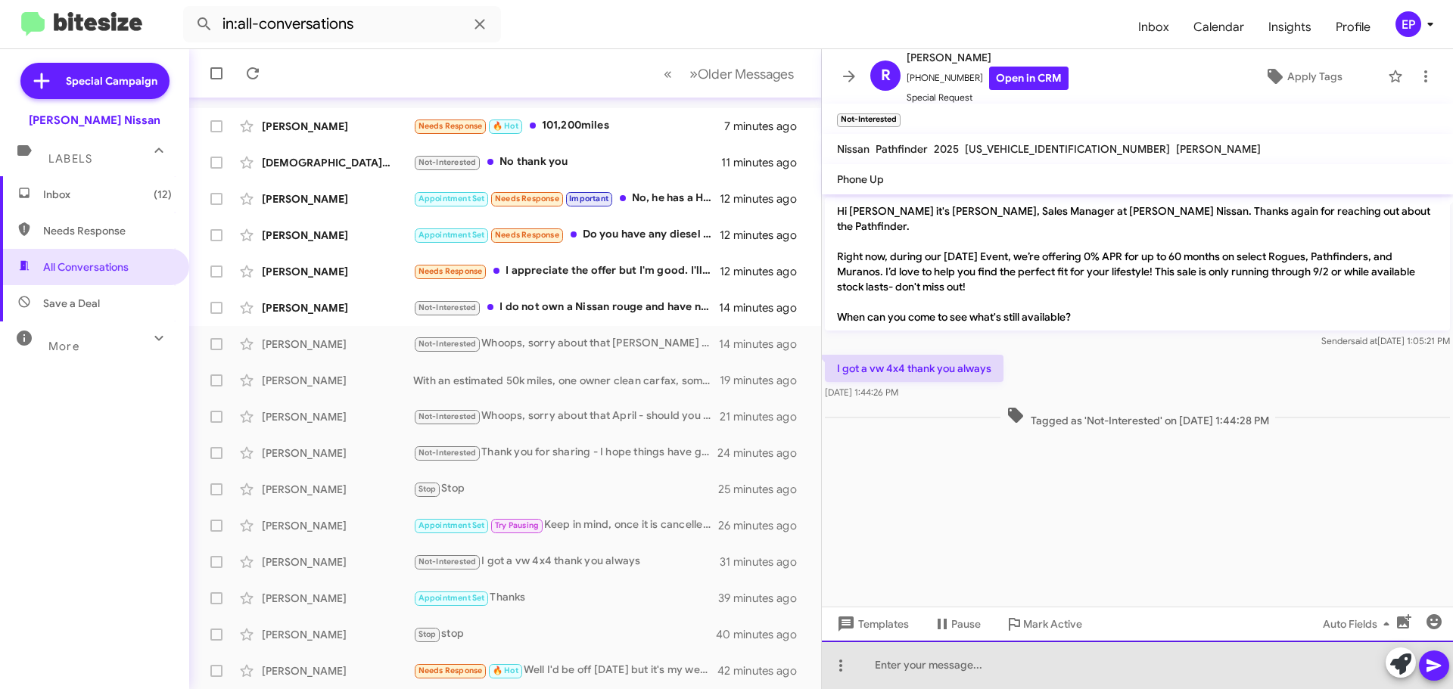
click at [957, 670] on div at bounding box center [1137, 665] width 631 height 48
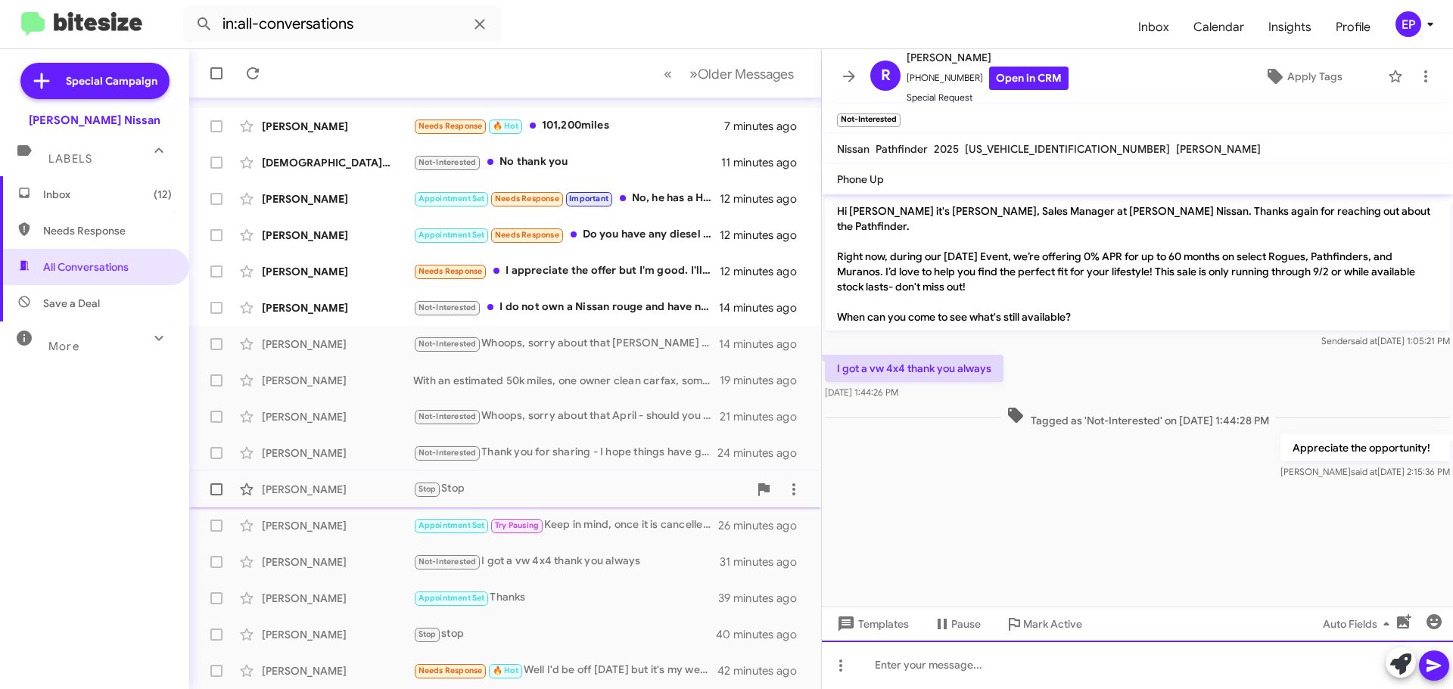
scroll to position [0, 0]
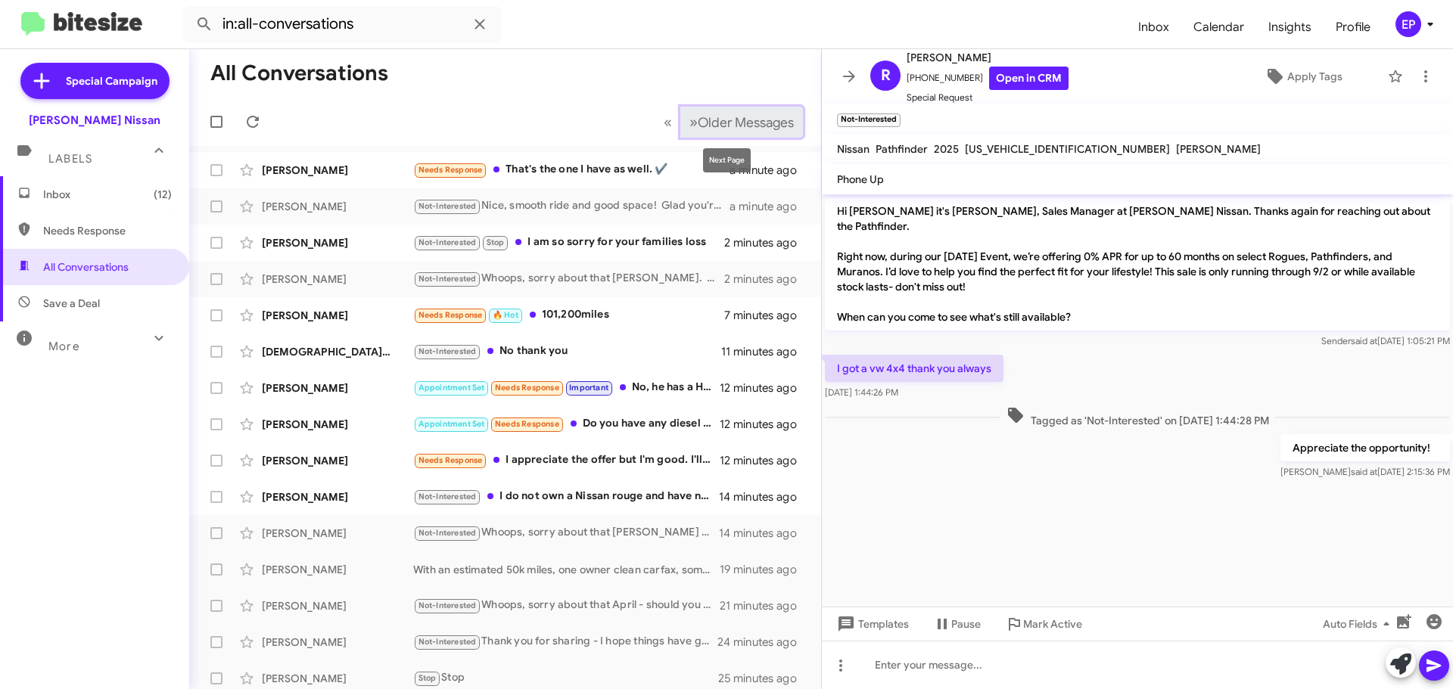
click at [698, 119] on span "Older Messages" at bounding box center [746, 122] width 96 height 17
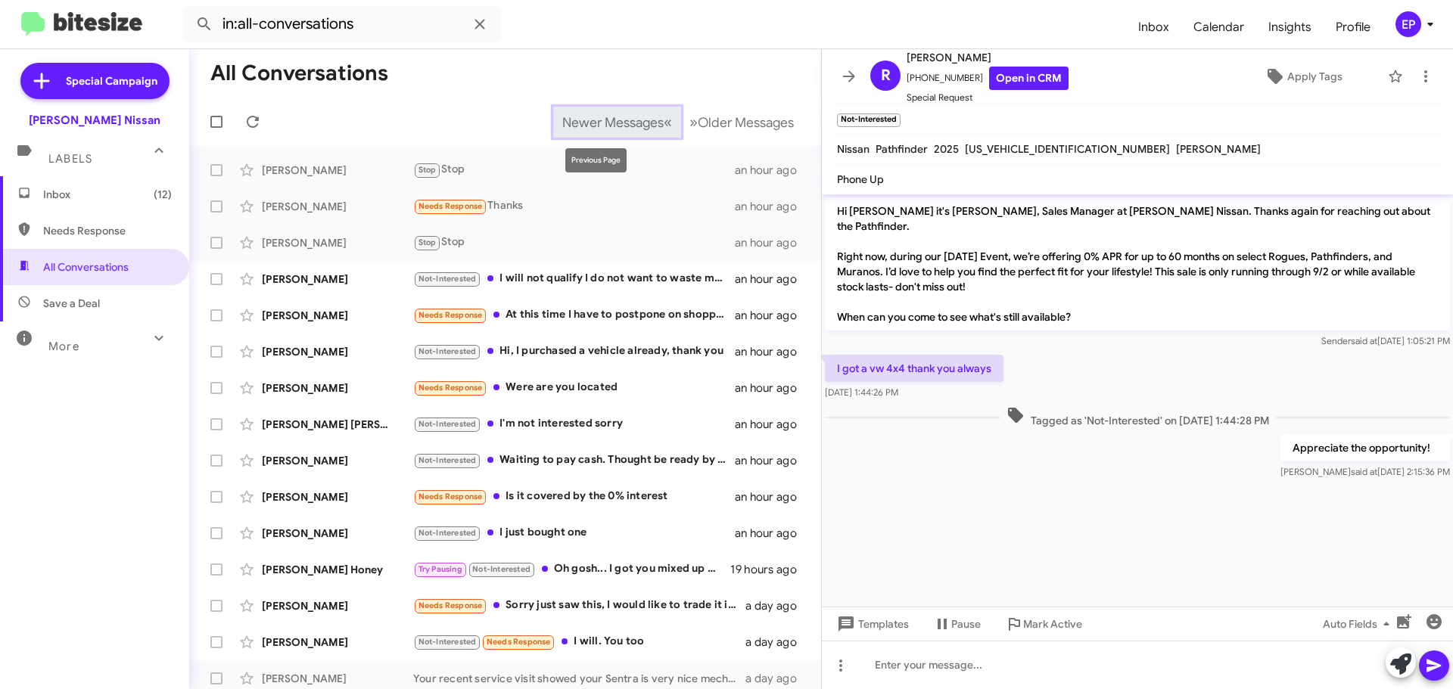
click at [611, 123] on span "Newer Messages" at bounding box center [612, 122] width 101 height 17
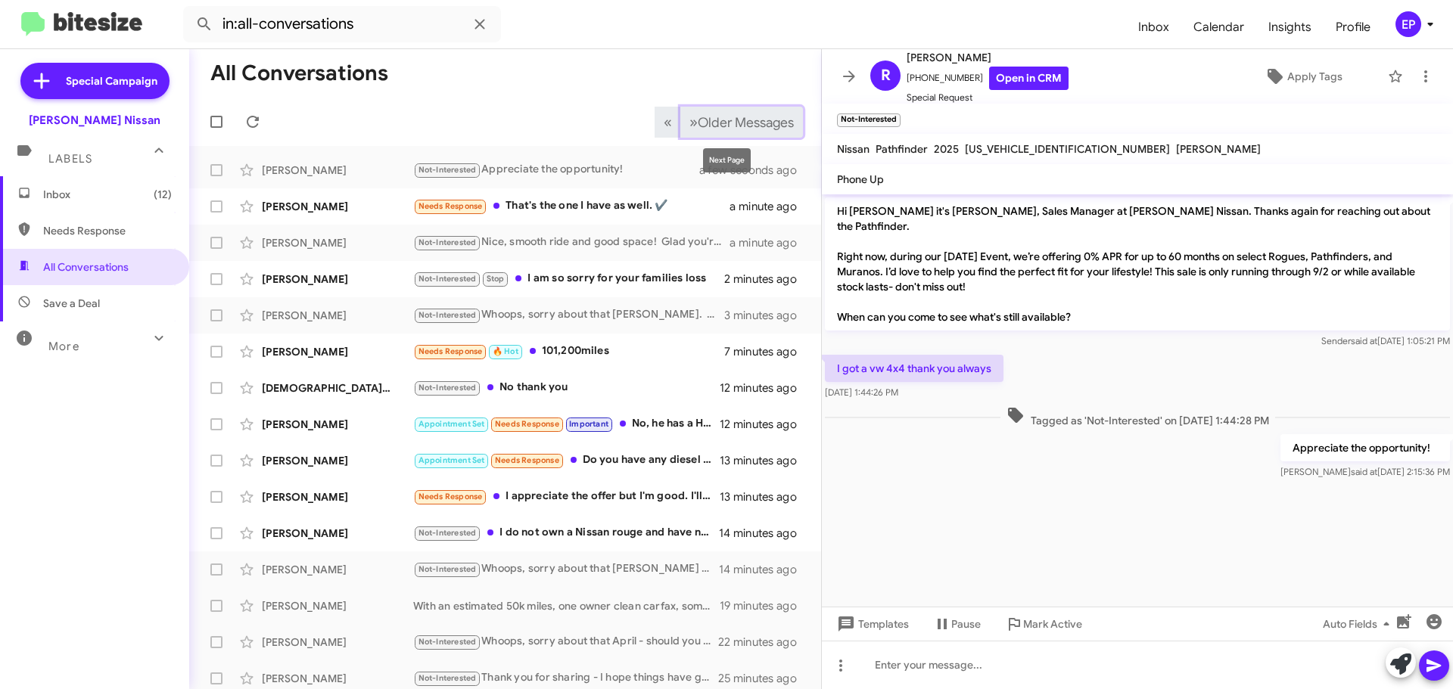
click at [732, 123] on span "Older Messages" at bounding box center [746, 122] width 96 height 17
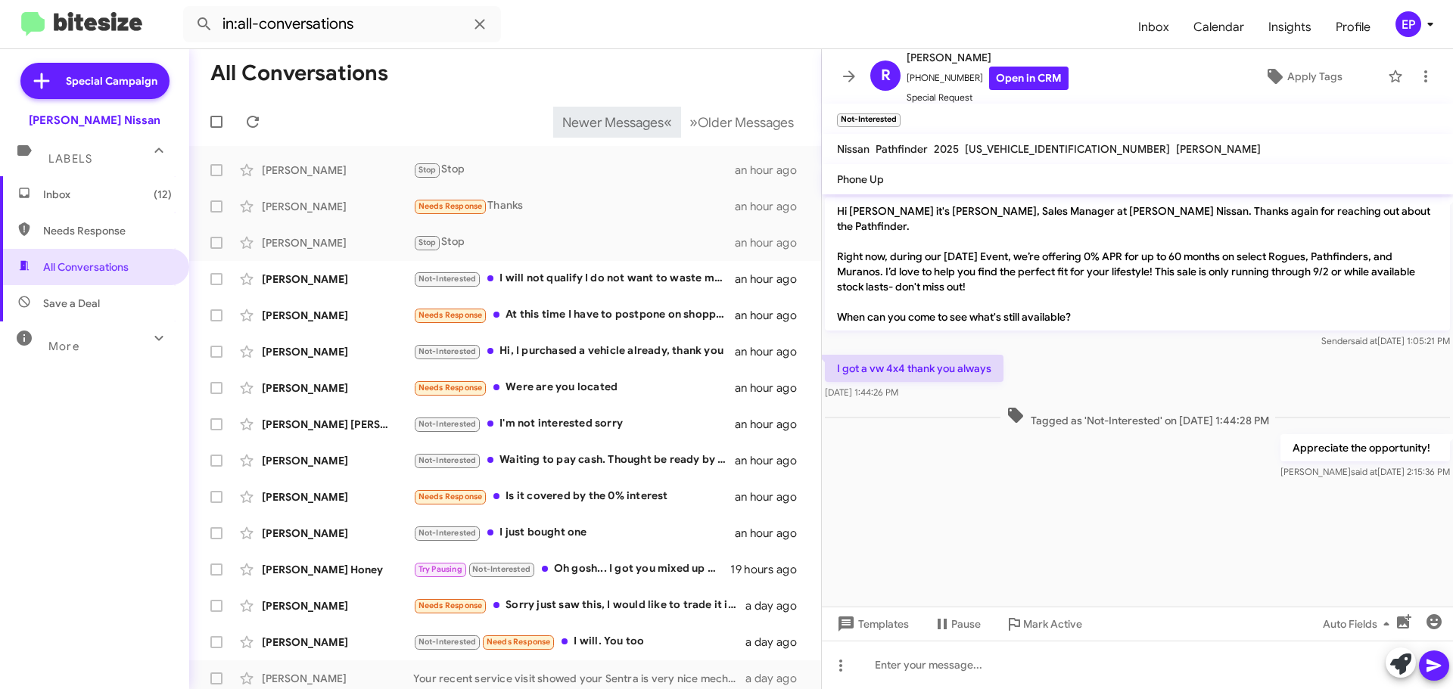
click at [484, 106] on mat-toolbar-row "Newer Messages « Previous » Next Older Messages" at bounding box center [505, 122] width 632 height 48
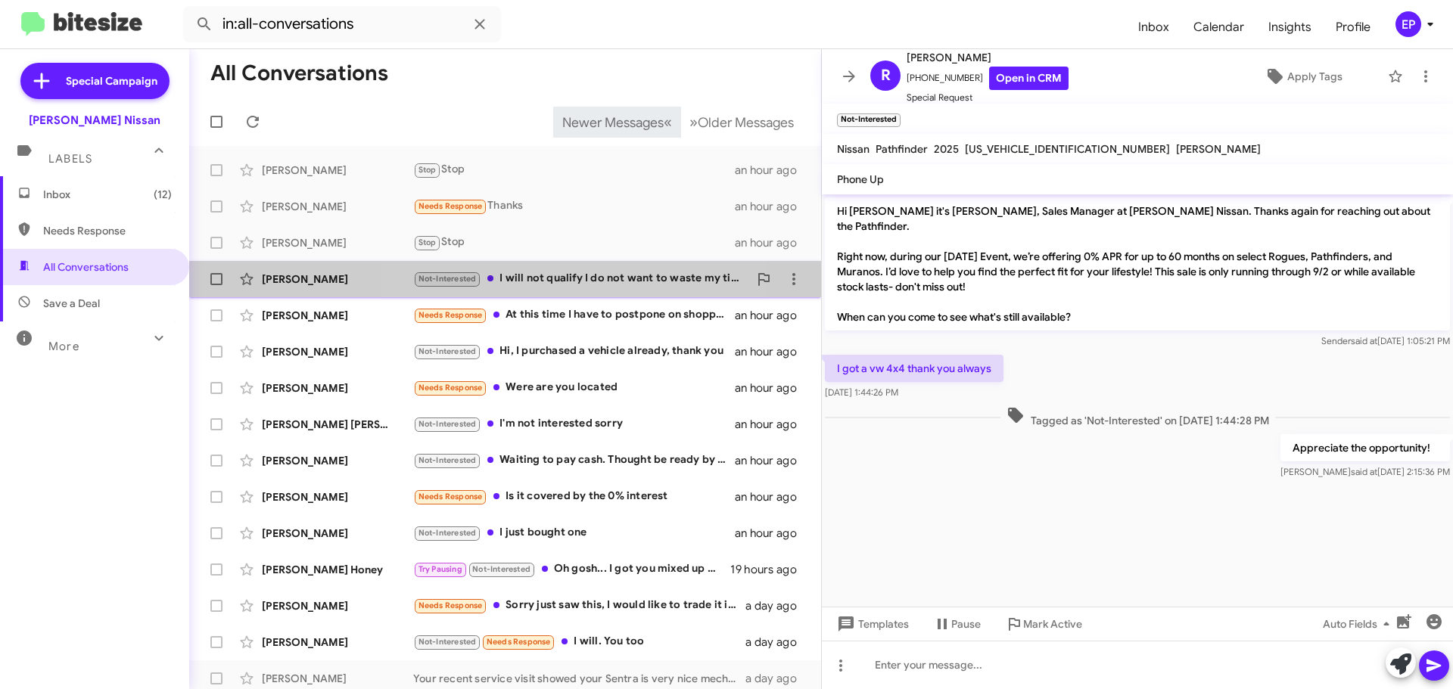
click at [578, 281] on div "Not-Interested I will not qualify I do not want to waste my time ..thank you no…" at bounding box center [580, 278] width 335 height 17
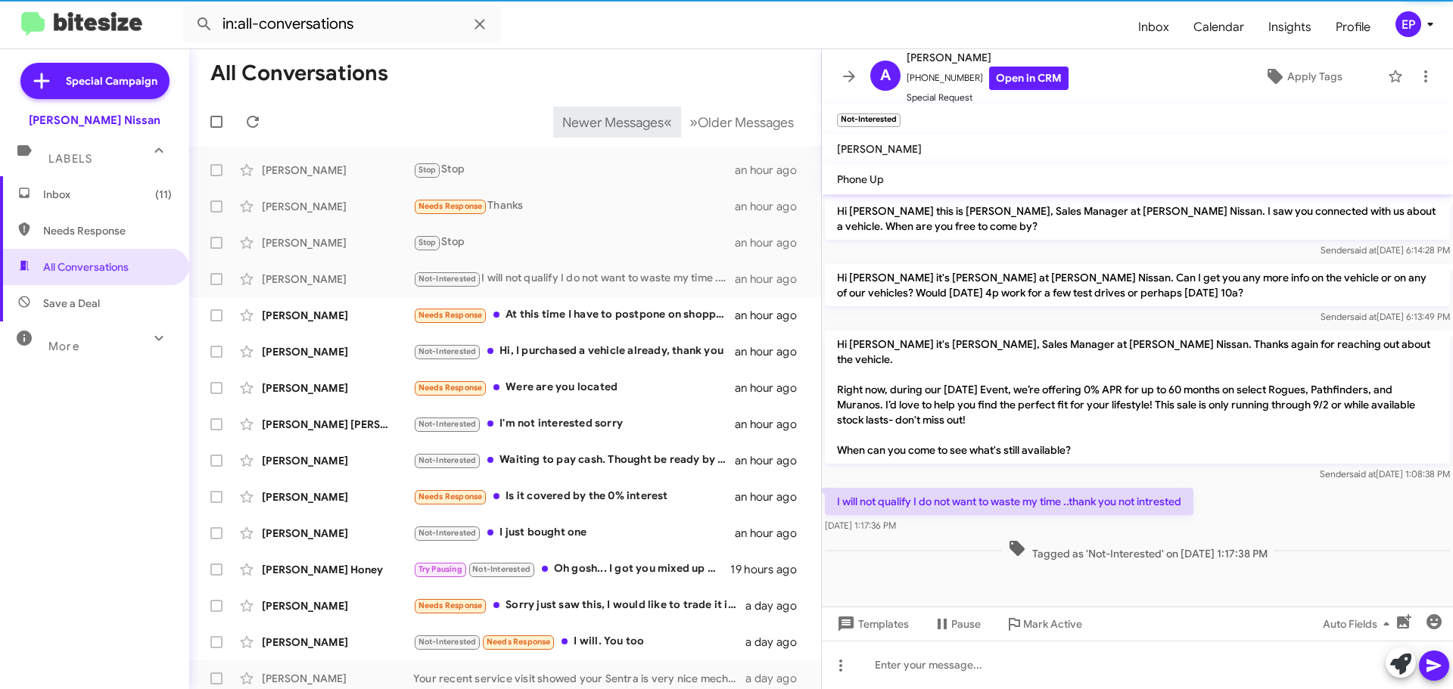
click at [1278, 485] on div "I will not qualify I do not want to waste my time ..thank you not intrested [DA…" at bounding box center [1137, 510] width 631 height 51
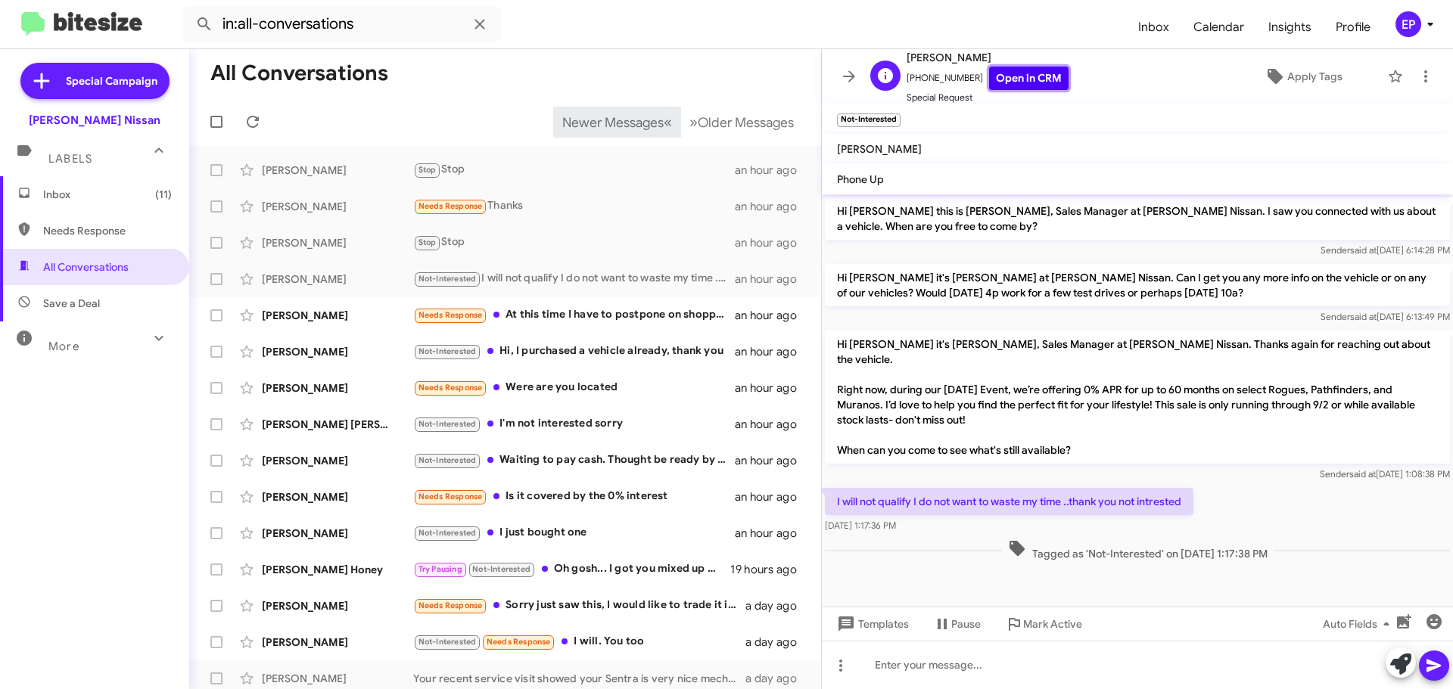
click at [1008, 78] on link "Open in CRM" at bounding box center [1028, 78] width 79 height 23
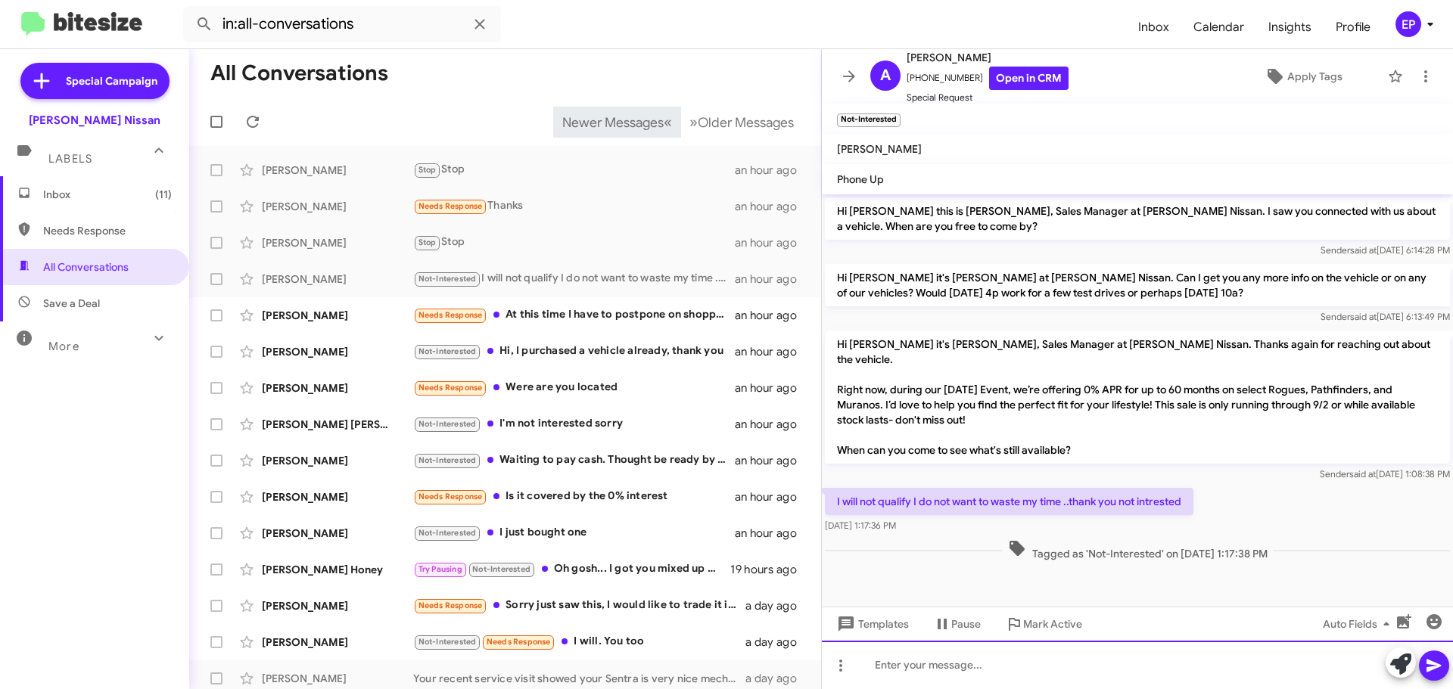
click at [959, 663] on div at bounding box center [1137, 665] width 631 height 48
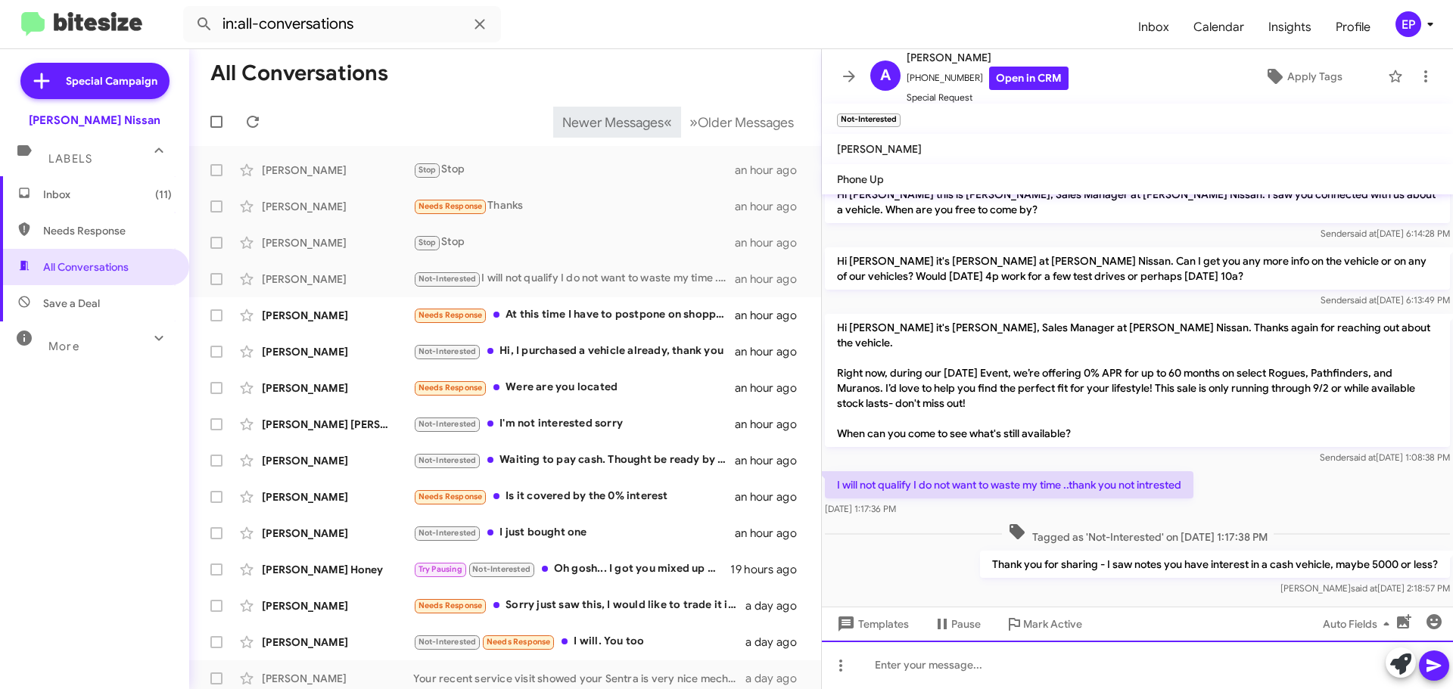
click at [990, 668] on div at bounding box center [1137, 665] width 631 height 48
click at [1284, 662] on div "I have a 2018 Impala around $9500 out the door, a Dodge Journey around" at bounding box center [1137, 665] width 631 height 48
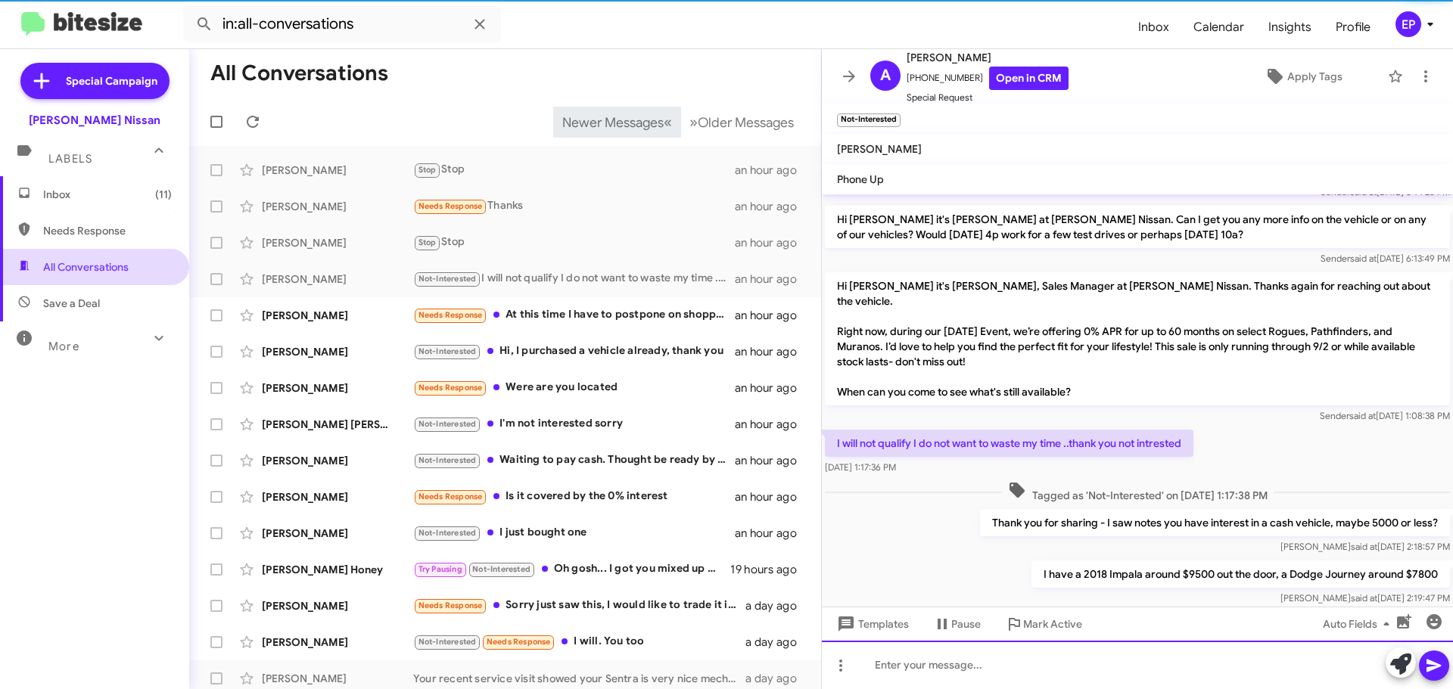
scroll to position [72, 0]
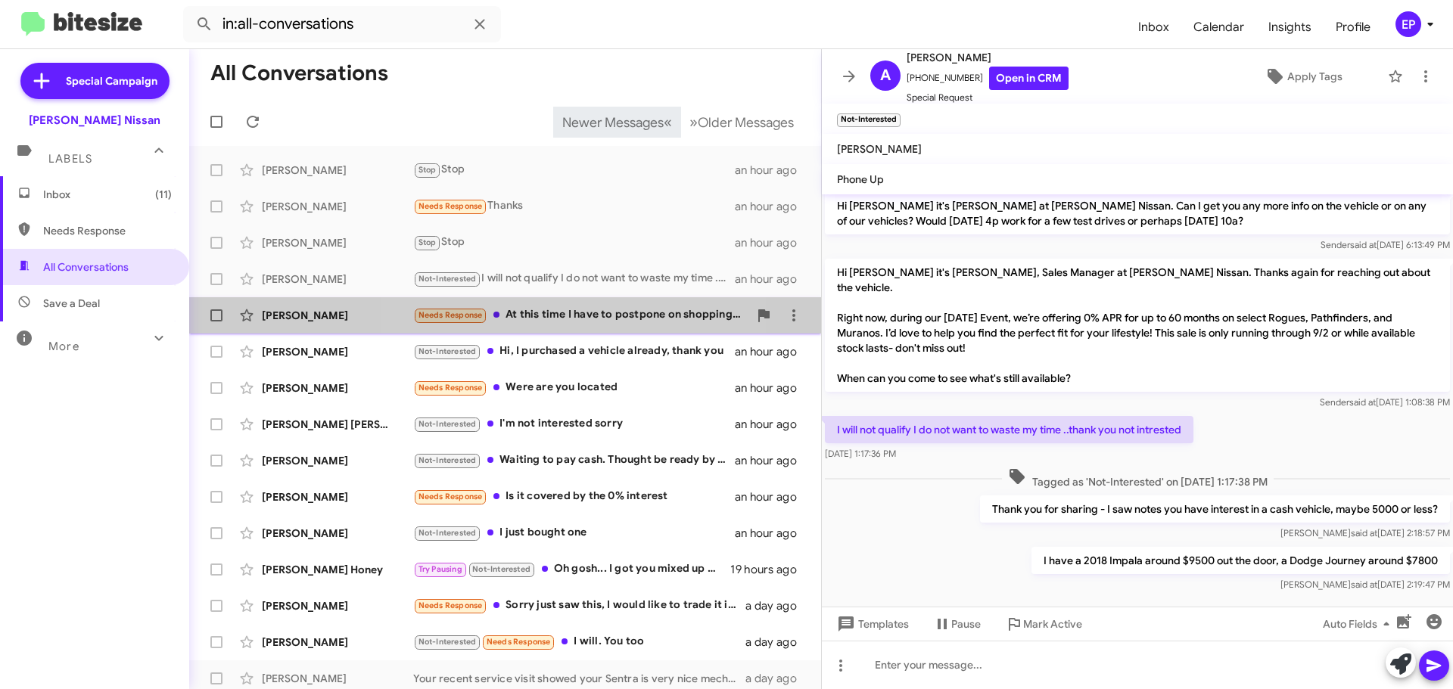
click at [568, 312] on div "Needs Response At this time I have to postpone on shopping for a new vehicle. I…" at bounding box center [580, 314] width 335 height 17
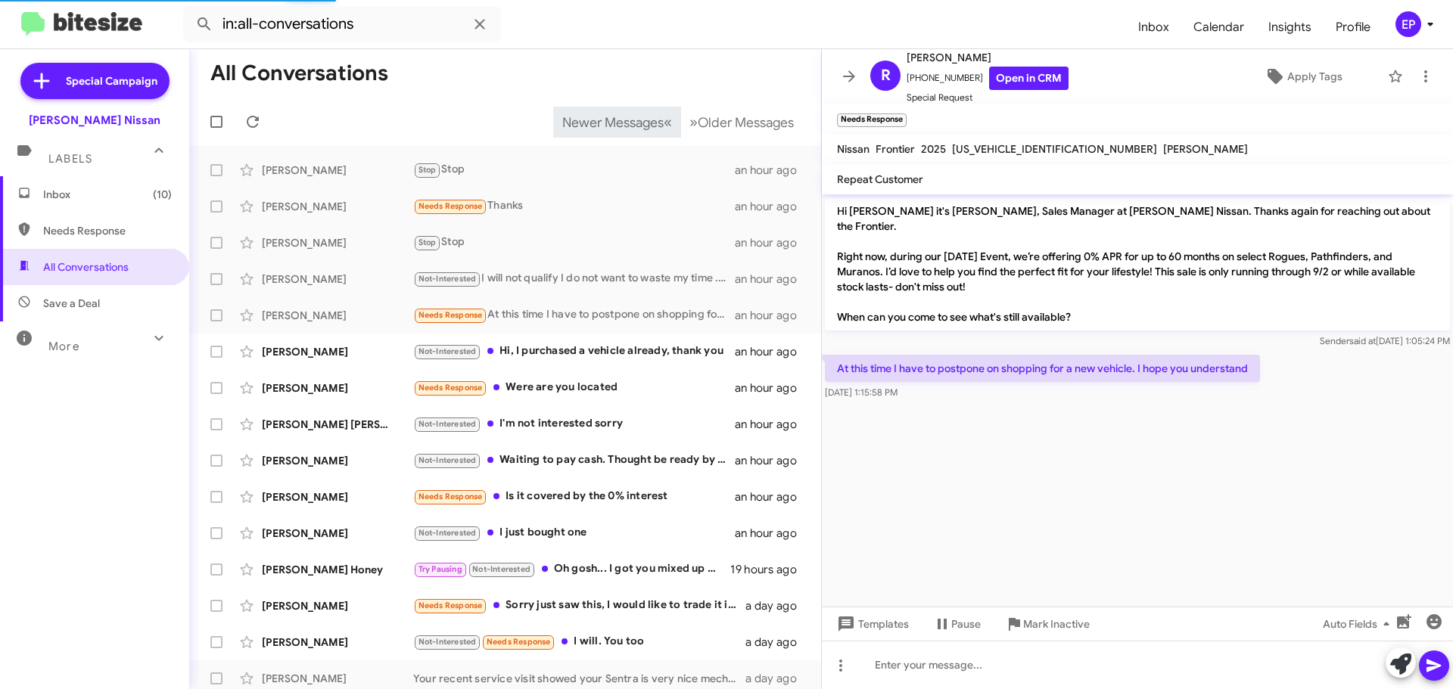
click at [1172, 431] on cdk-virtual-scroll-viewport "Hi [PERSON_NAME] it's [PERSON_NAME], Sales Manager at [PERSON_NAME] Nissan. Tha…" at bounding box center [1137, 400] width 631 height 412
click at [1032, 489] on cdk-virtual-scroll-viewport "Hi [PERSON_NAME] it's [PERSON_NAME], Sales Manager at [PERSON_NAME] Nissan. Tha…" at bounding box center [1137, 400] width 631 height 412
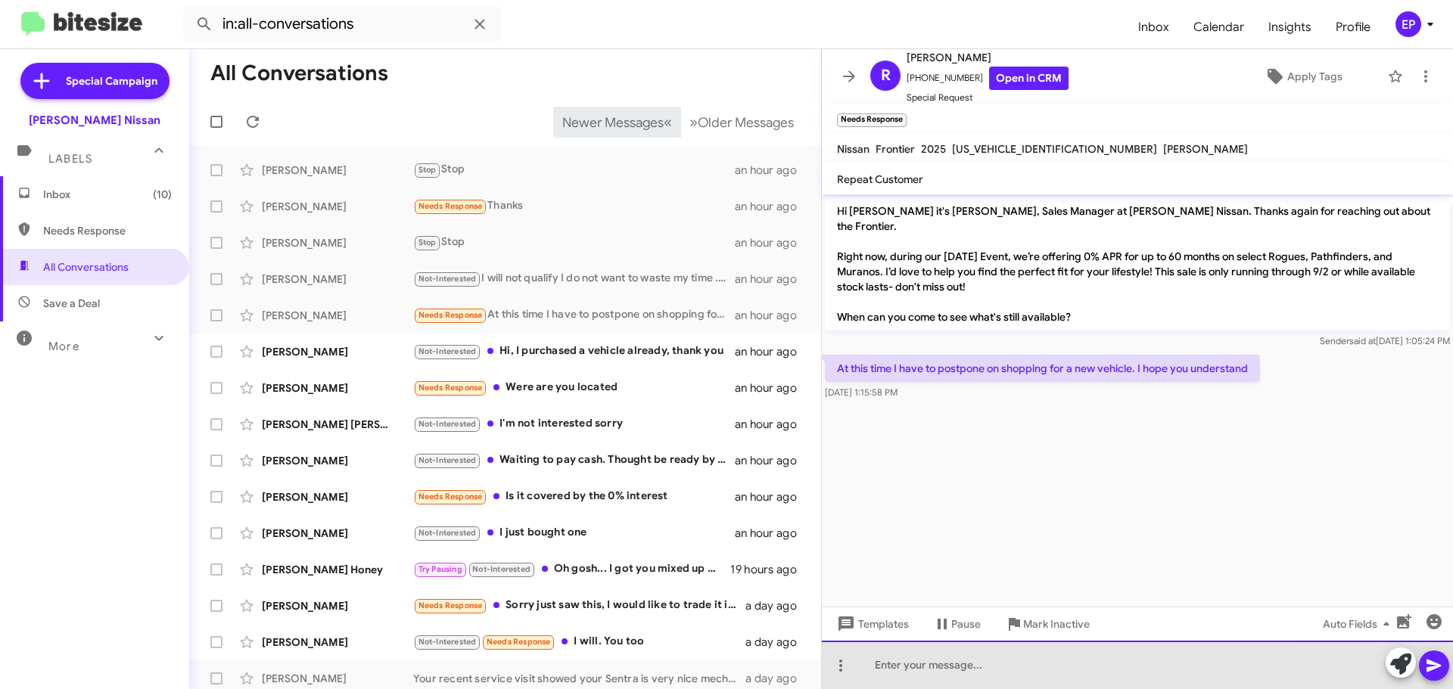
click at [988, 665] on div at bounding box center [1137, 665] width 631 height 48
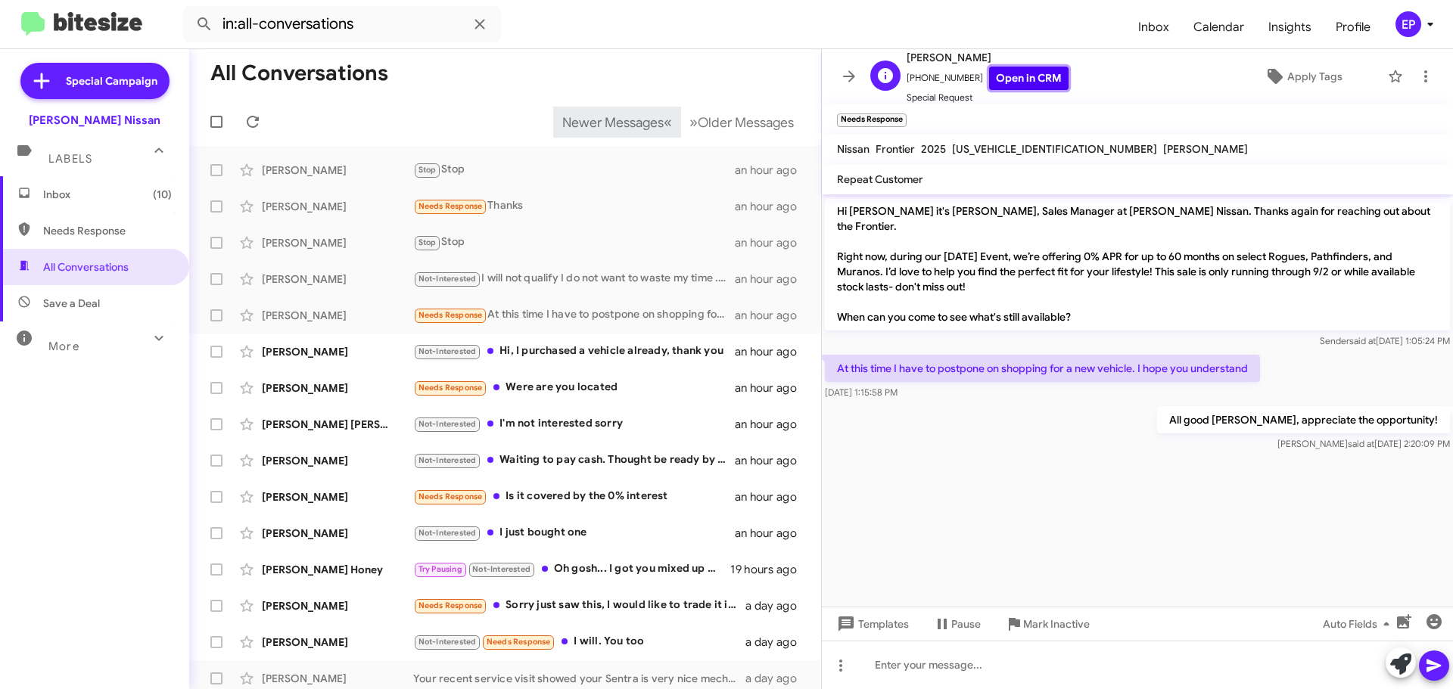
click at [1021, 82] on link "Open in CRM" at bounding box center [1028, 78] width 79 height 23
click at [853, 79] on icon at bounding box center [849, 76] width 18 height 18
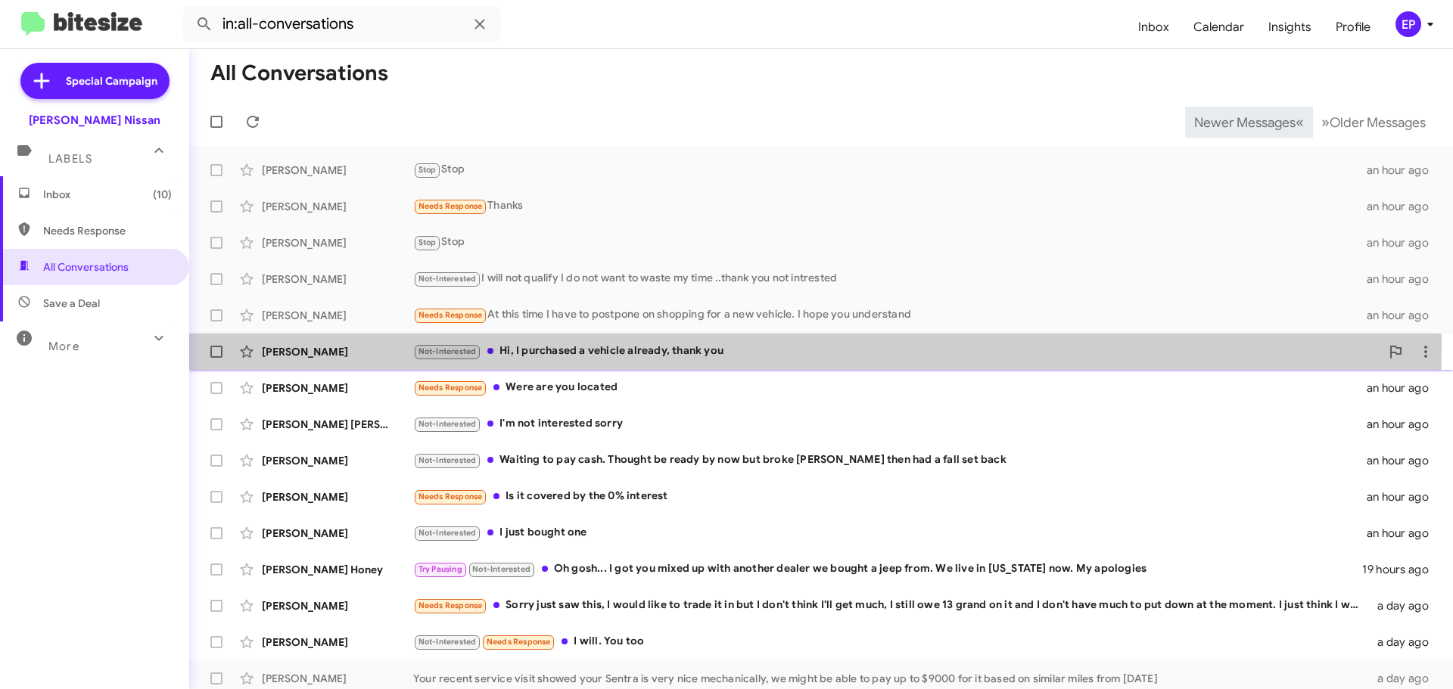
click at [570, 346] on div "Not-Interested Hi, I purchased a vehicle already, thank you" at bounding box center [896, 351] width 967 height 17
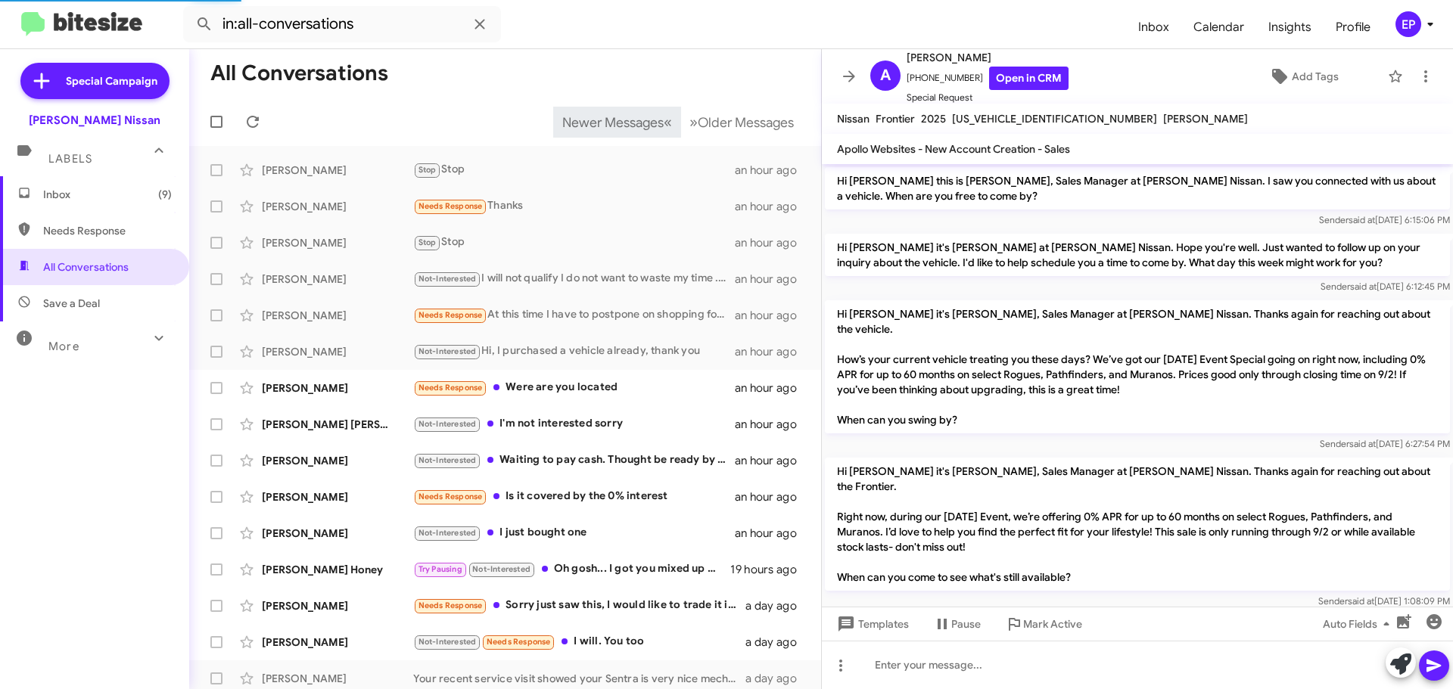
scroll to position [77, 0]
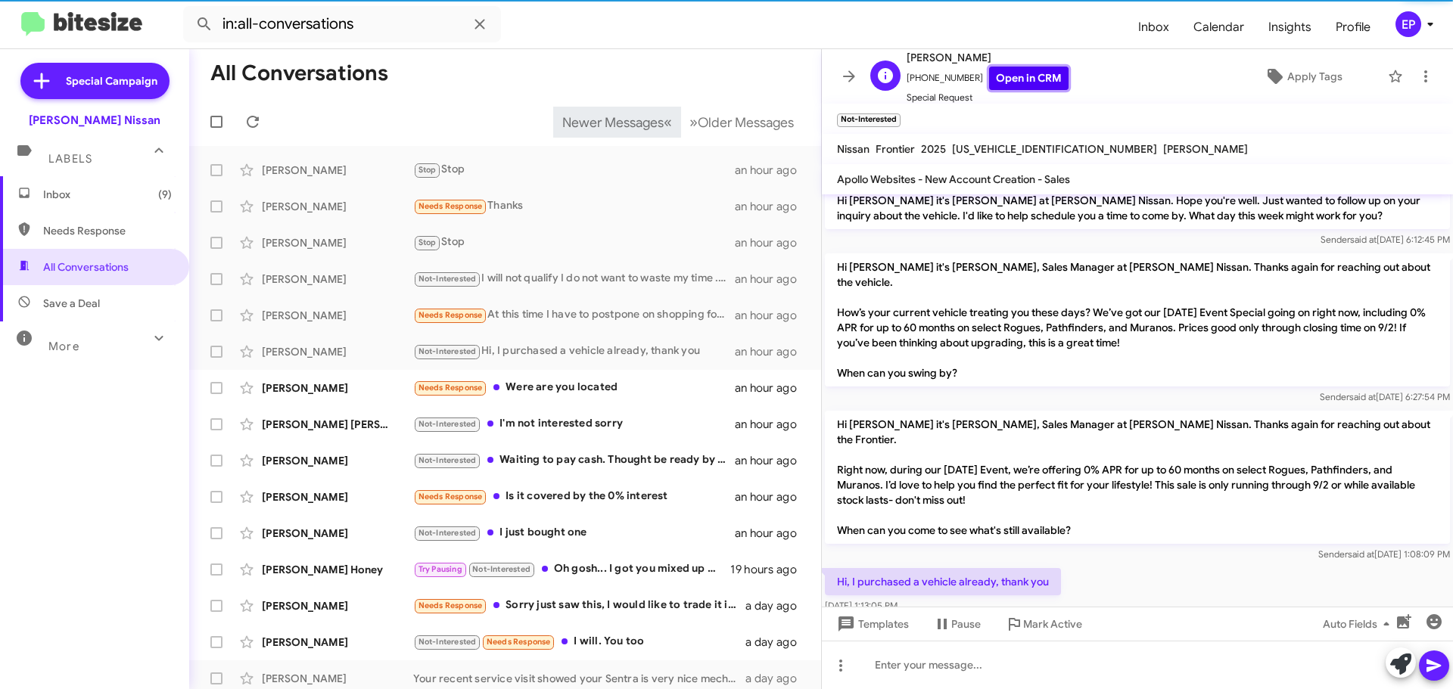
click at [1032, 76] on link "Open in CRM" at bounding box center [1028, 78] width 79 height 23
